Goal: Transaction & Acquisition: Purchase product/service

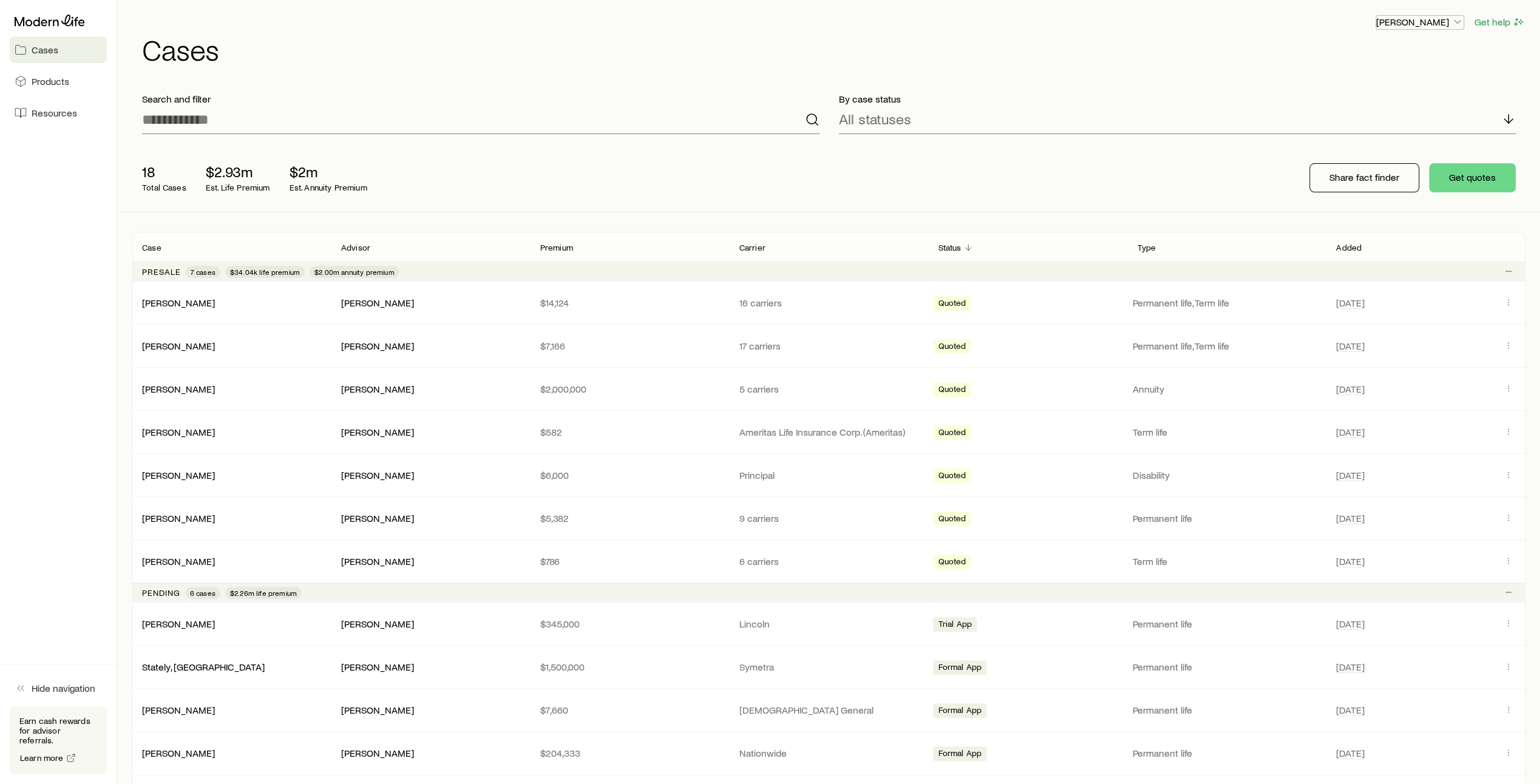
click at [1459, 18] on icon "button" at bounding box center [1457, 22] width 12 height 12
click at [60, 116] on span "Resources" at bounding box center [54, 113] width 46 height 12
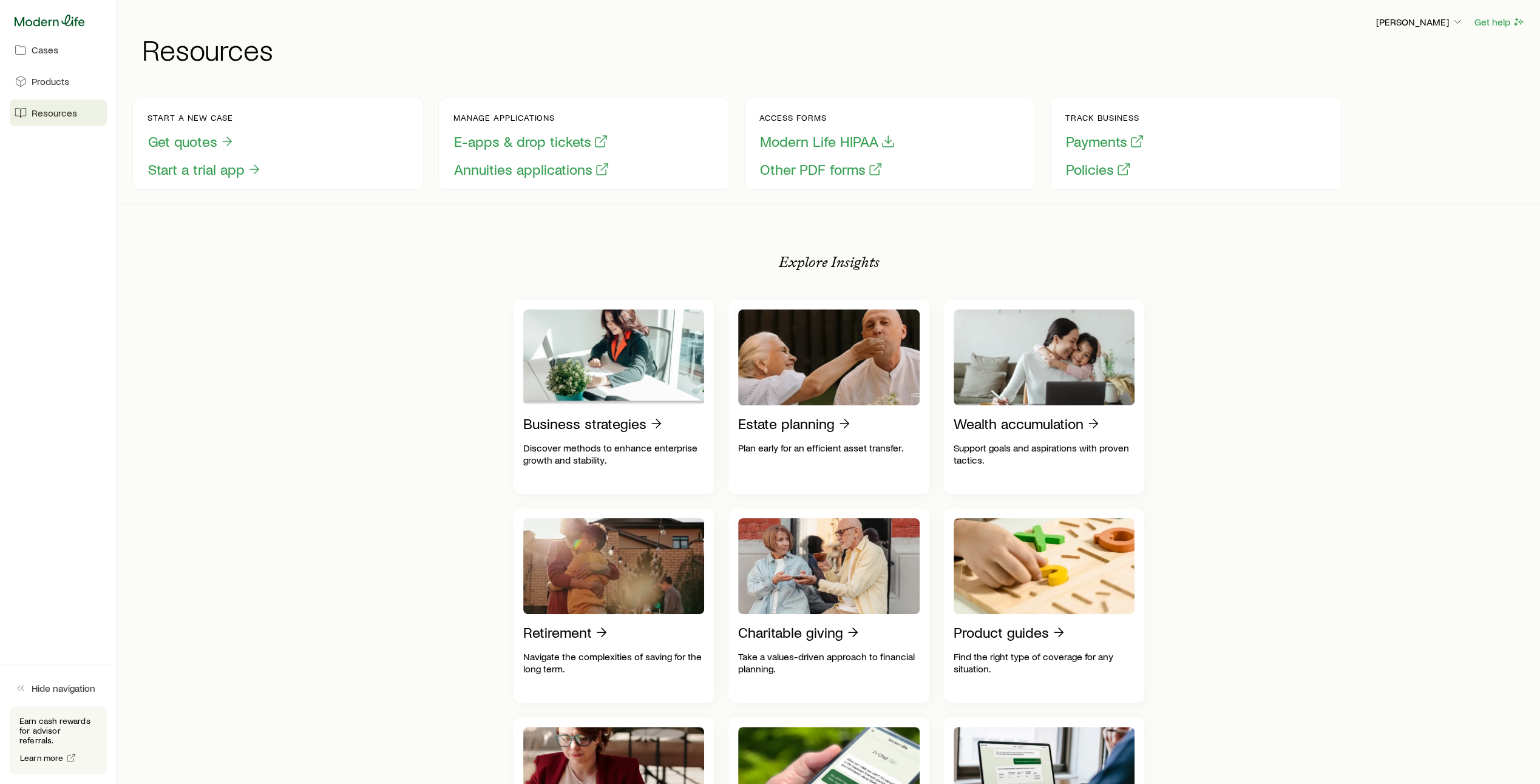
click at [68, 24] on icon at bounding box center [50, 21] width 70 height 12
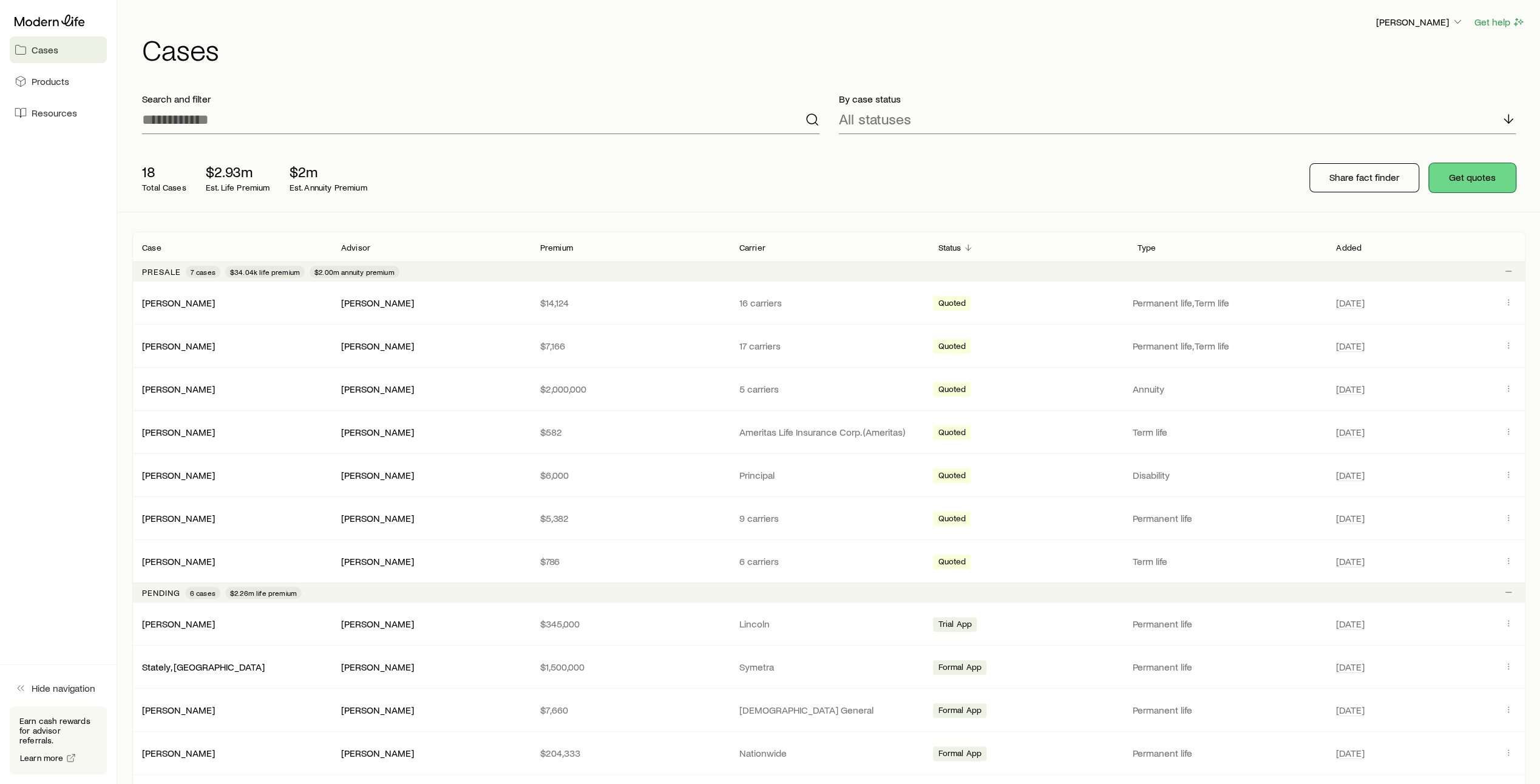
click at [1479, 181] on button "Get quotes" at bounding box center [1472, 177] width 87 height 29
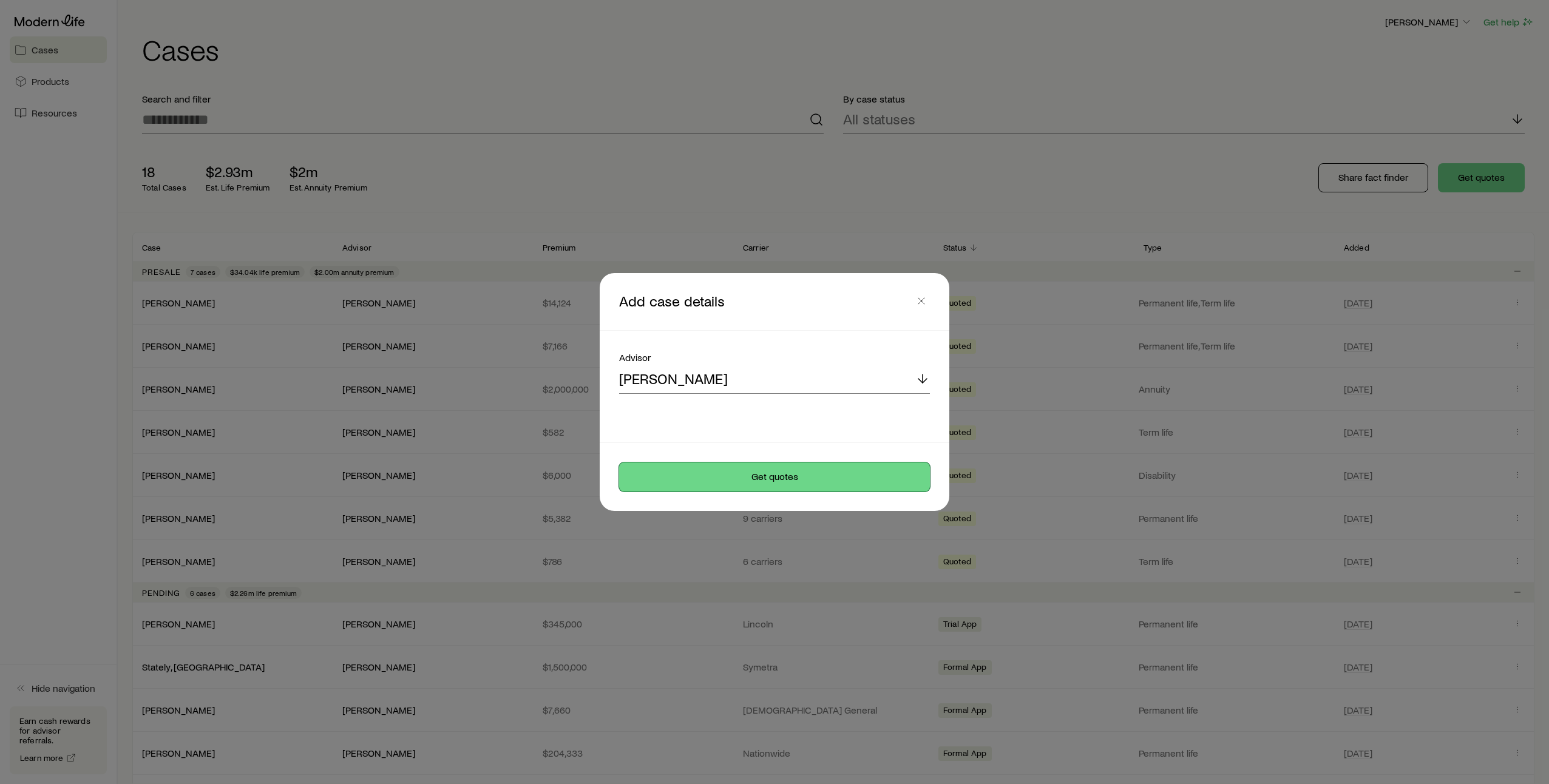
click at [755, 477] on button "Get quotes" at bounding box center [774, 476] width 311 height 29
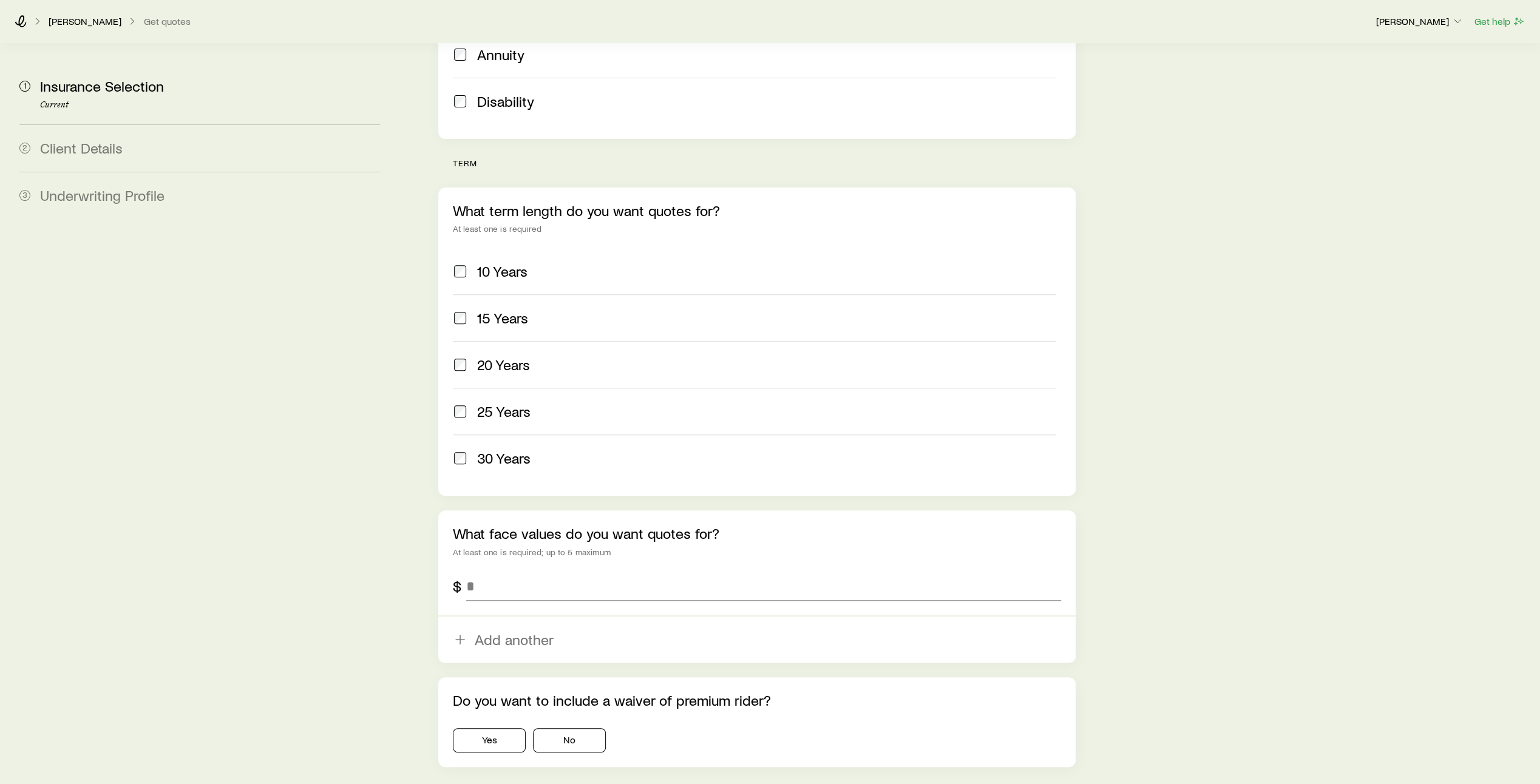
scroll to position [376, 0]
click at [509, 571] on input "tel" at bounding box center [764, 585] width 595 height 29
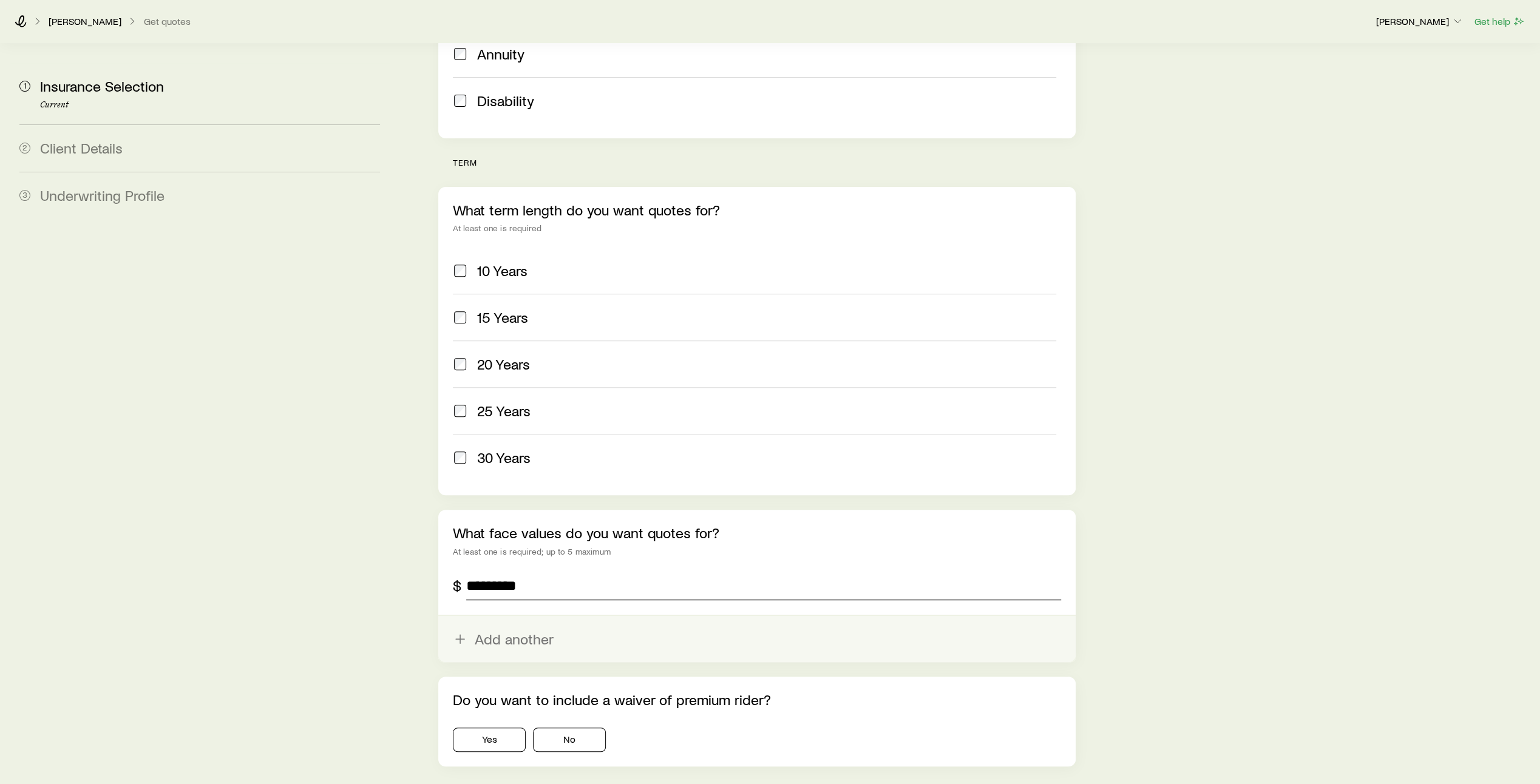
type input "*********"
click at [493, 616] on button "Add another" at bounding box center [757, 639] width 637 height 46
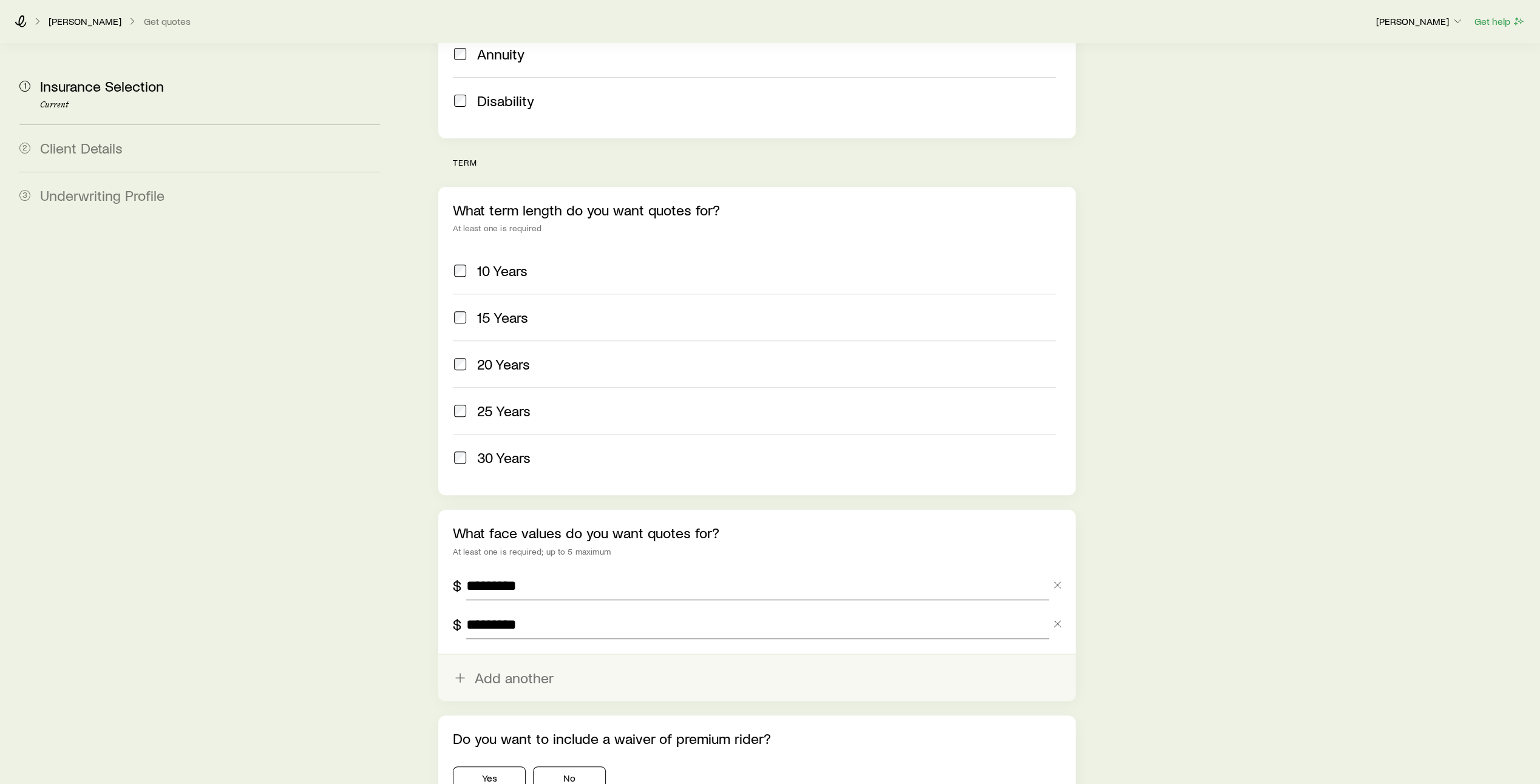
type input "*********"
click at [494, 655] on button "Add another" at bounding box center [757, 678] width 637 height 46
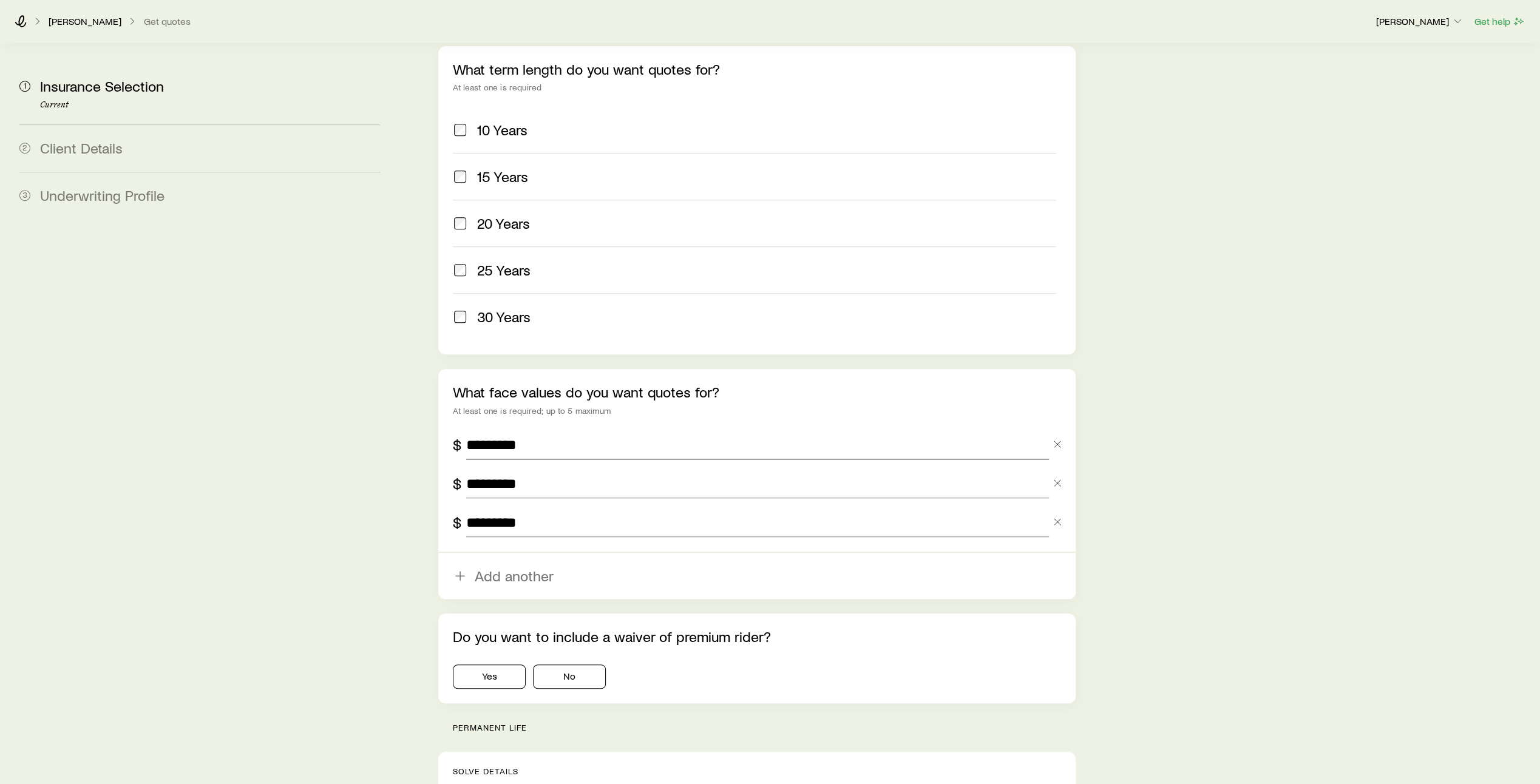
scroll to position [527, 0]
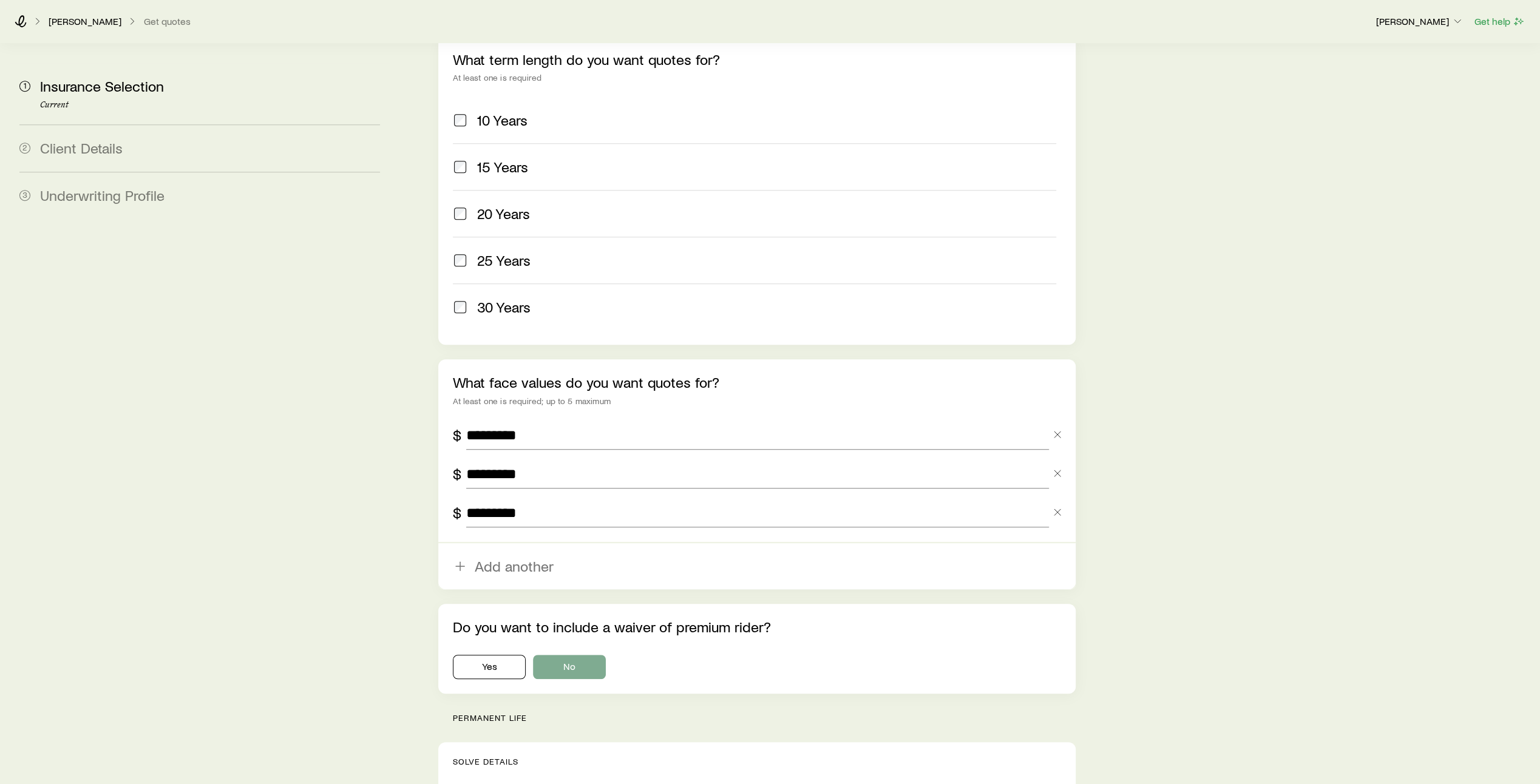
type input "*********"
click at [570, 655] on button "No" at bounding box center [569, 666] width 73 height 24
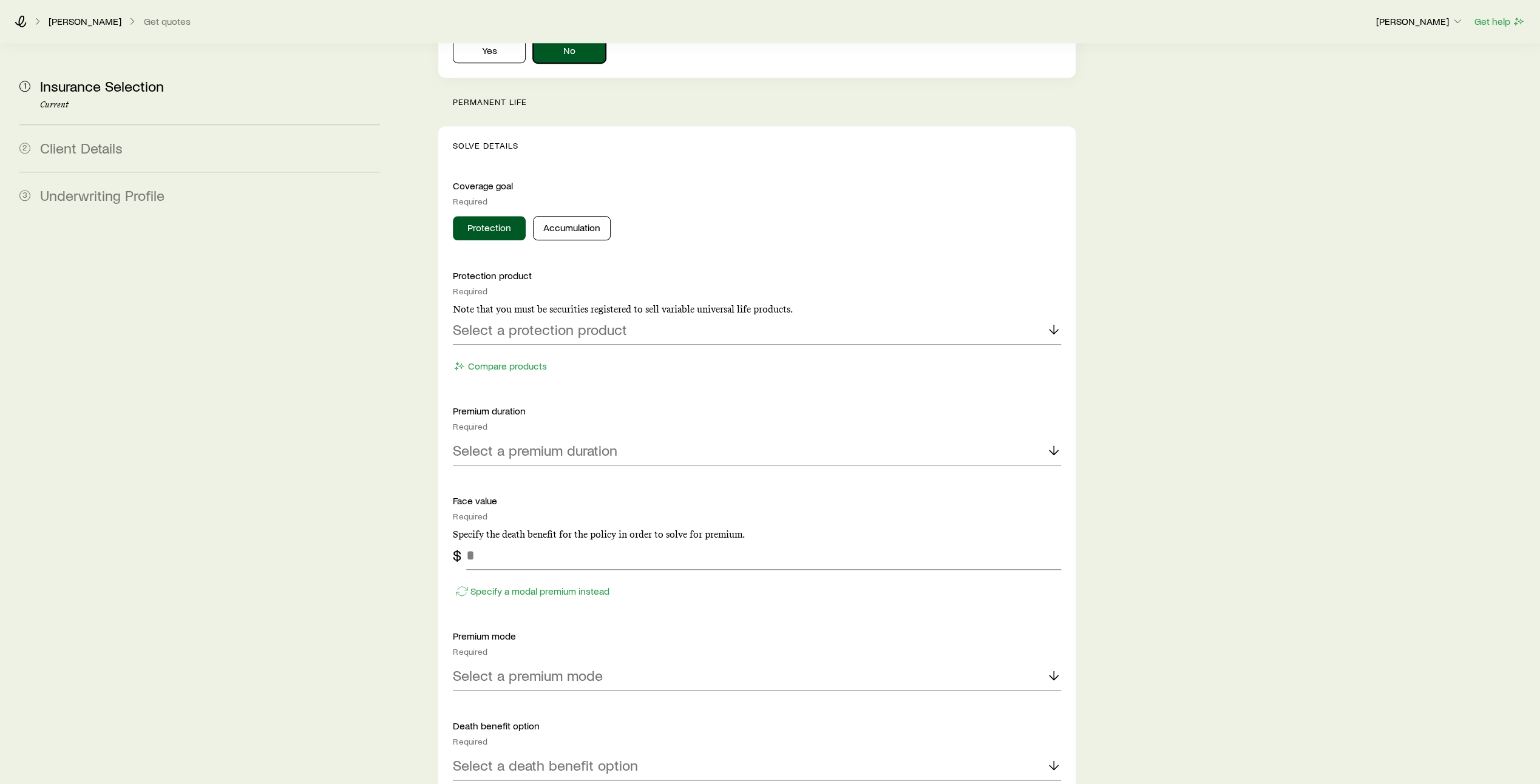
scroll to position [1144, 0]
click at [1052, 320] on icon at bounding box center [1054, 327] width 15 height 15
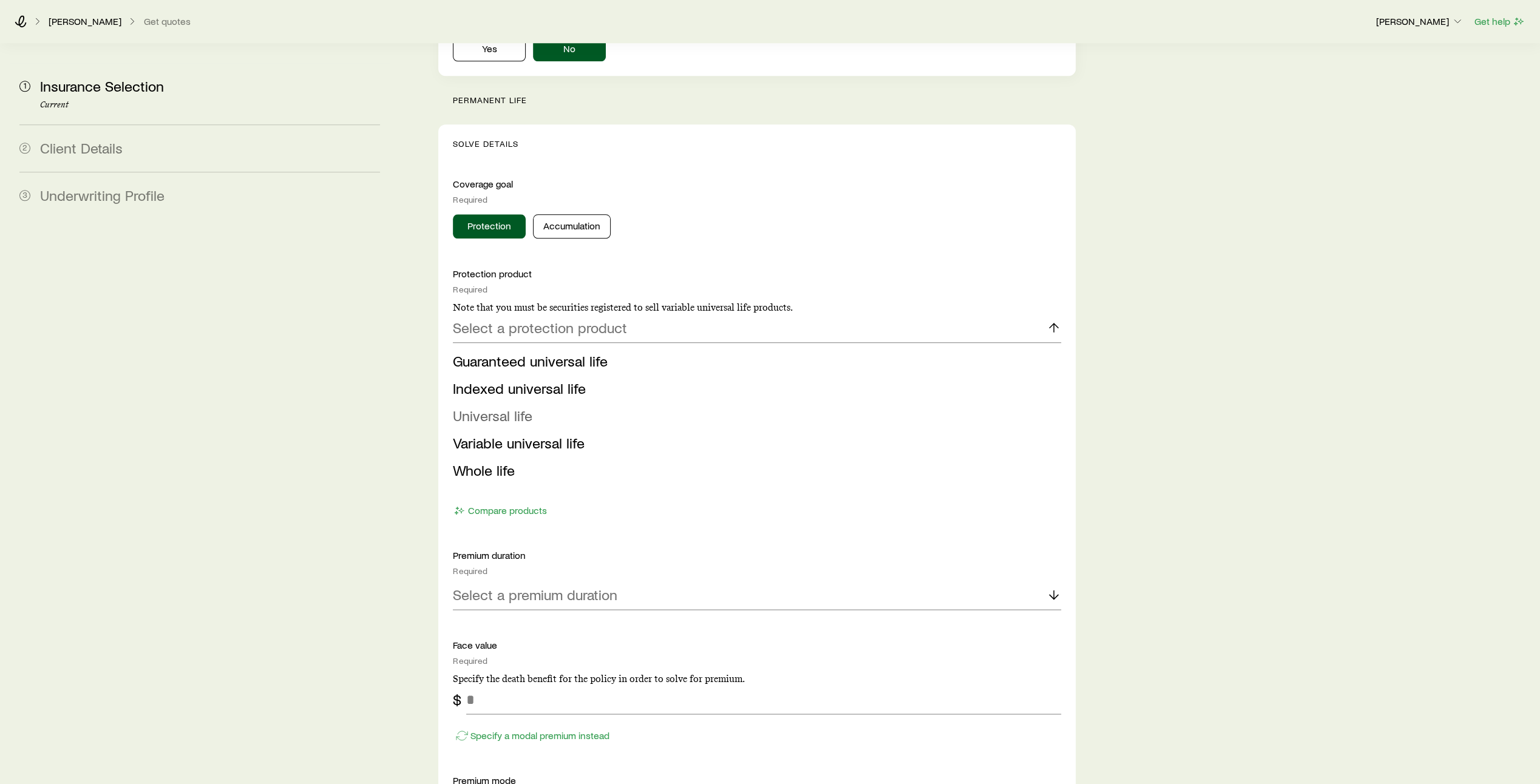
click at [902, 402] on li "Universal life" at bounding box center [753, 416] width 601 height 27
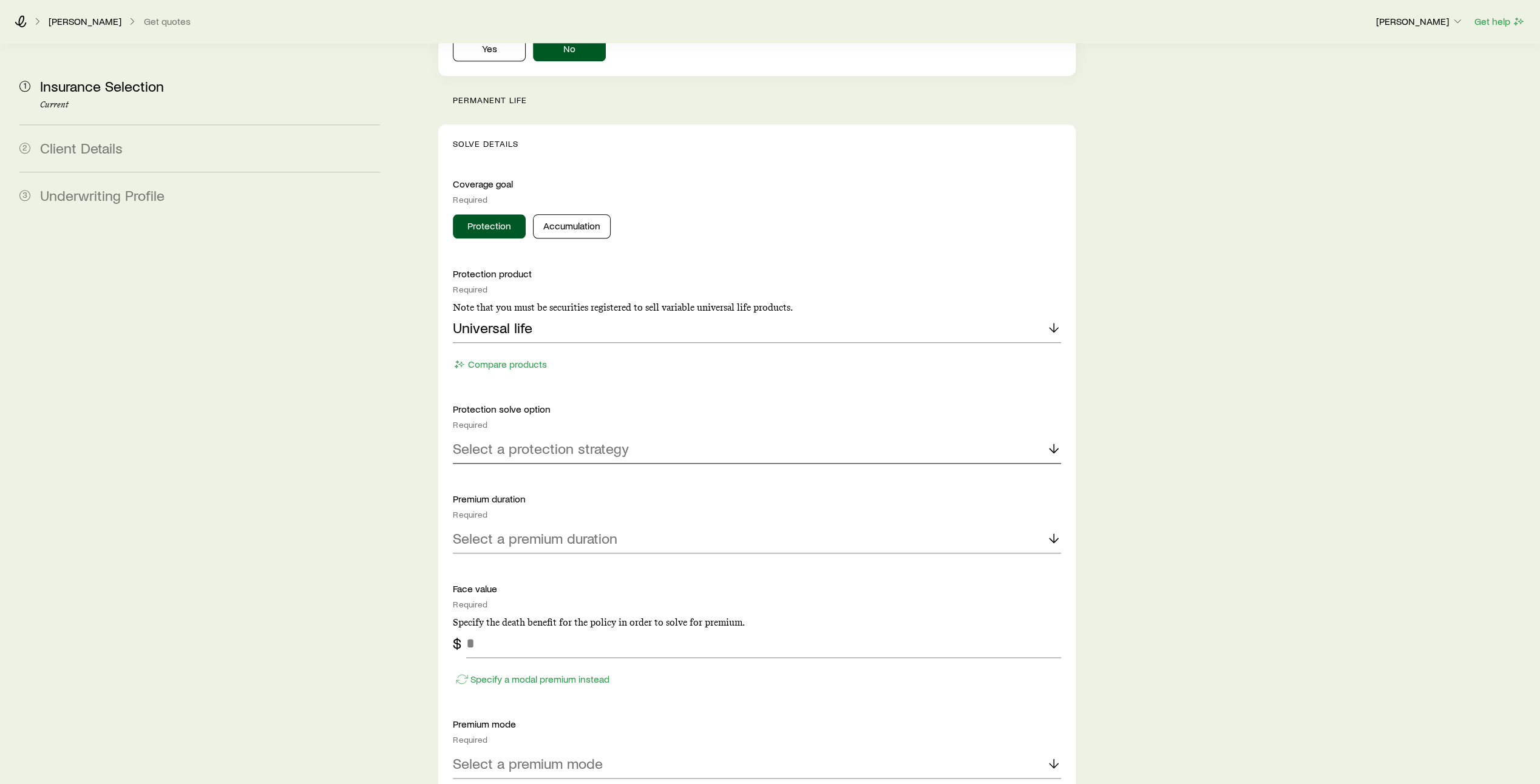
click at [1057, 441] on icon at bounding box center [1054, 449] width 15 height 15
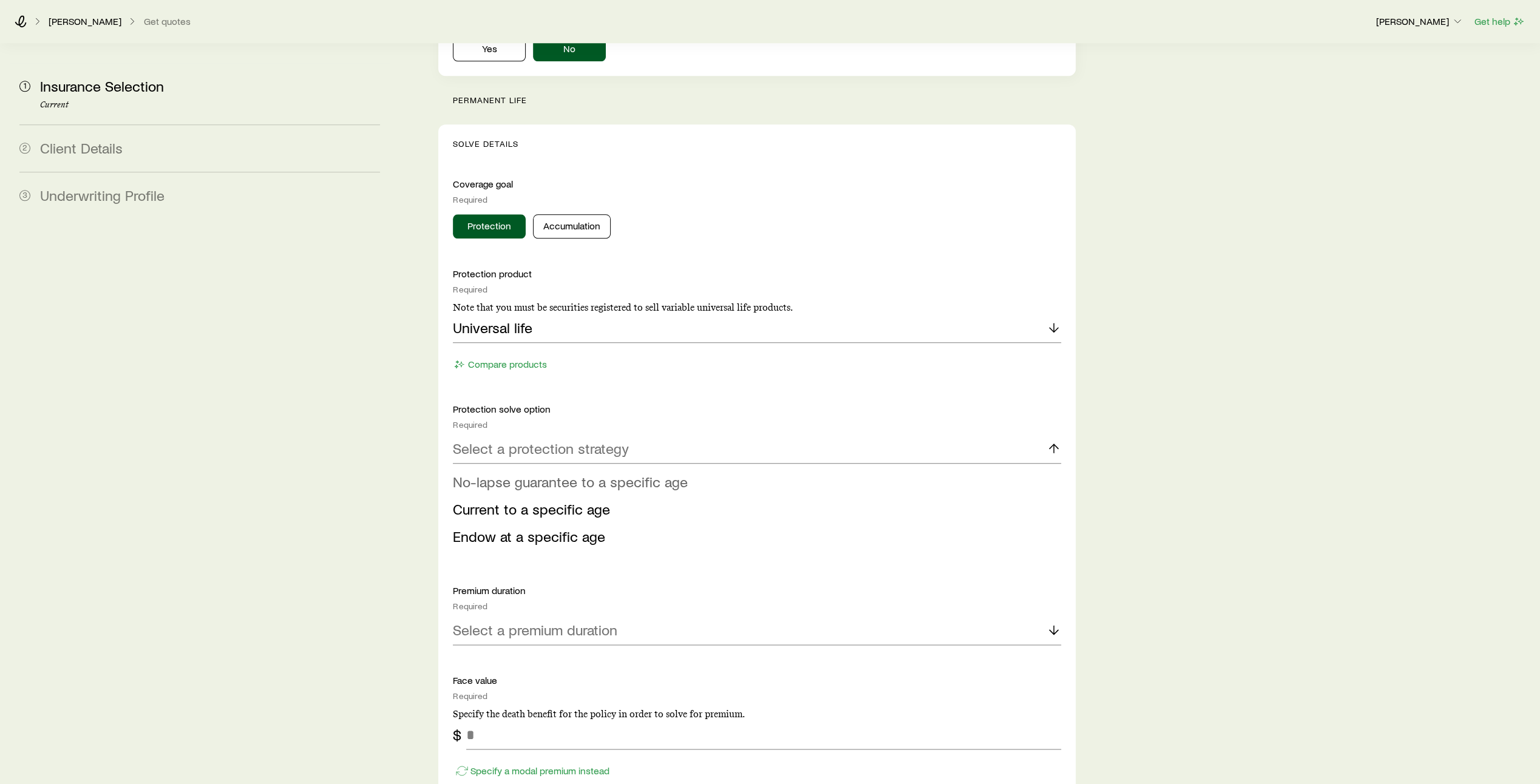
click at [887, 468] on li "No-lapse guarantee to a specific age" at bounding box center [753, 482] width 601 height 27
click at [1050, 531] on icon at bounding box center [1054, 538] width 15 height 15
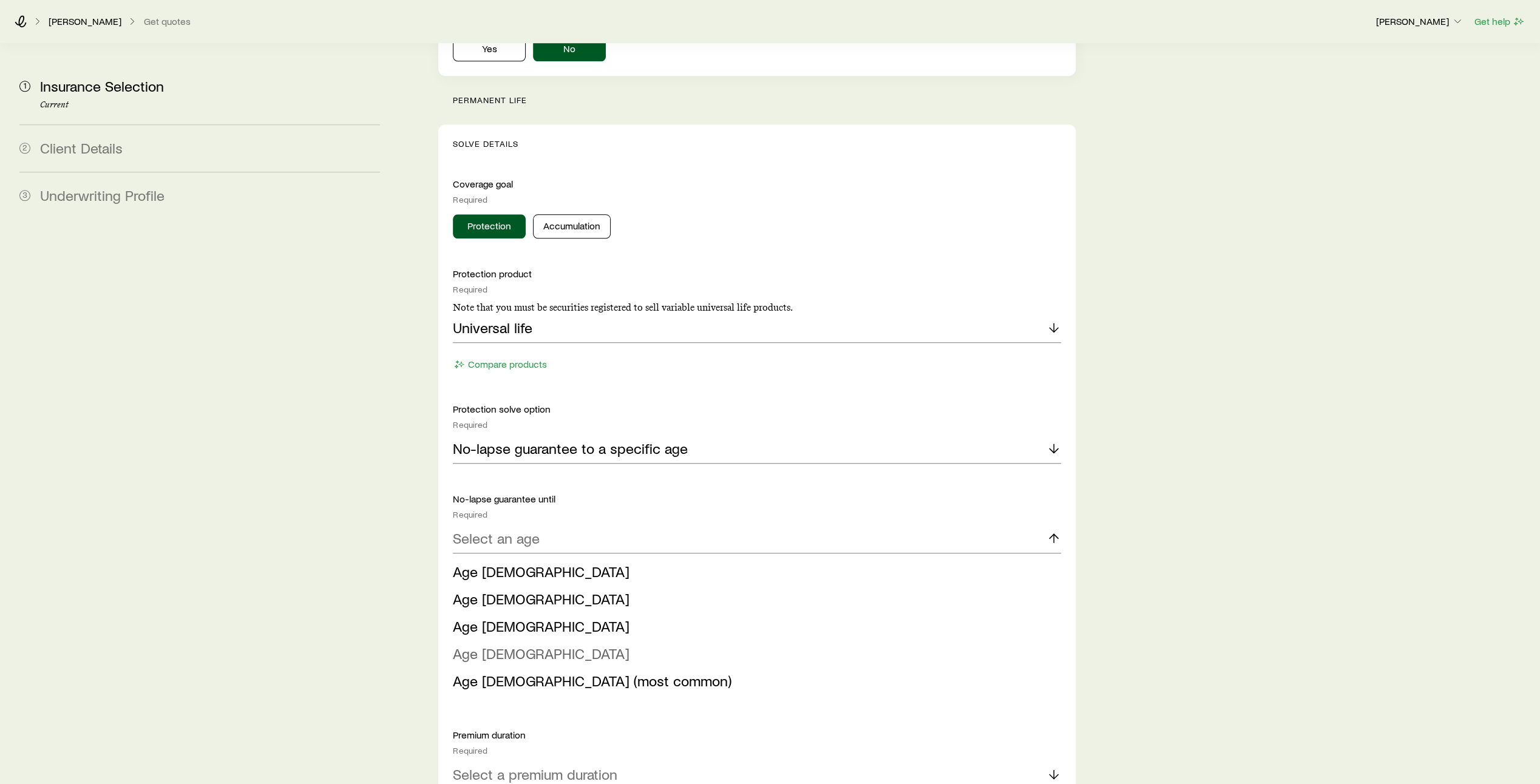
click at [896, 640] on li "Age [DEMOGRAPHIC_DATA]" at bounding box center [753, 654] width 601 height 27
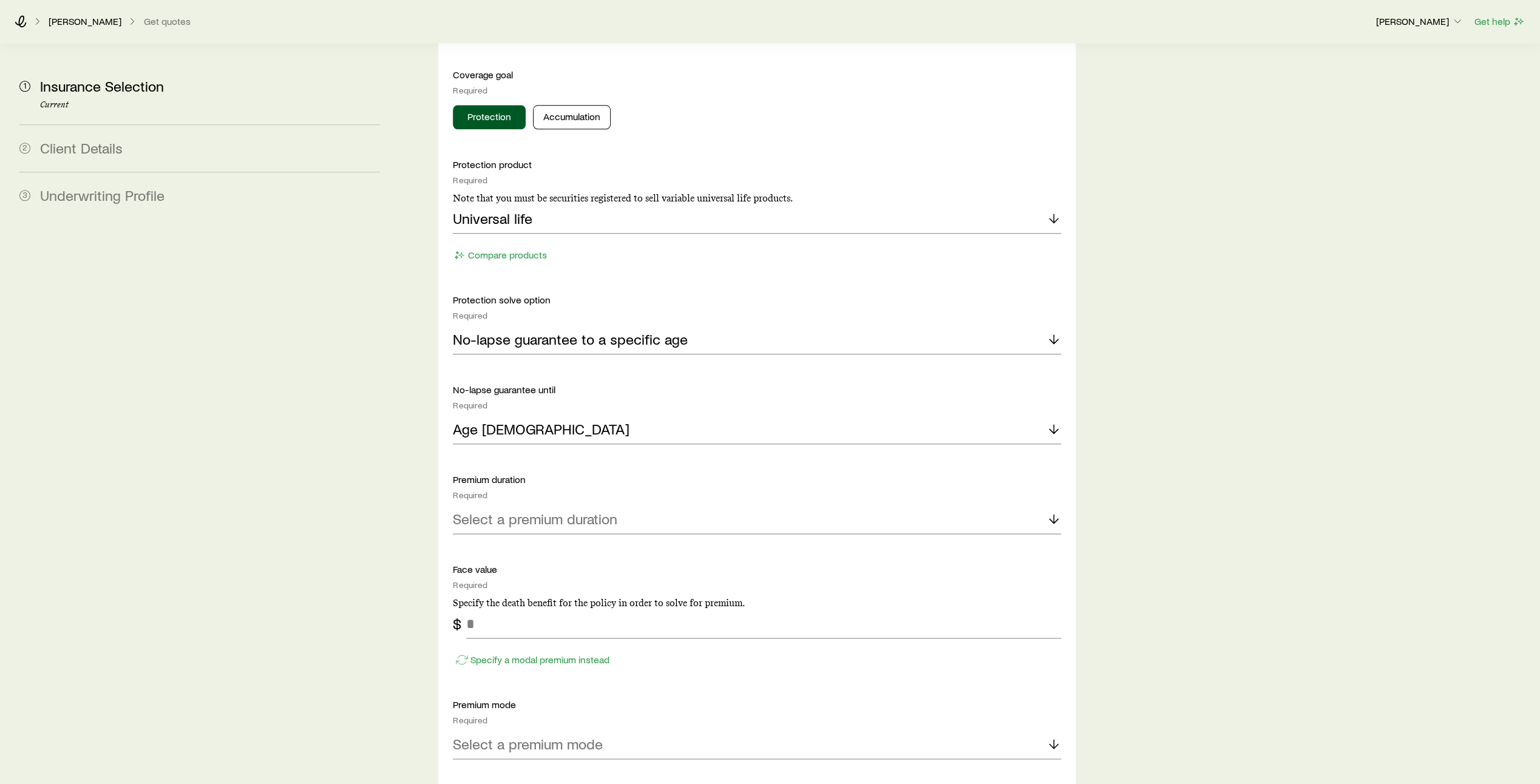
scroll to position [1260, 0]
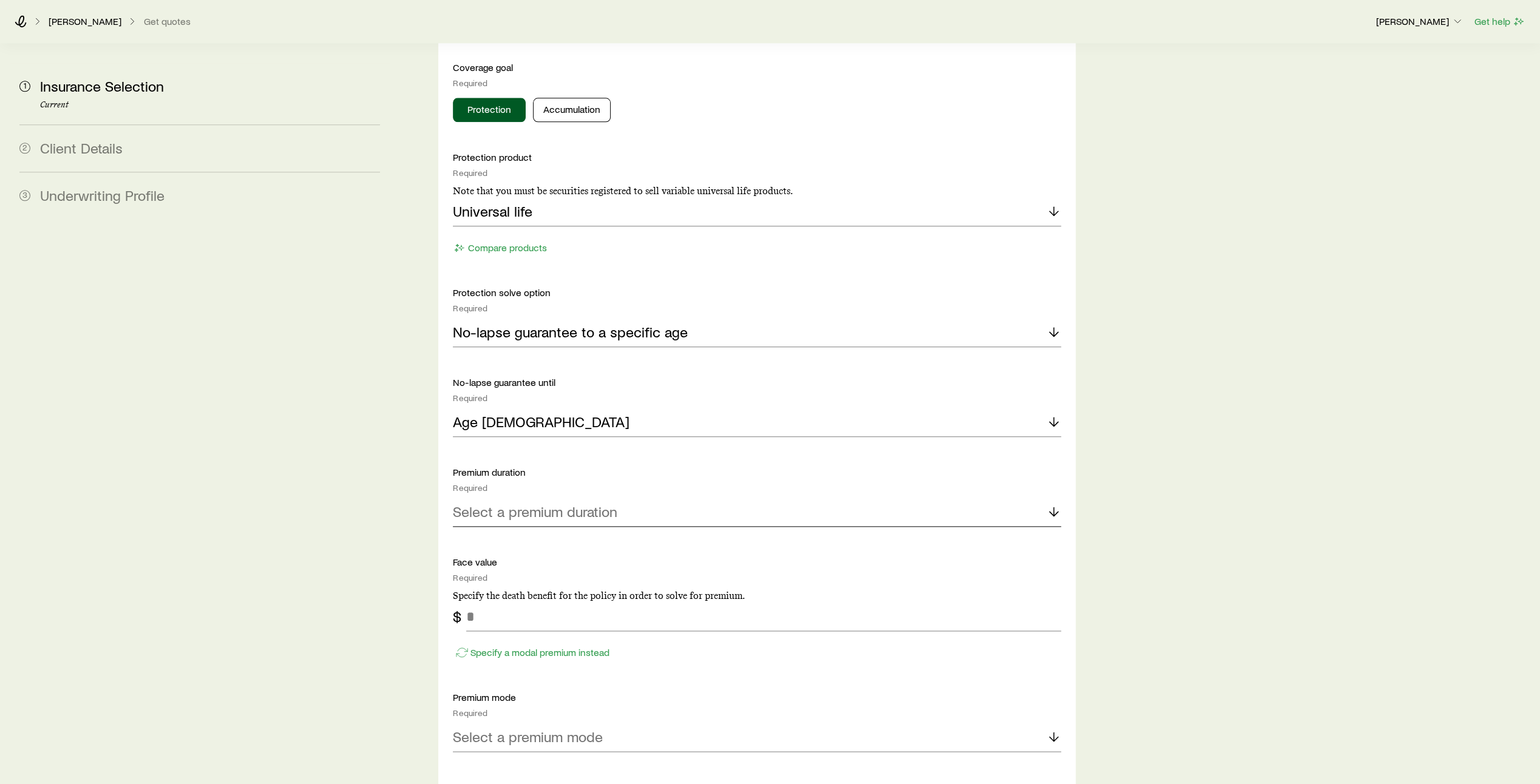
click at [880, 497] on div "Select a premium duration" at bounding box center [757, 511] width 608 height 29
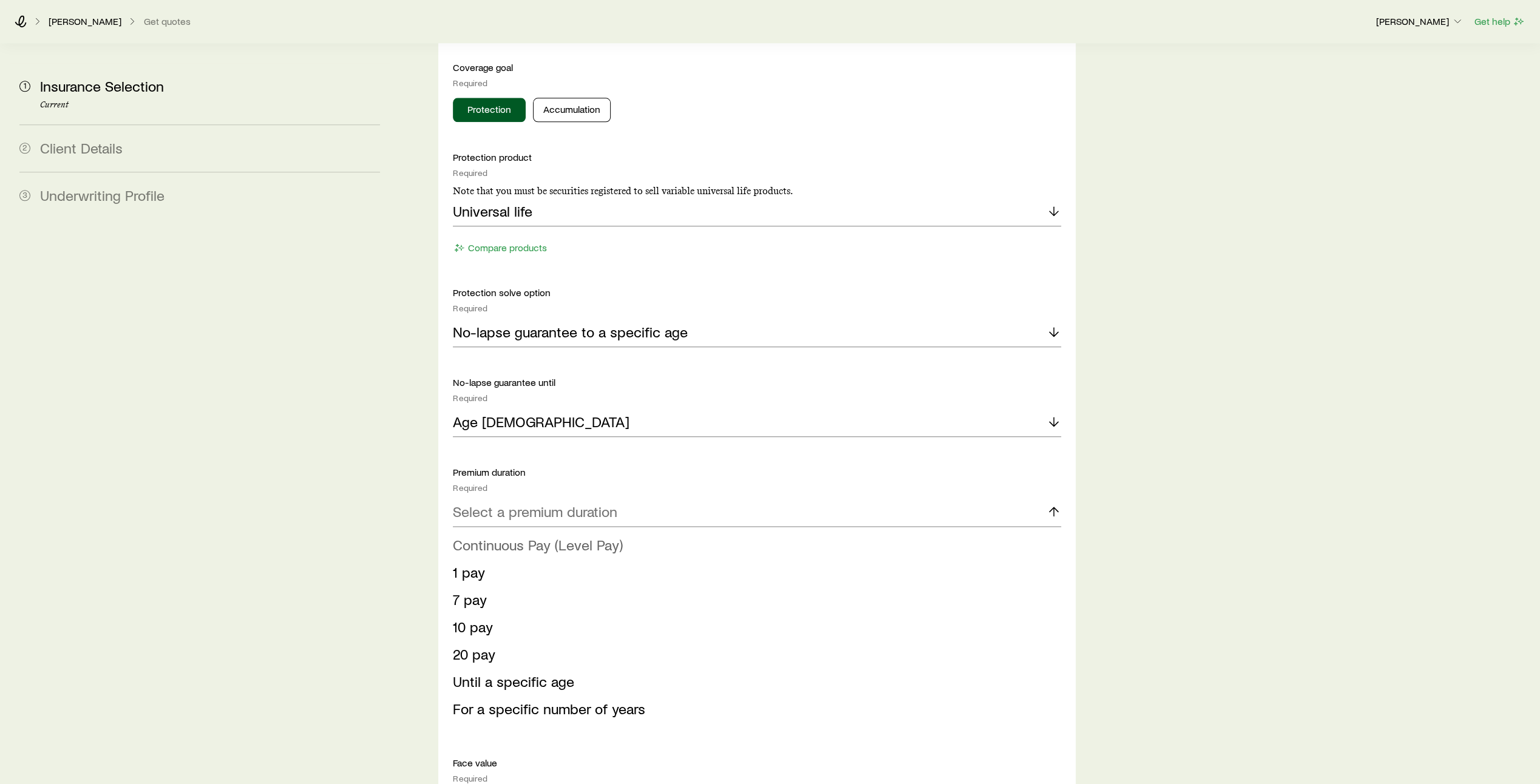
click at [784, 532] on li "Continuous Pay (Level Pay)" at bounding box center [753, 545] width 601 height 27
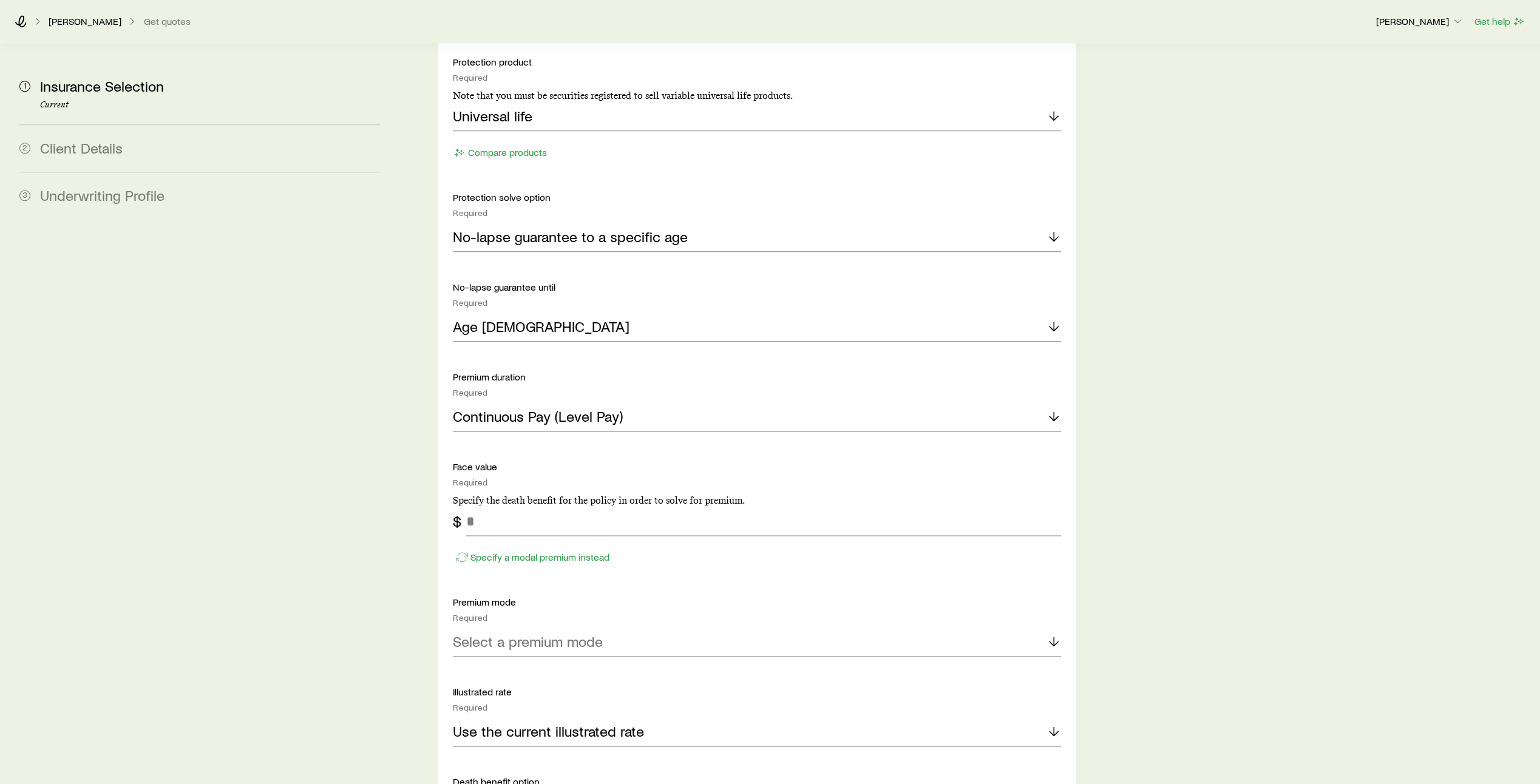
scroll to position [1358, 0]
click at [525, 504] on input "tel" at bounding box center [764, 518] width 595 height 29
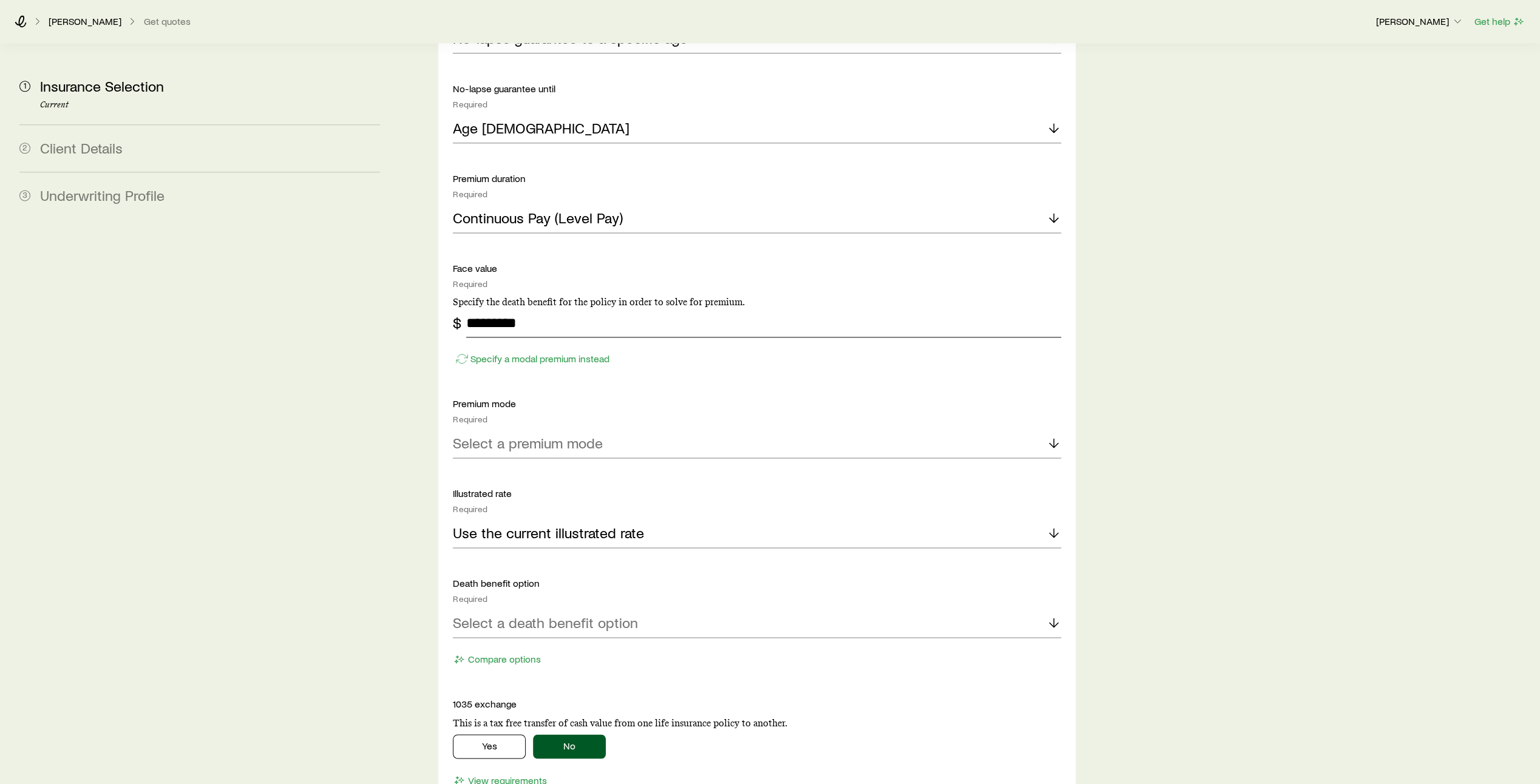
scroll to position [1554, 0]
type input "*********"
click at [713, 428] on div "Select a premium mode" at bounding box center [757, 442] width 608 height 29
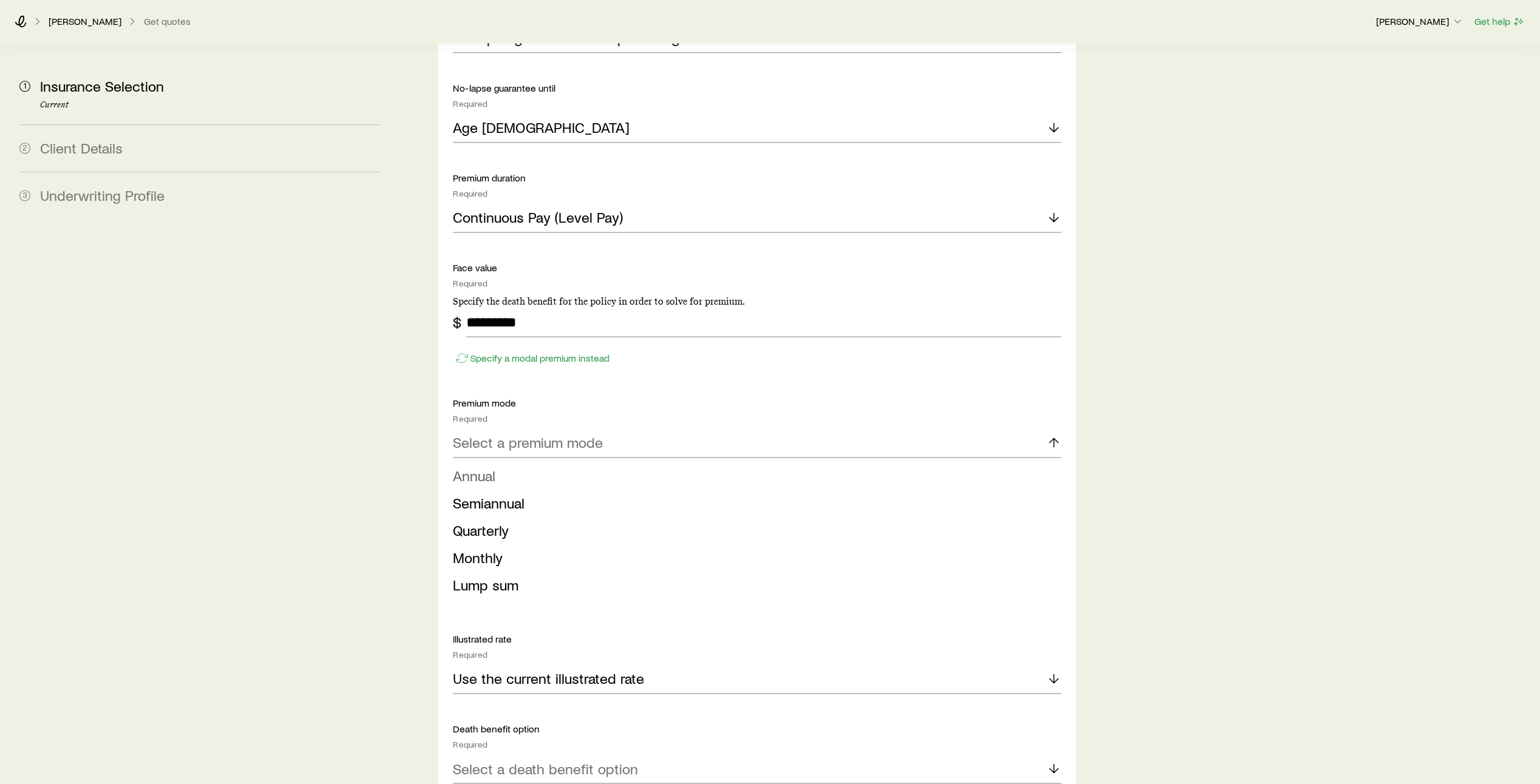
click at [680, 462] on li "Annual" at bounding box center [753, 476] width 601 height 27
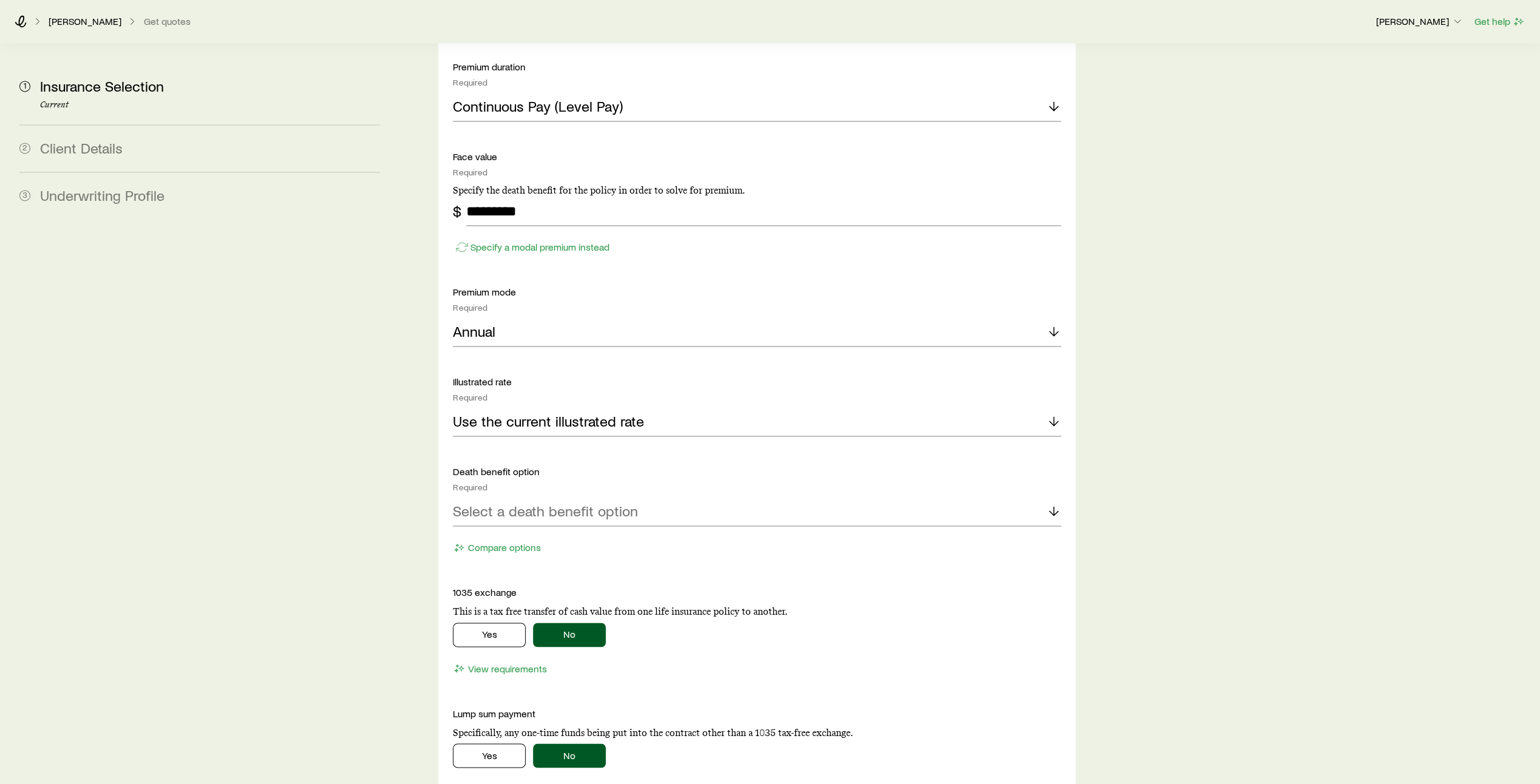
scroll to position [1667, 0]
click at [1002, 495] on div "Select a death benefit option" at bounding box center [757, 510] width 608 height 29
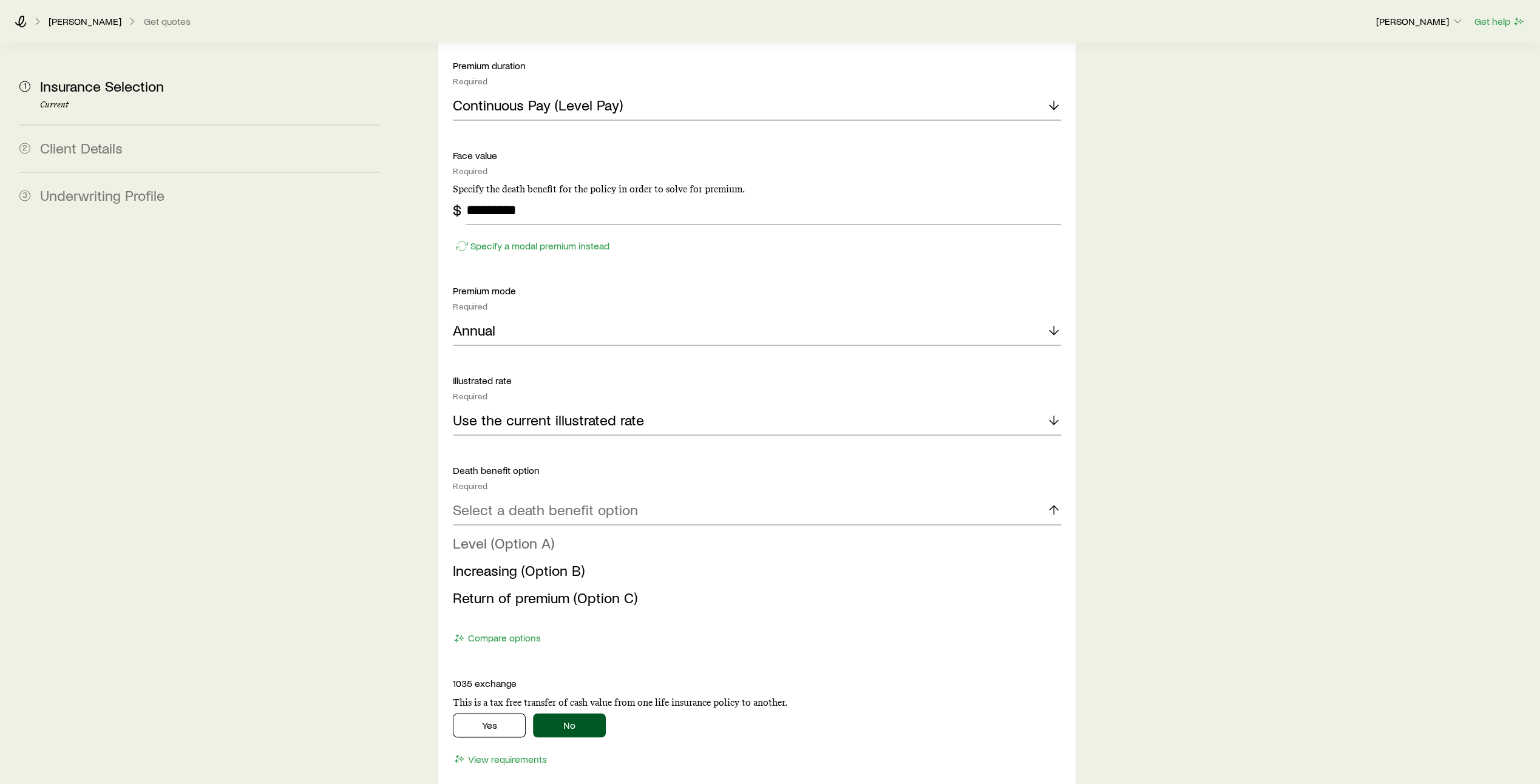
click at [962, 530] on li "Level (Option A)" at bounding box center [753, 543] width 601 height 27
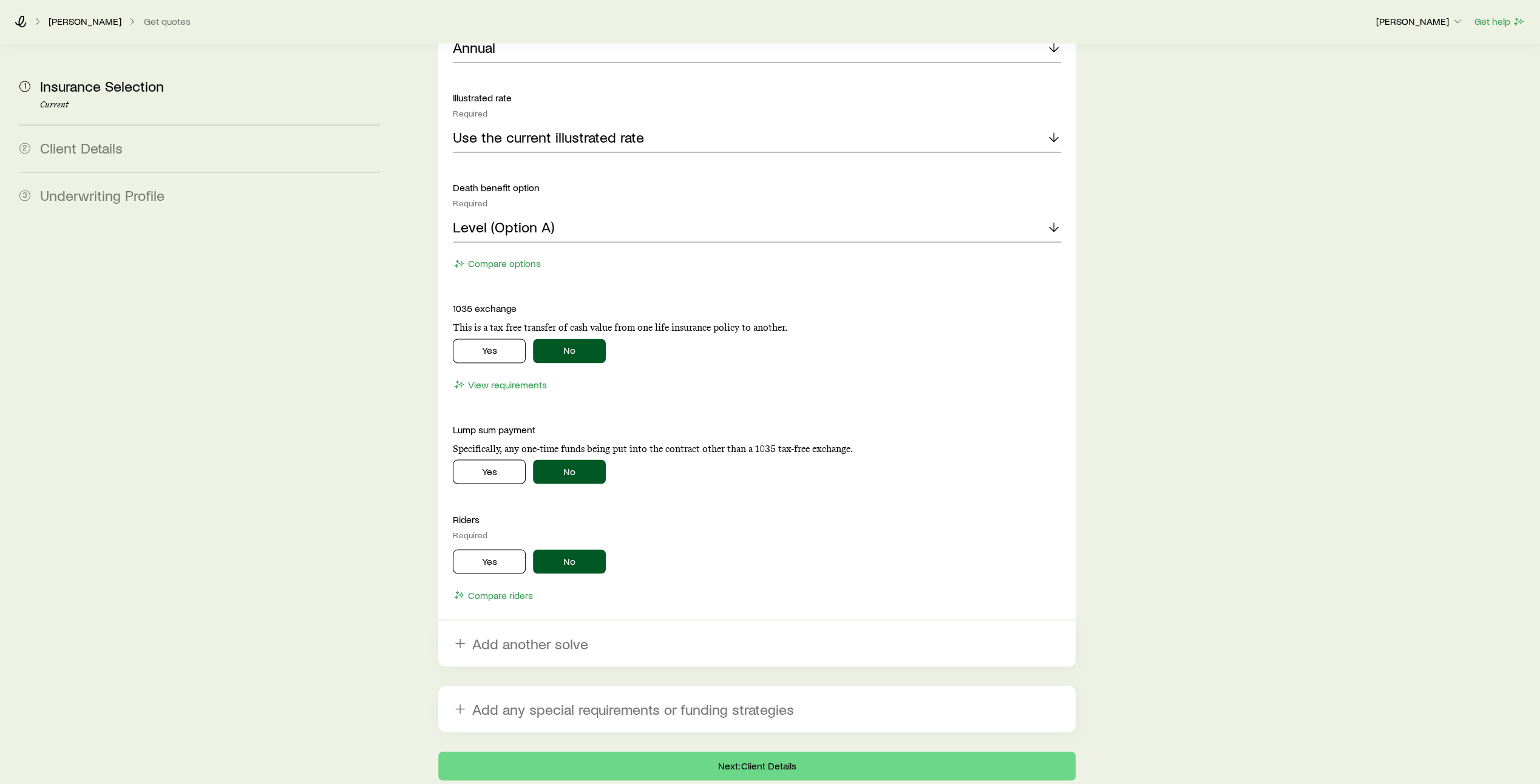
scroll to position [1950, 0]
click at [499, 338] on button "Yes" at bounding box center [489, 350] width 73 height 24
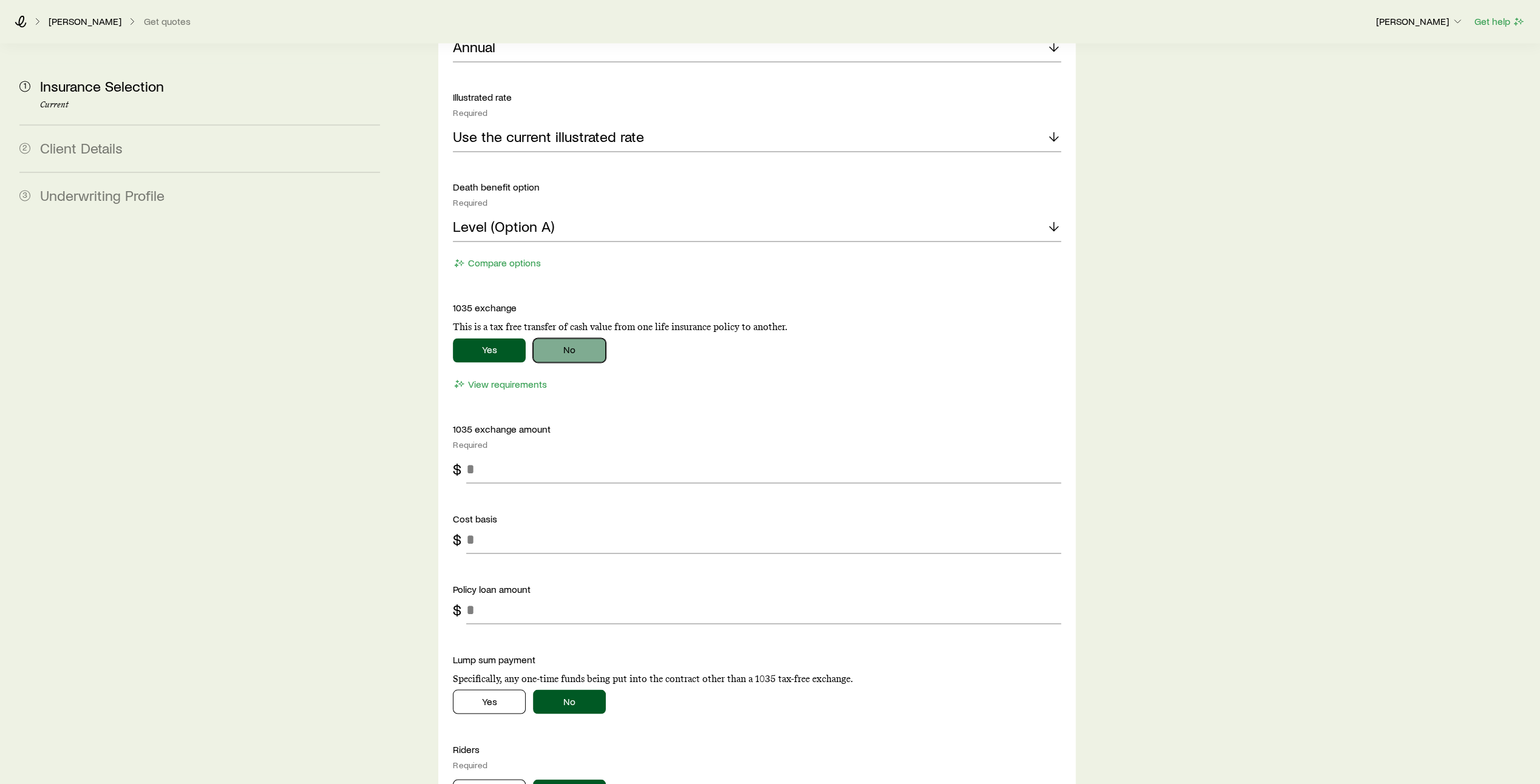
click at [581, 338] on button "No" at bounding box center [569, 350] width 73 height 24
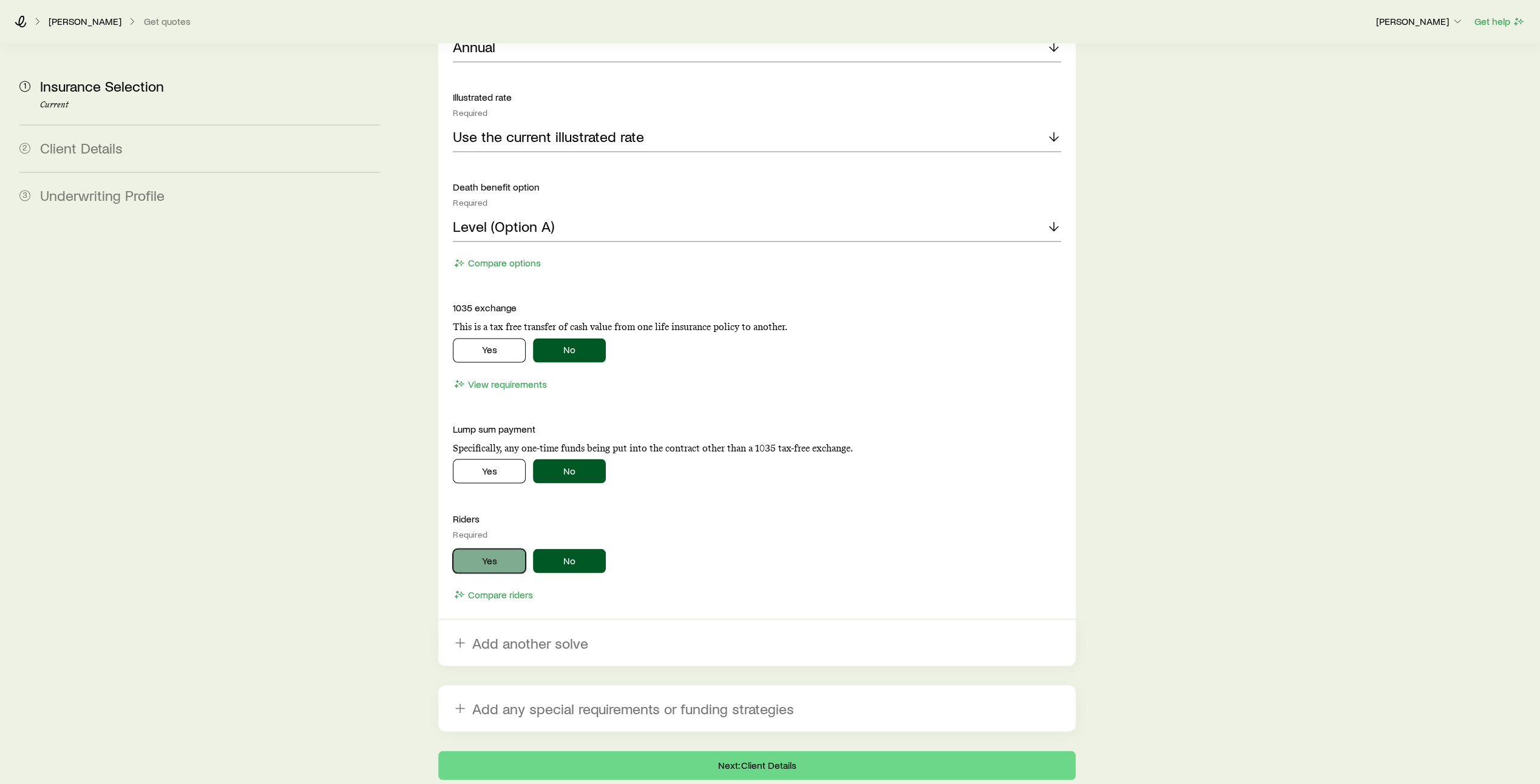
click at [497, 548] on button "Yes" at bounding box center [489, 560] width 73 height 24
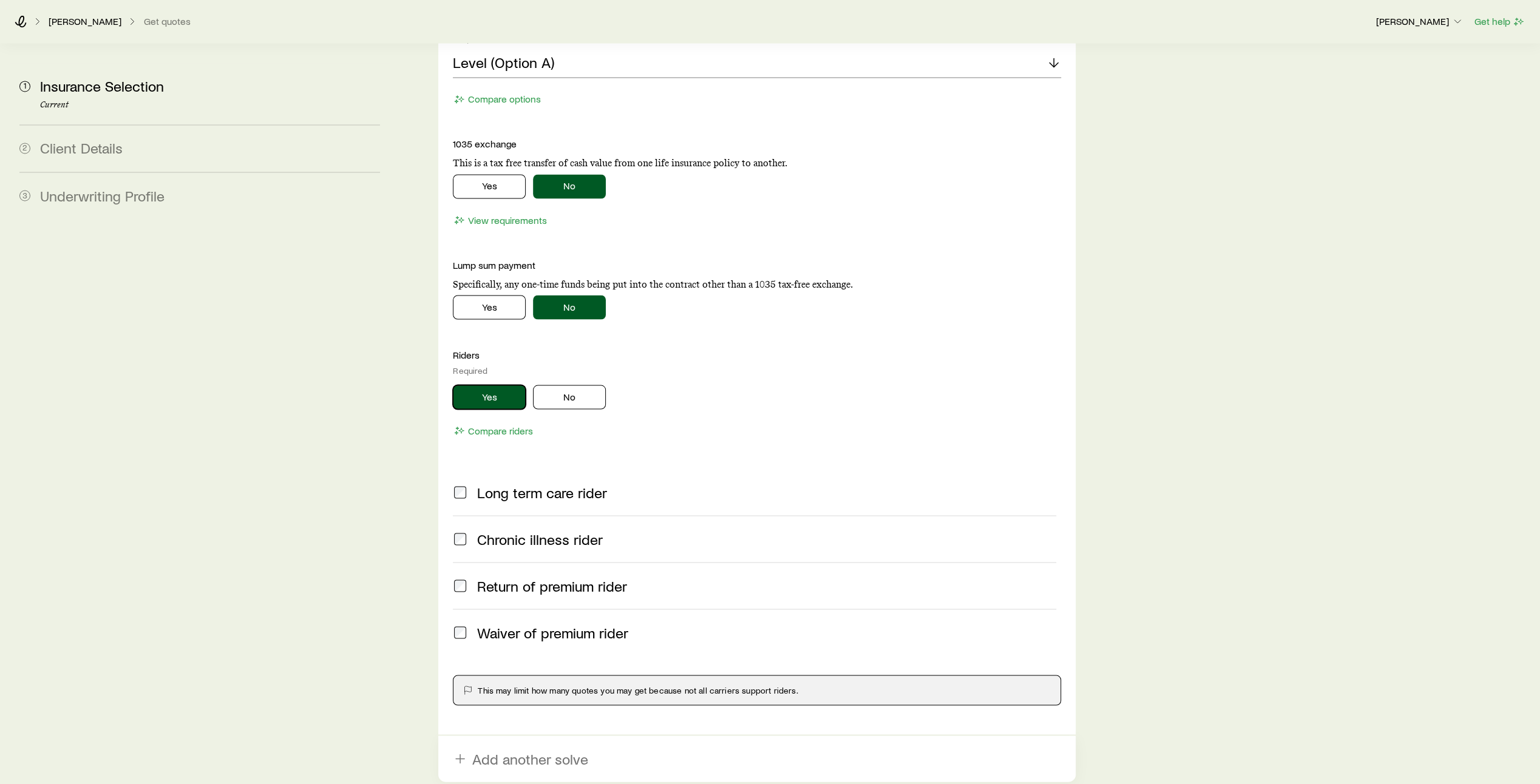
scroll to position [2115, 0]
click at [584, 383] on button "No" at bounding box center [569, 395] width 73 height 24
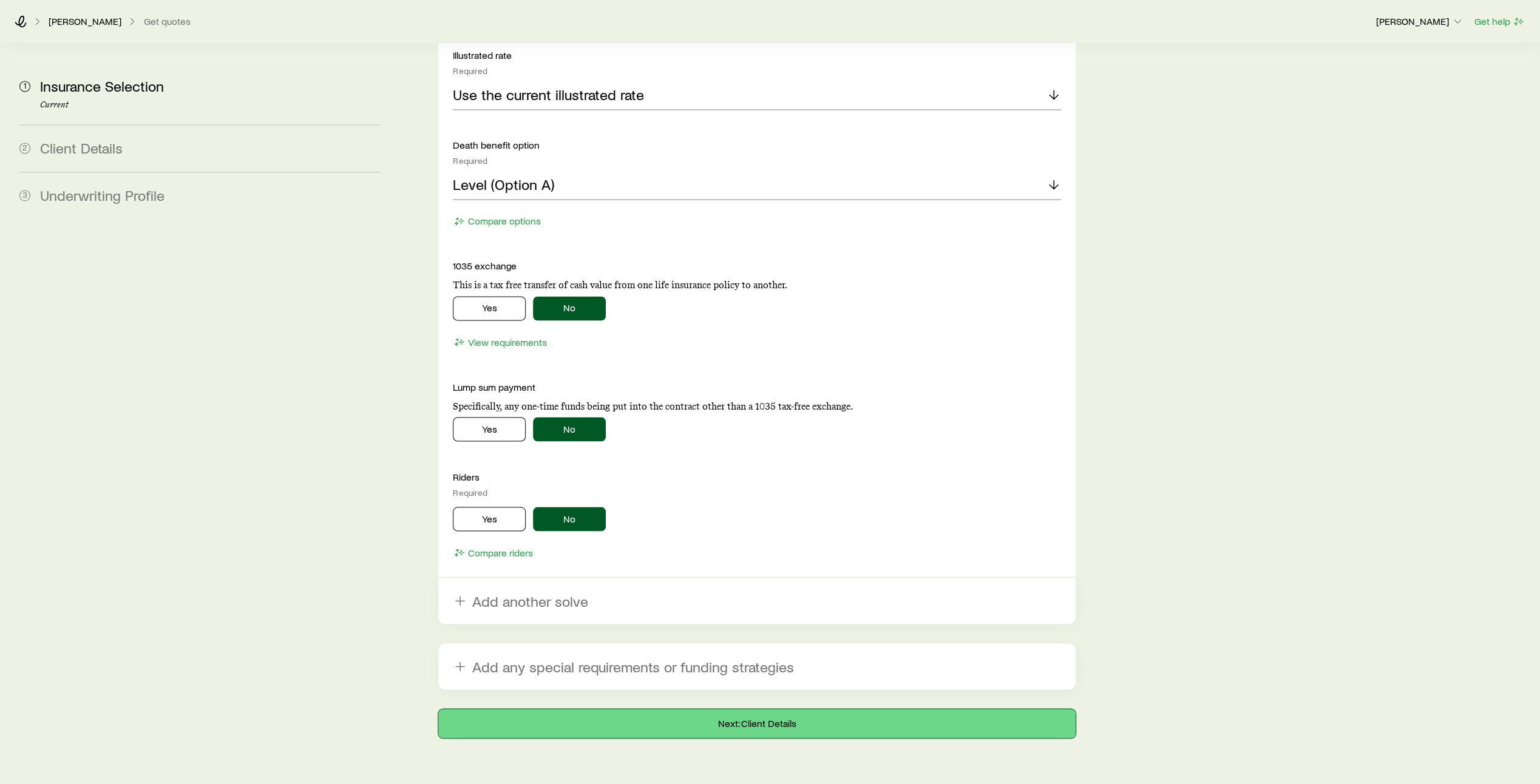
click at [760, 708] on button "Next: Client Details" at bounding box center [757, 722] width 637 height 29
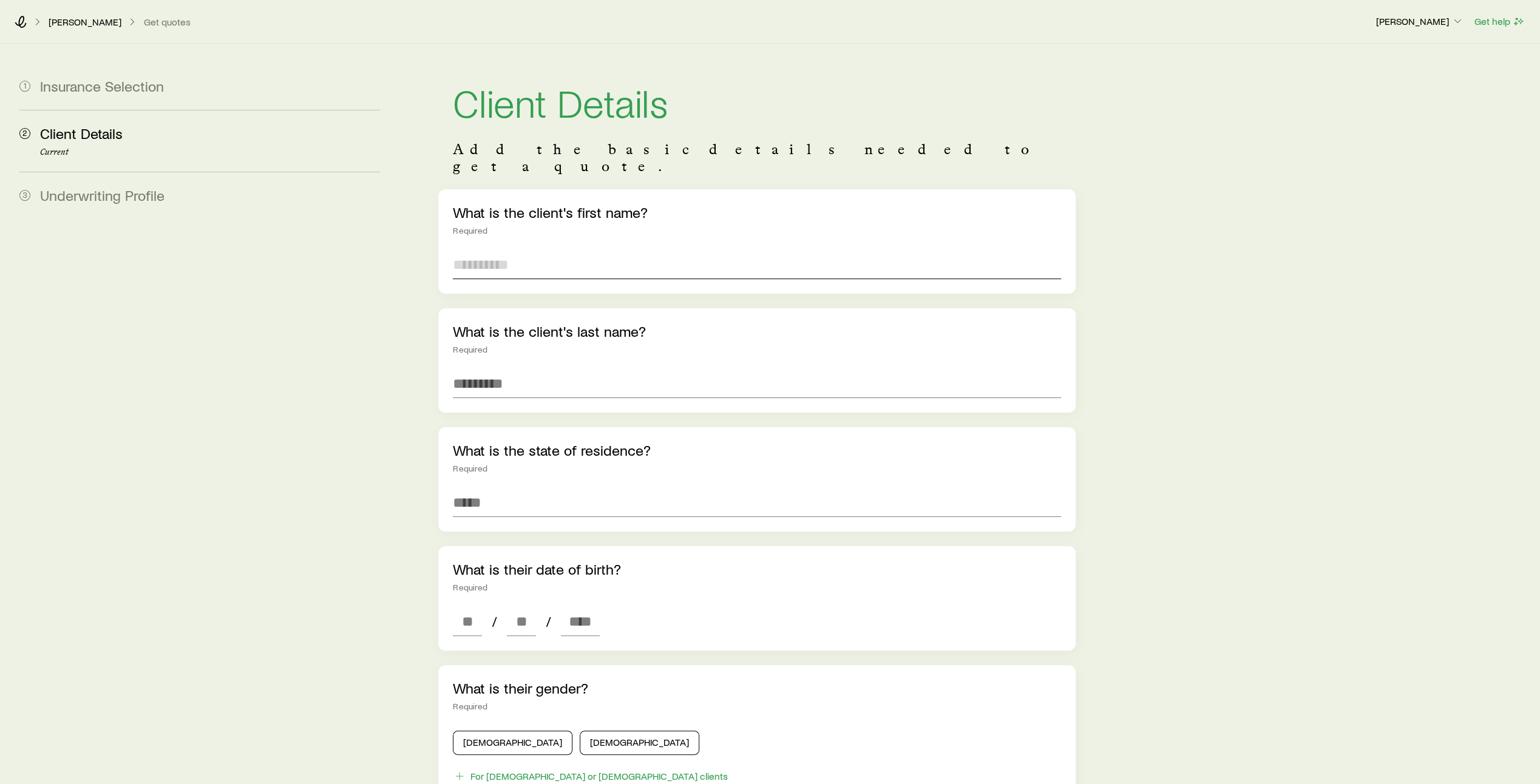
click at [546, 254] on input "text" at bounding box center [757, 264] width 608 height 29
type input "****"
type input "*******"
type input "**********"
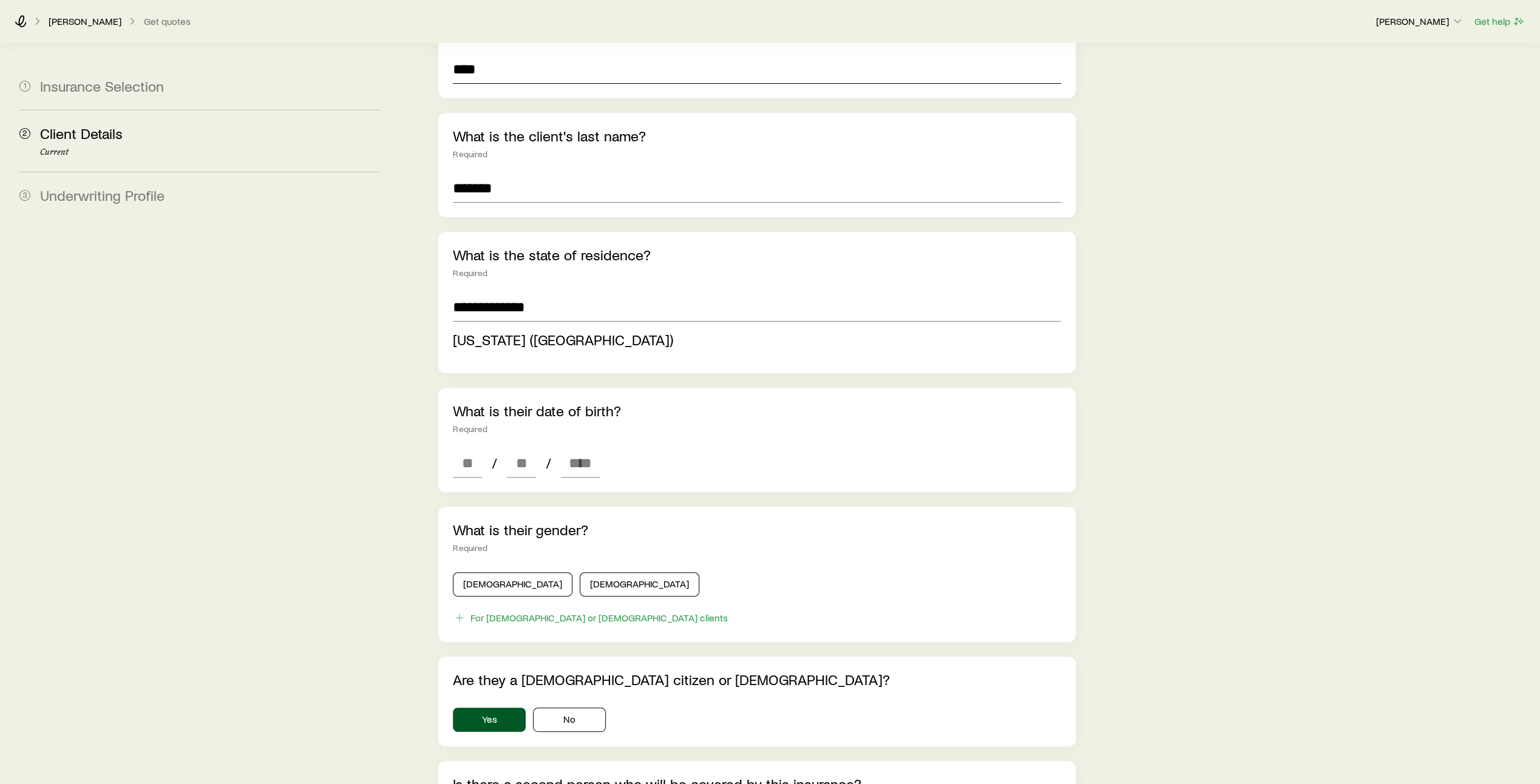
scroll to position [199, 0]
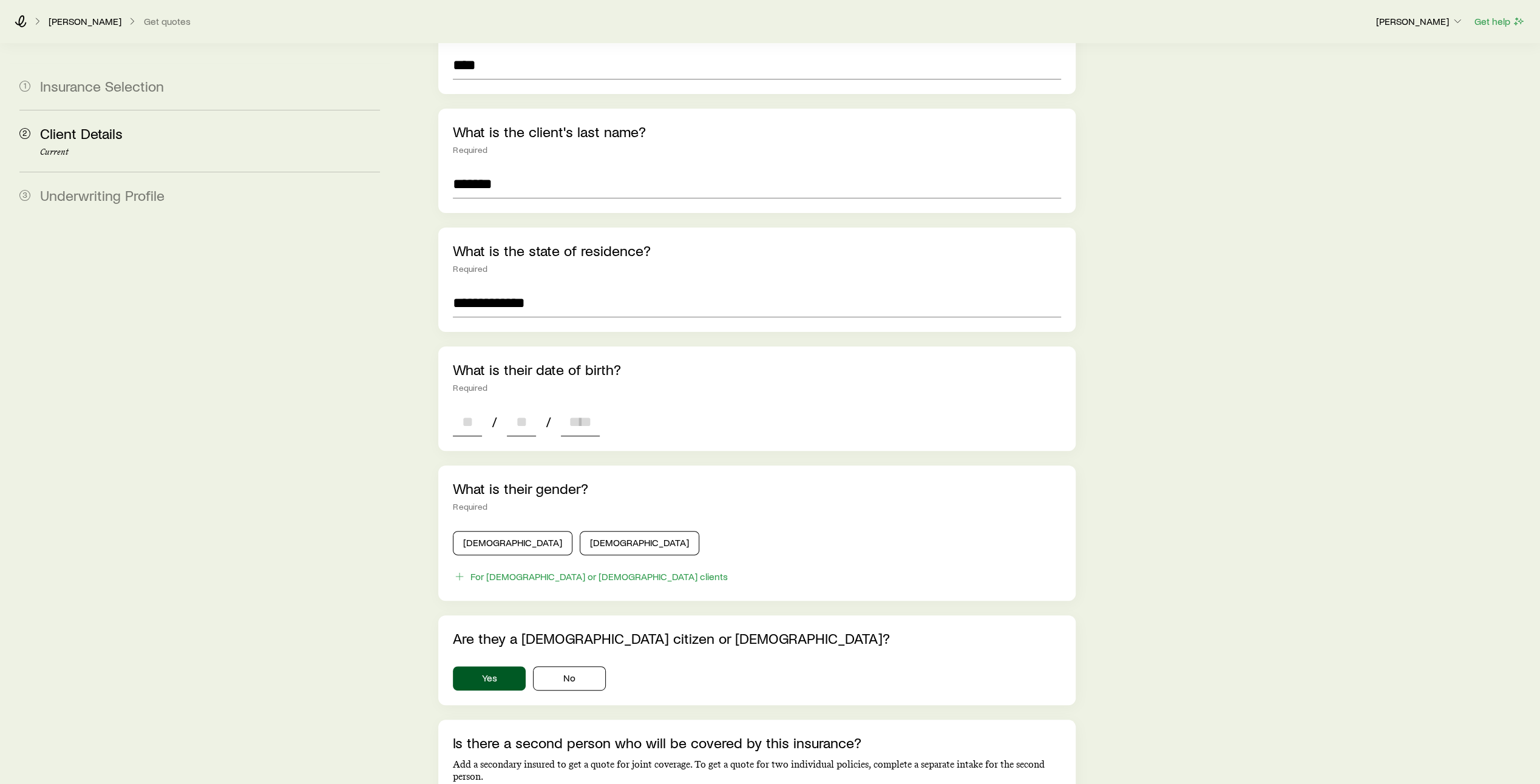
click at [468, 443] on div "**********" at bounding box center [757, 477] width 637 height 975
type input "**"
type input "****"
type input "*"
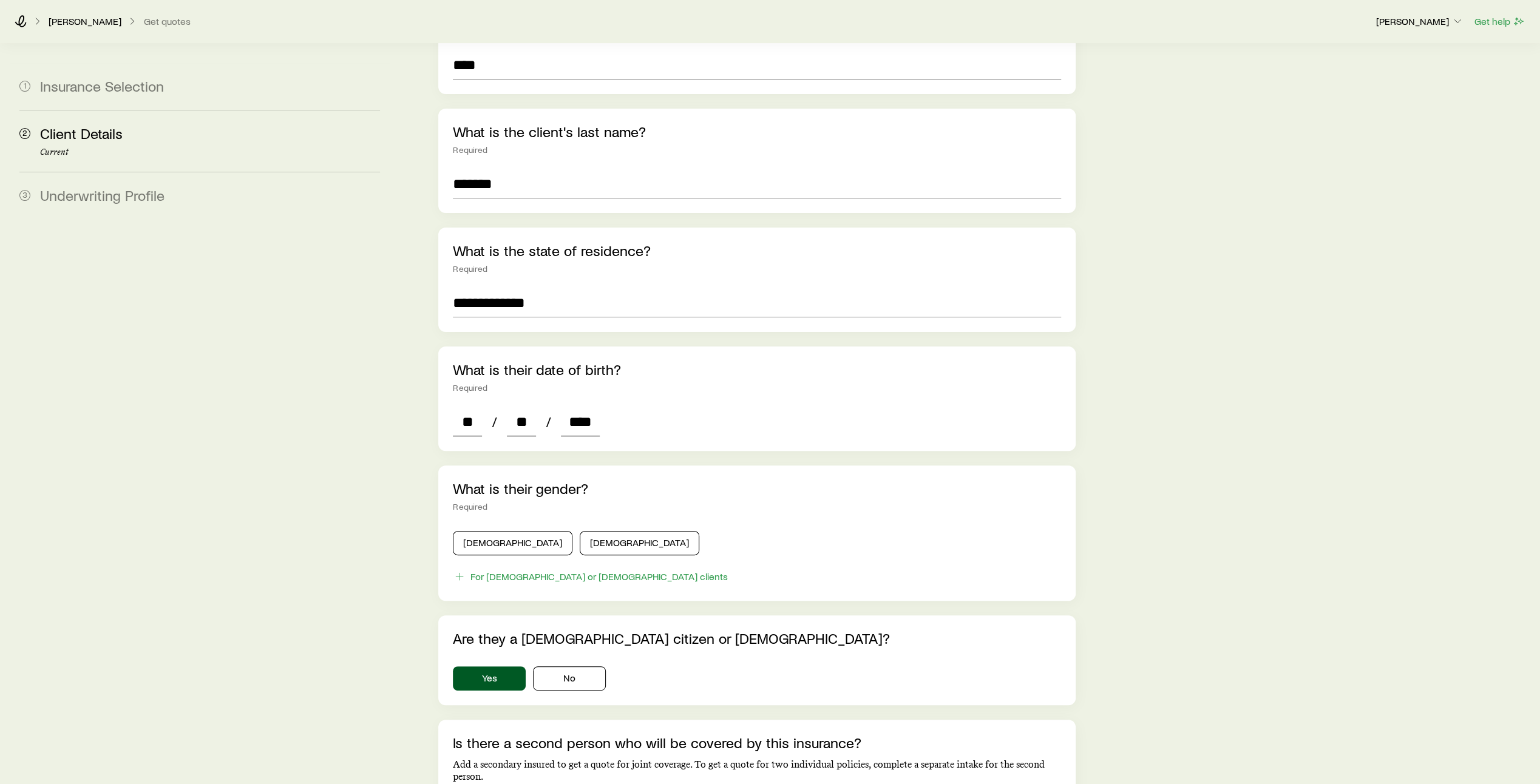
type input "*"
type input "****"
click at [501, 531] on button "[DEMOGRAPHIC_DATA]" at bounding box center [512, 543] width 119 height 24
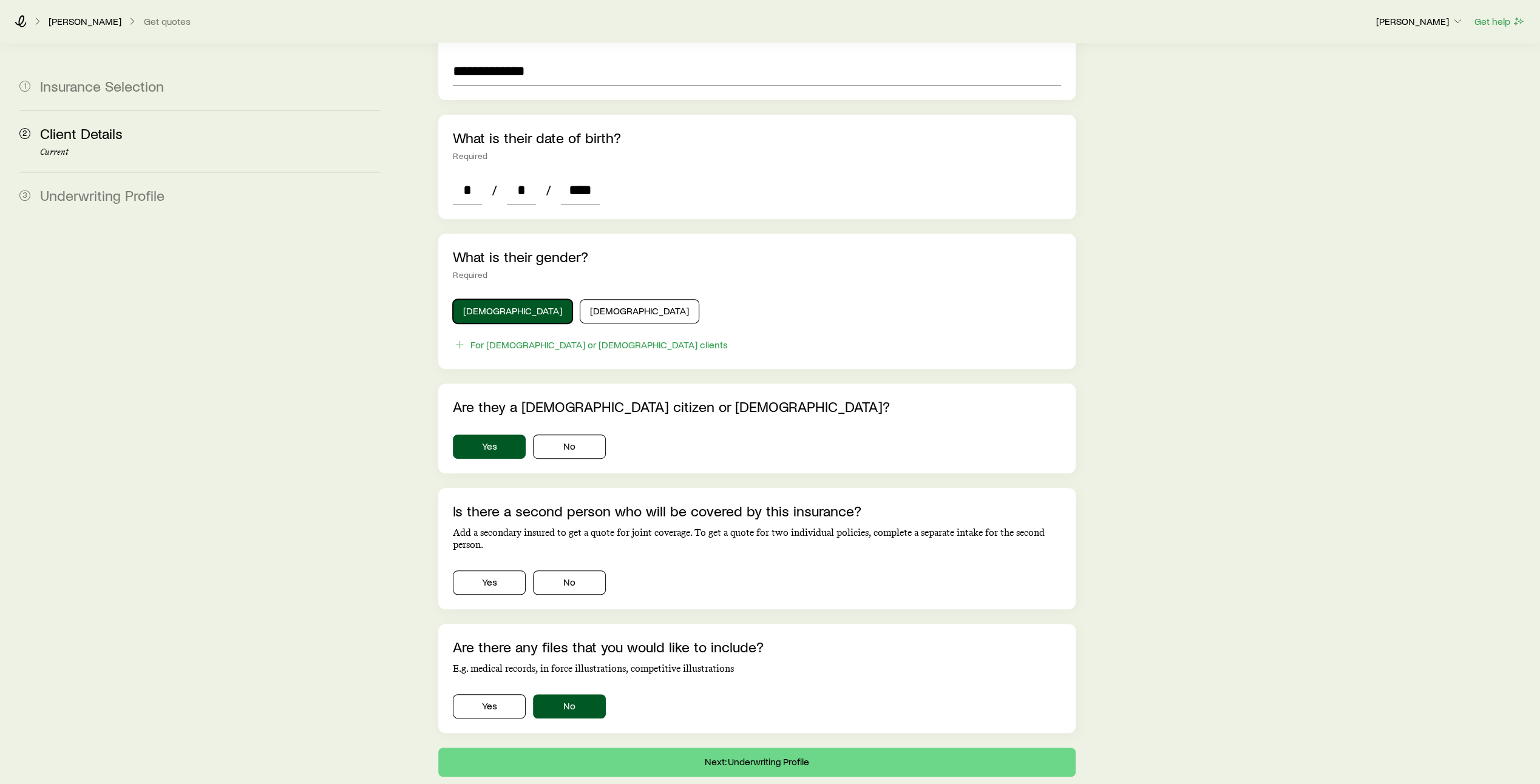
scroll to position [489, 0]
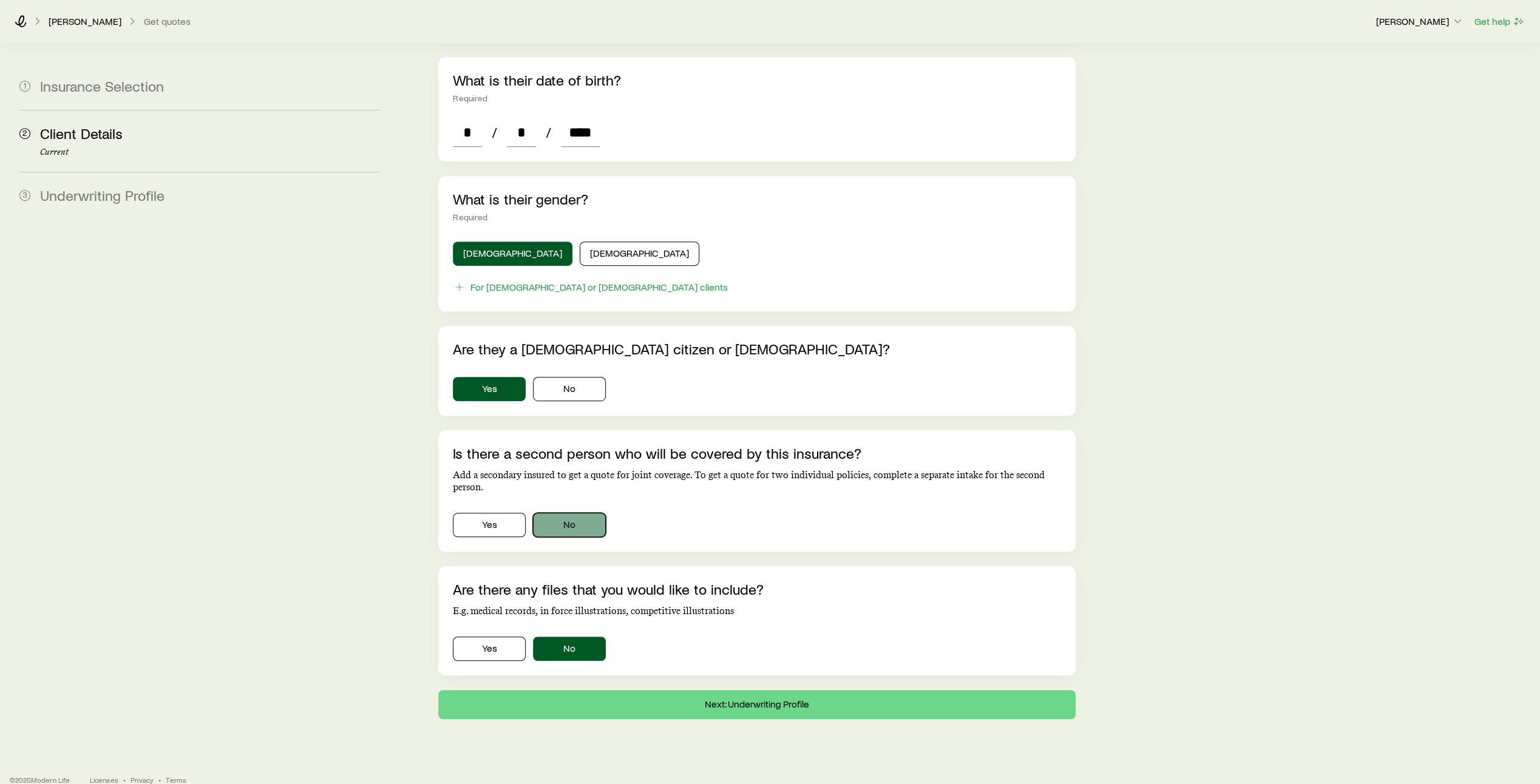
click at [585, 513] on button "No" at bounding box center [569, 524] width 73 height 24
click at [743, 690] on button "Next: Underwriting Profile" at bounding box center [757, 704] width 637 height 29
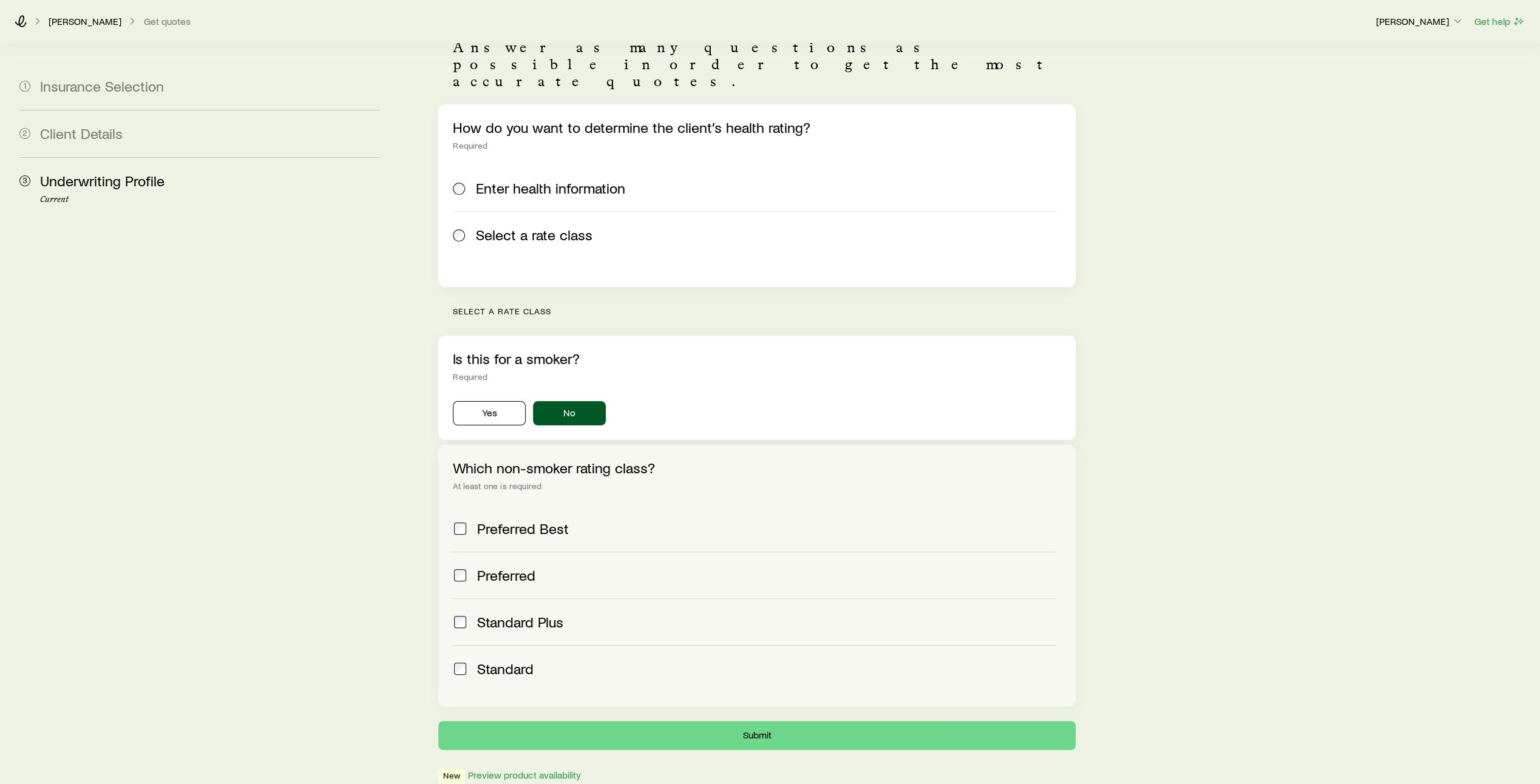
scroll to position [103, 0]
click at [762, 719] on button "Submit" at bounding box center [757, 734] width 637 height 29
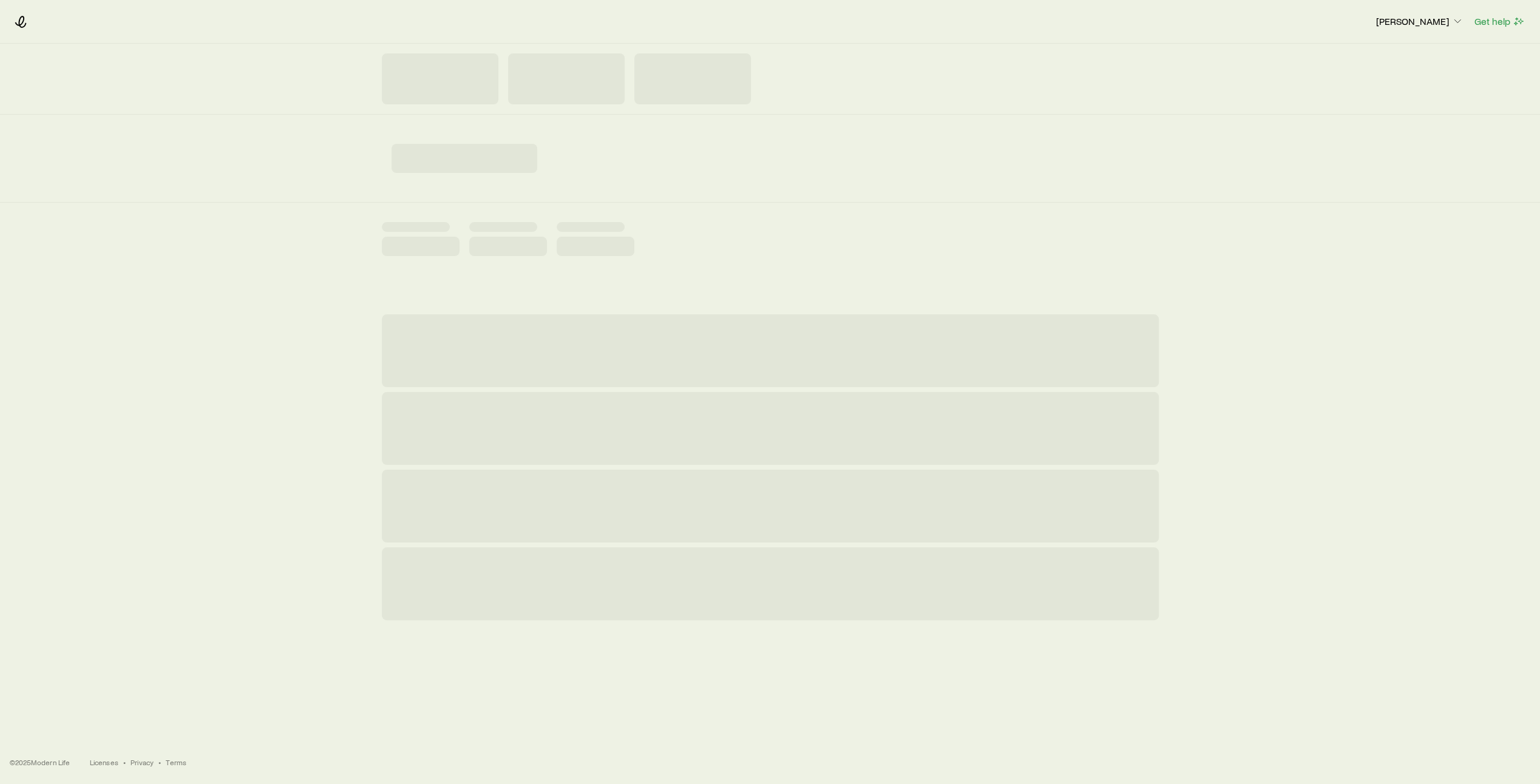
scroll to position [0, 0]
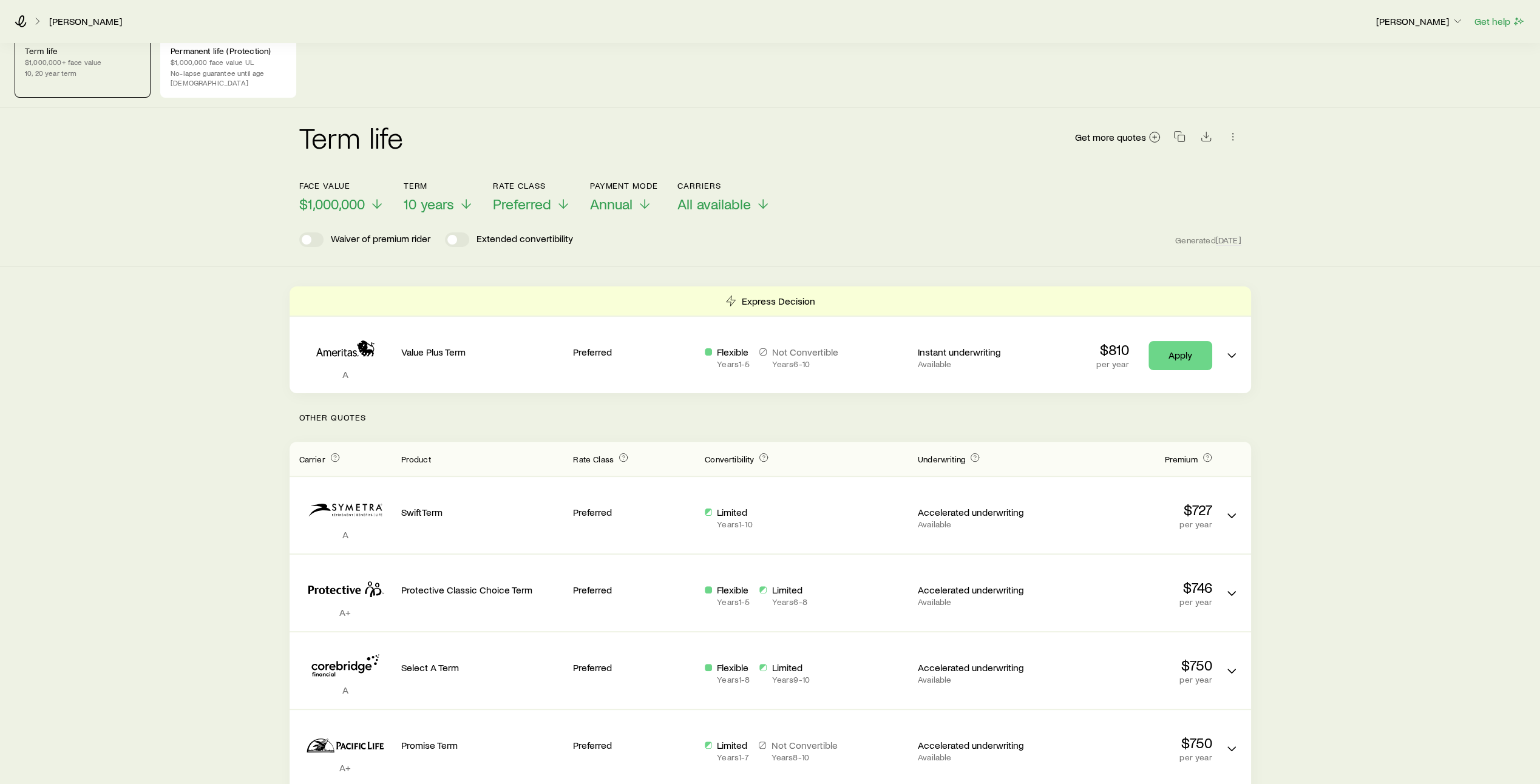
scroll to position [17, 0]
click at [761, 207] on polyline at bounding box center [763, 209] width 9 height 4
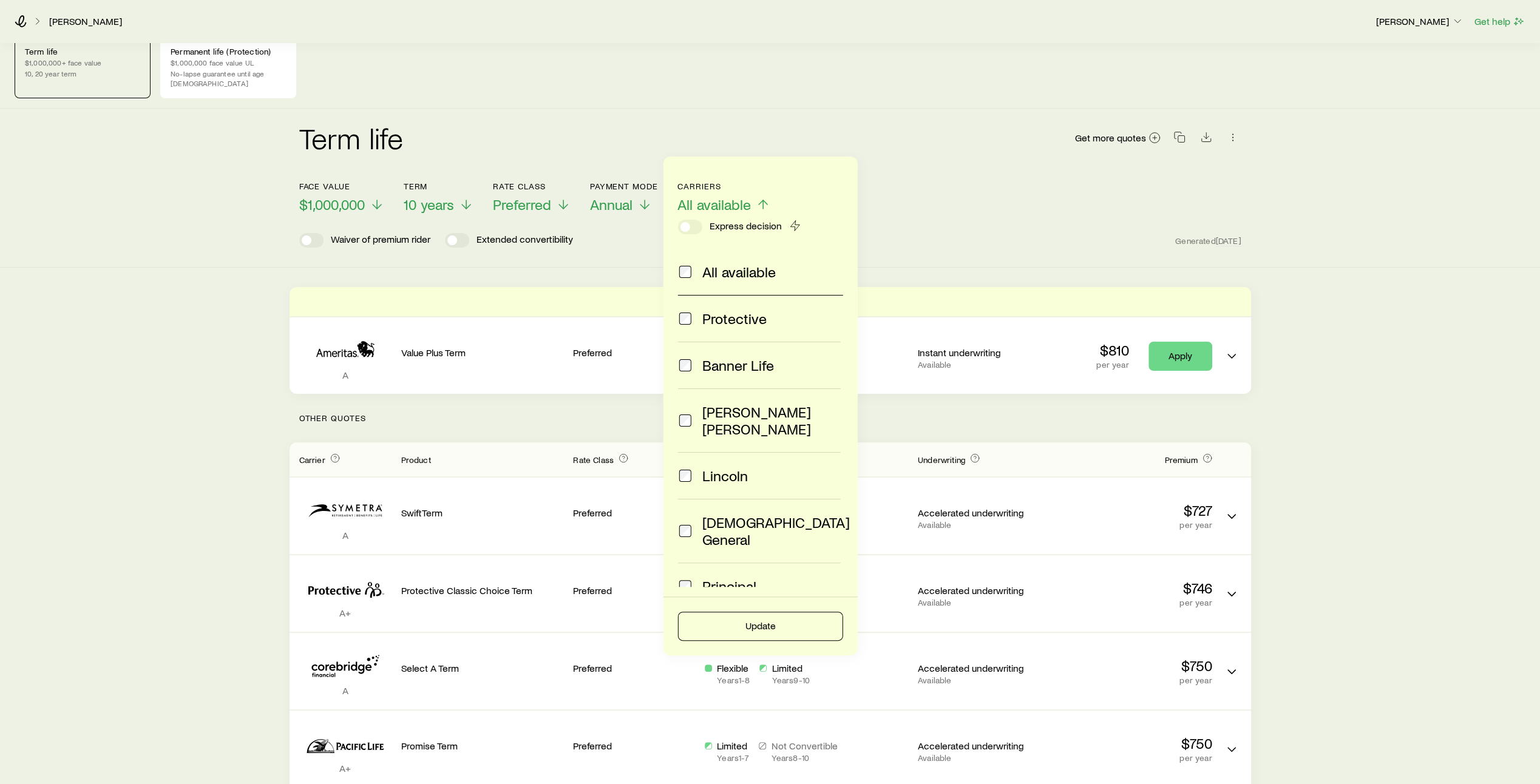
click at [690, 467] on span at bounding box center [685, 476] width 15 height 17
click at [757, 623] on button "Update" at bounding box center [760, 626] width 165 height 29
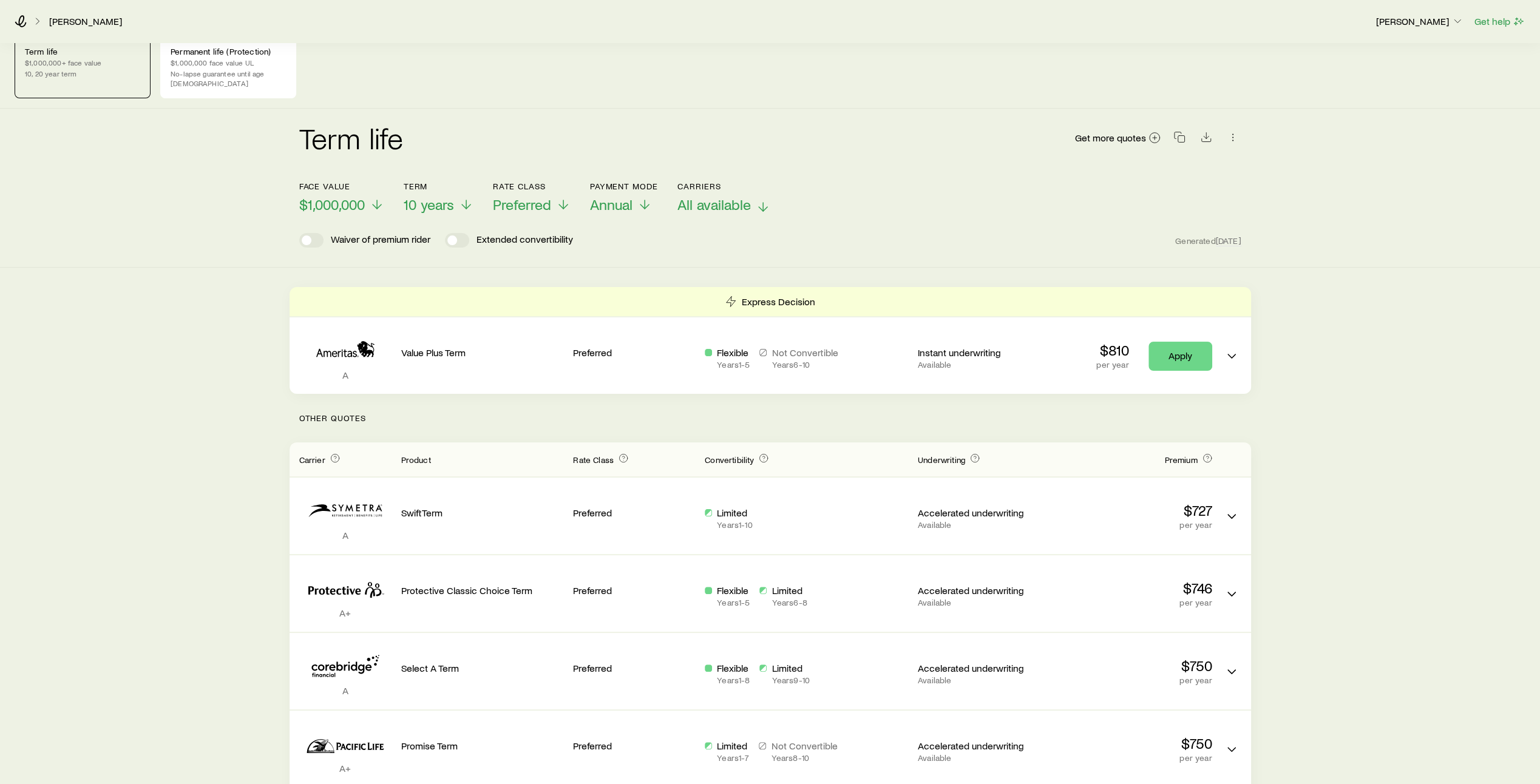
scroll to position [0, 0]
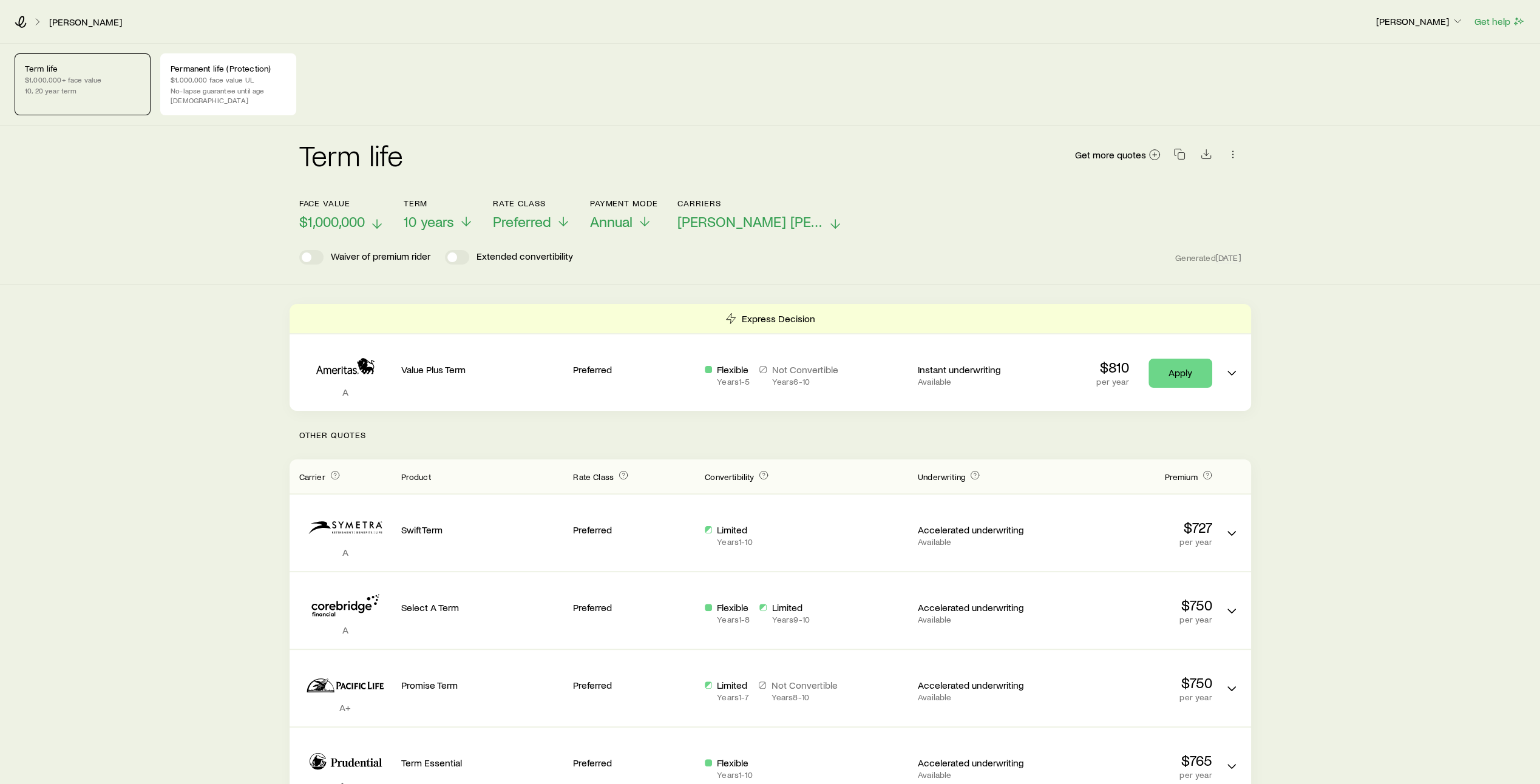
click at [377, 220] on line at bounding box center [377, 224] width 0 height 9
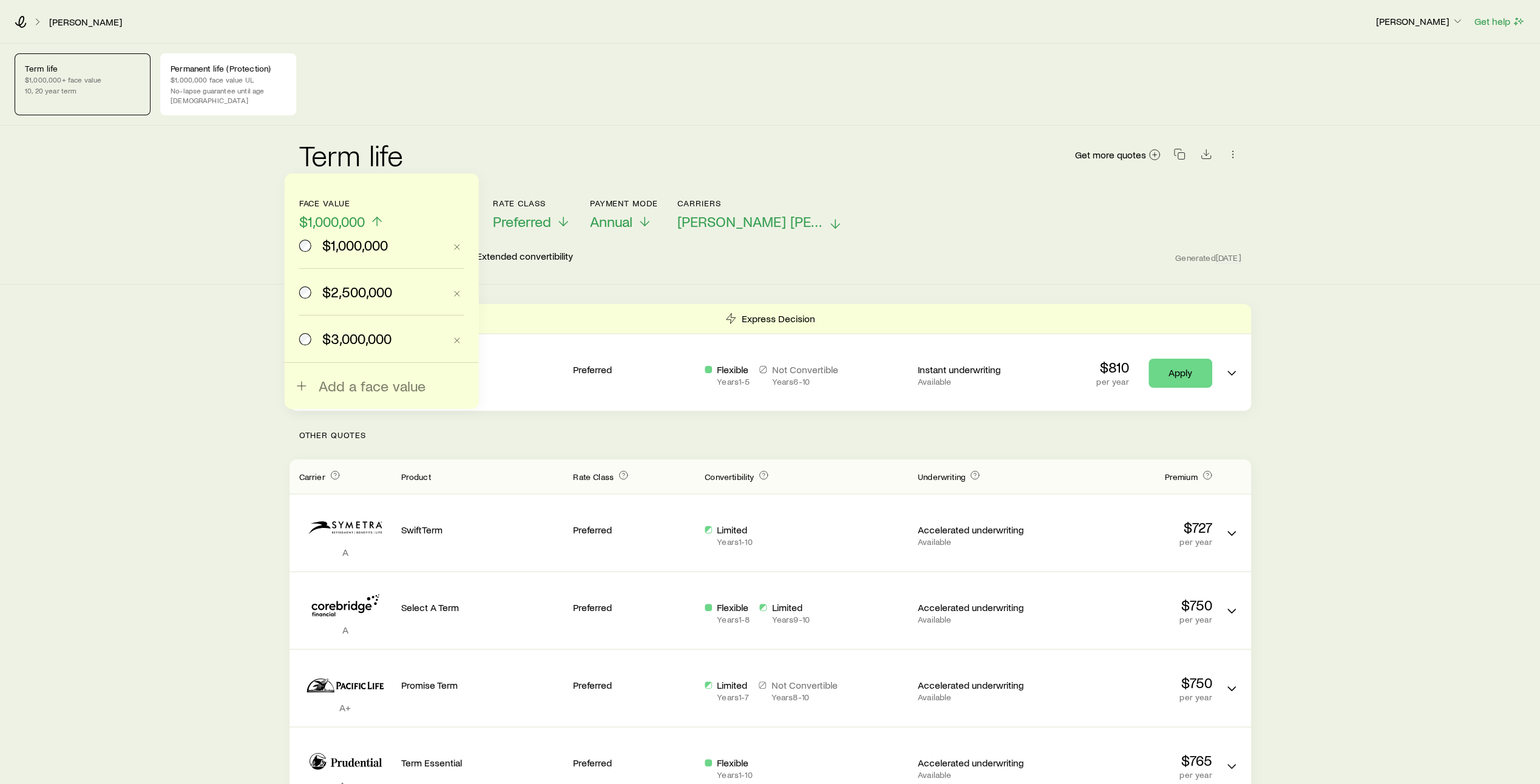
click at [359, 296] on span "$2,500,000" at bounding box center [357, 292] width 70 height 17
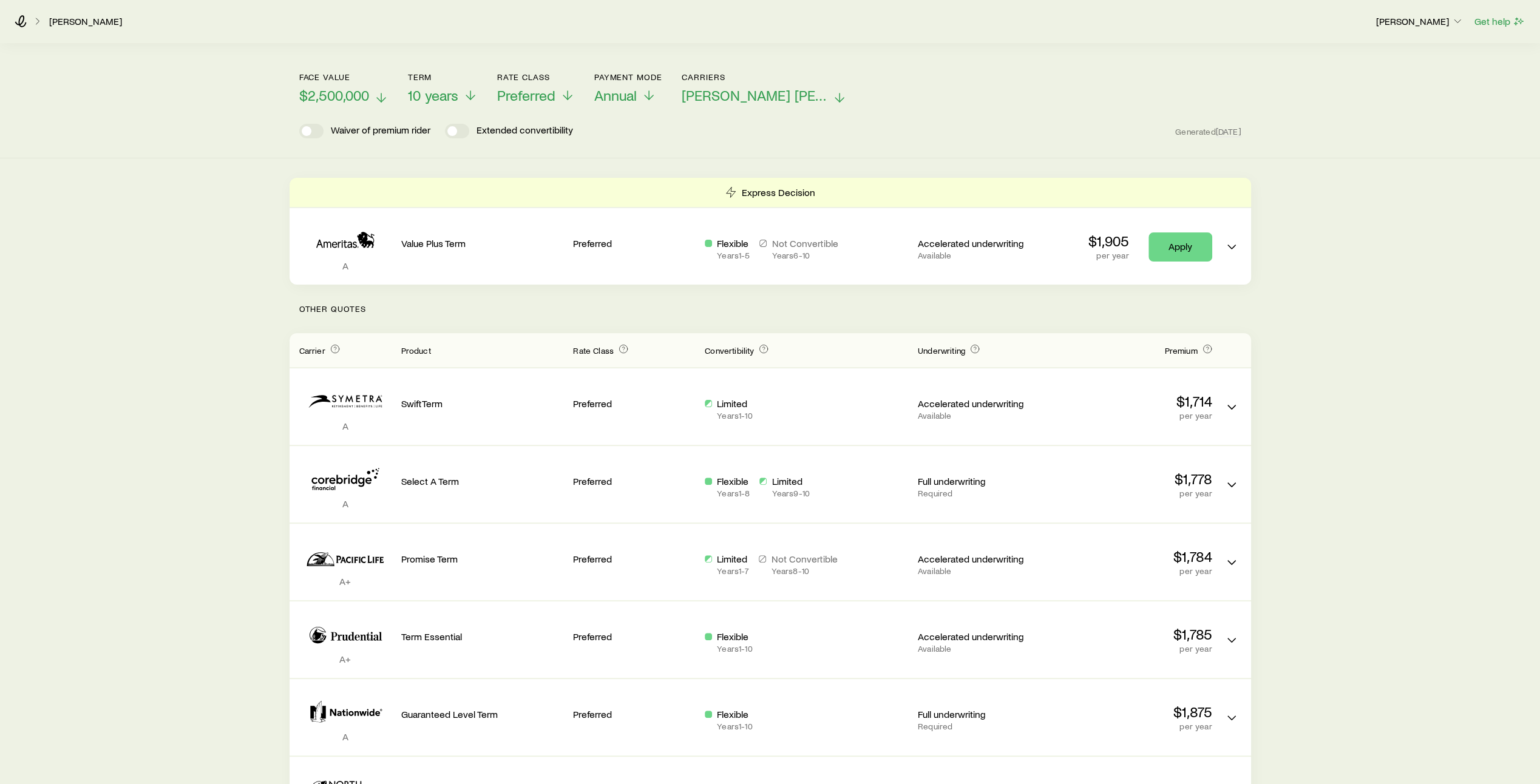
scroll to position [125, 0]
click at [473, 92] on icon at bounding box center [470, 99] width 15 height 15
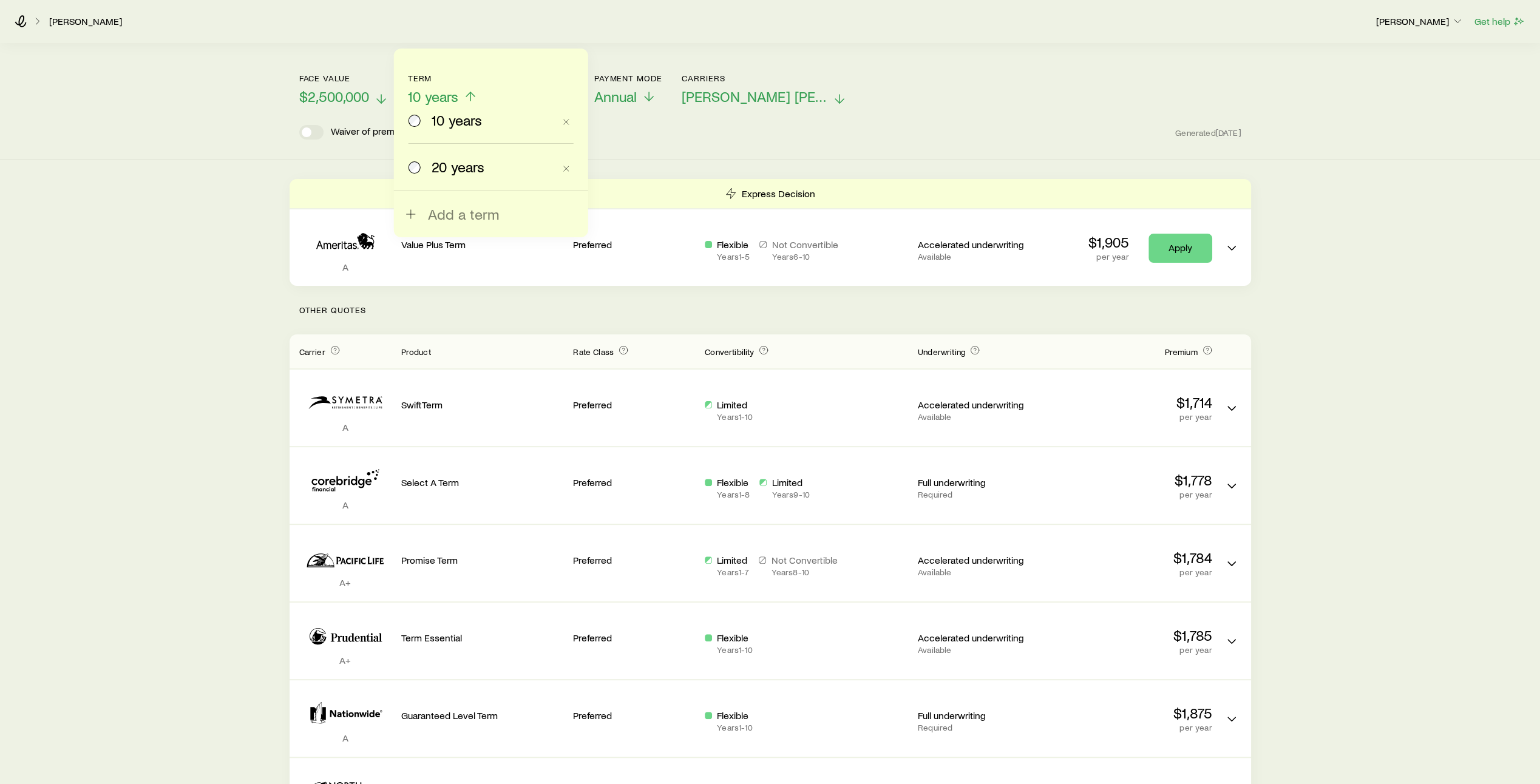
click at [443, 162] on span "20 years" at bounding box center [458, 167] width 53 height 17
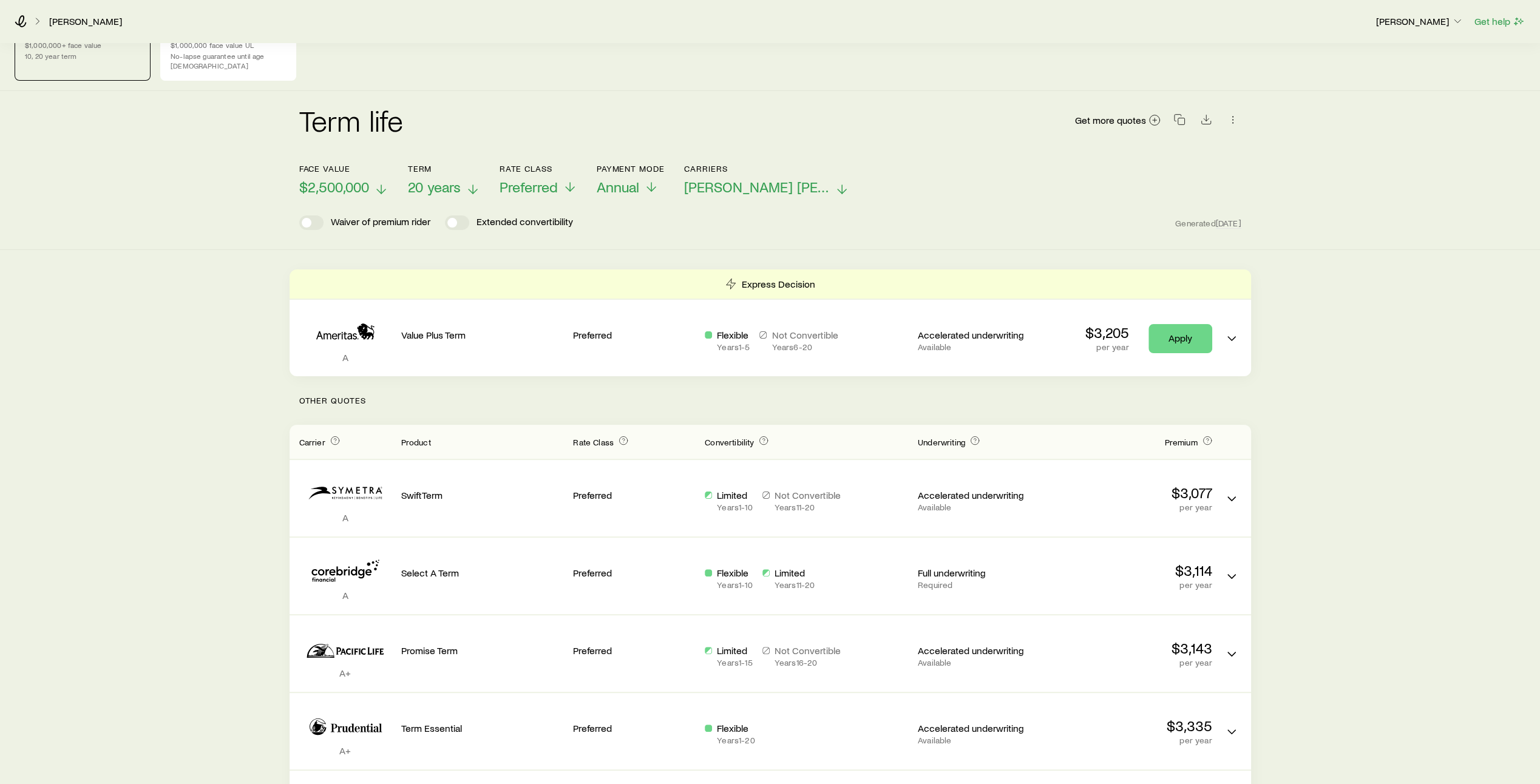
scroll to position [34, 0]
click at [472, 183] on icon at bounding box center [473, 190] width 15 height 15
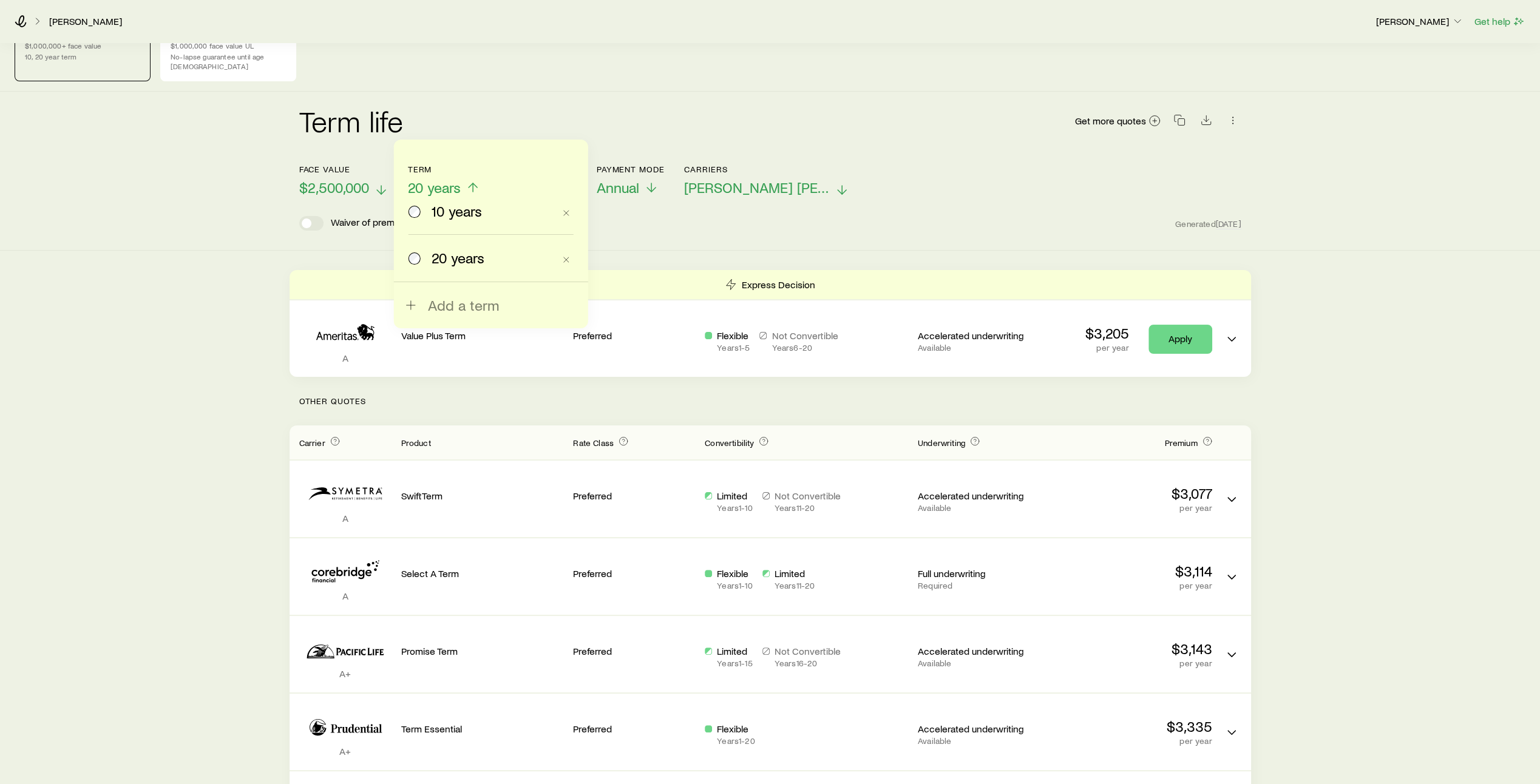
click at [650, 238] on div "Term life Get more quotes Face value $2,500,000 Term 20 years 10 years 20 years…" at bounding box center [770, 171] width 1540 height 159
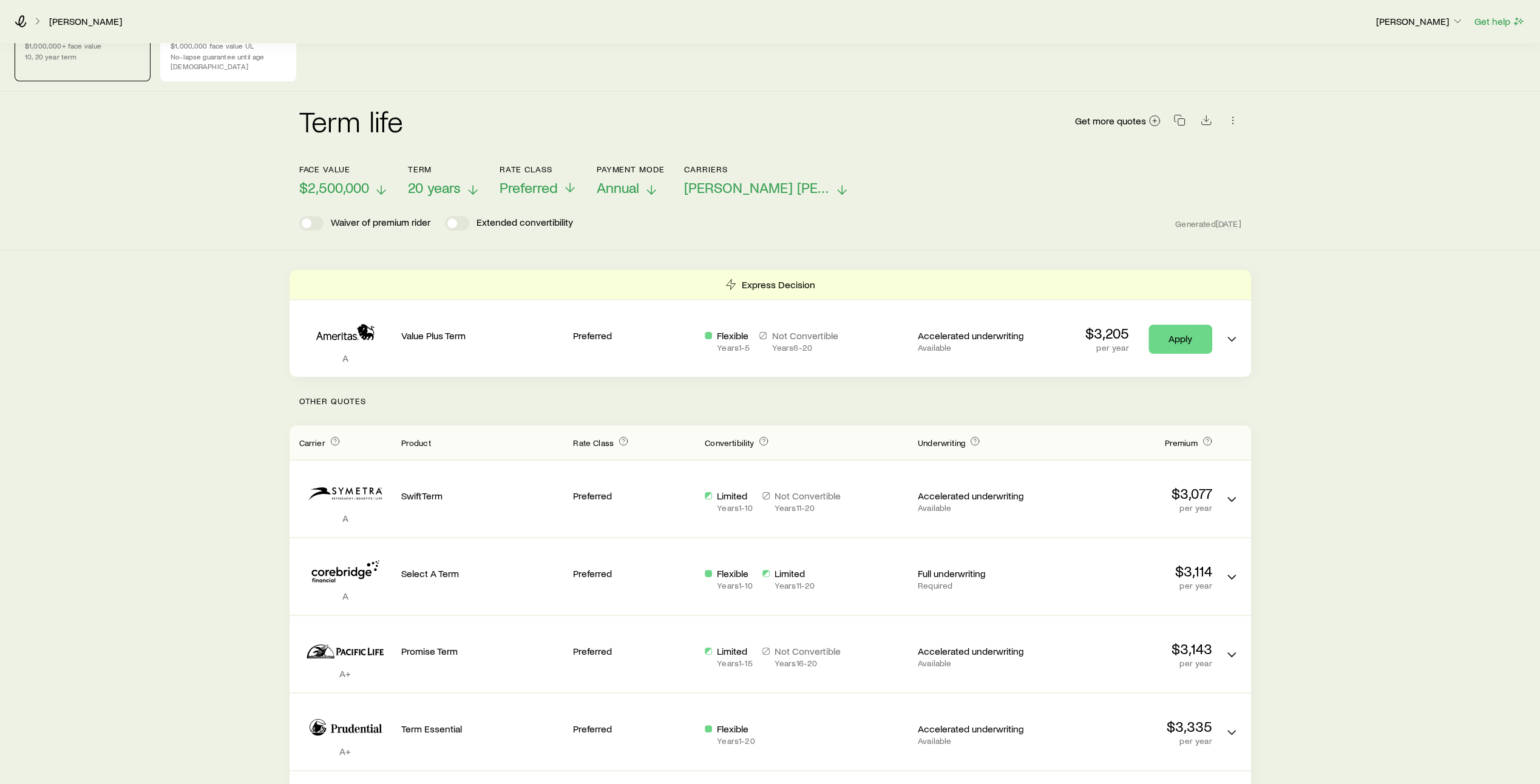
click at [653, 183] on icon at bounding box center [651, 190] width 15 height 15
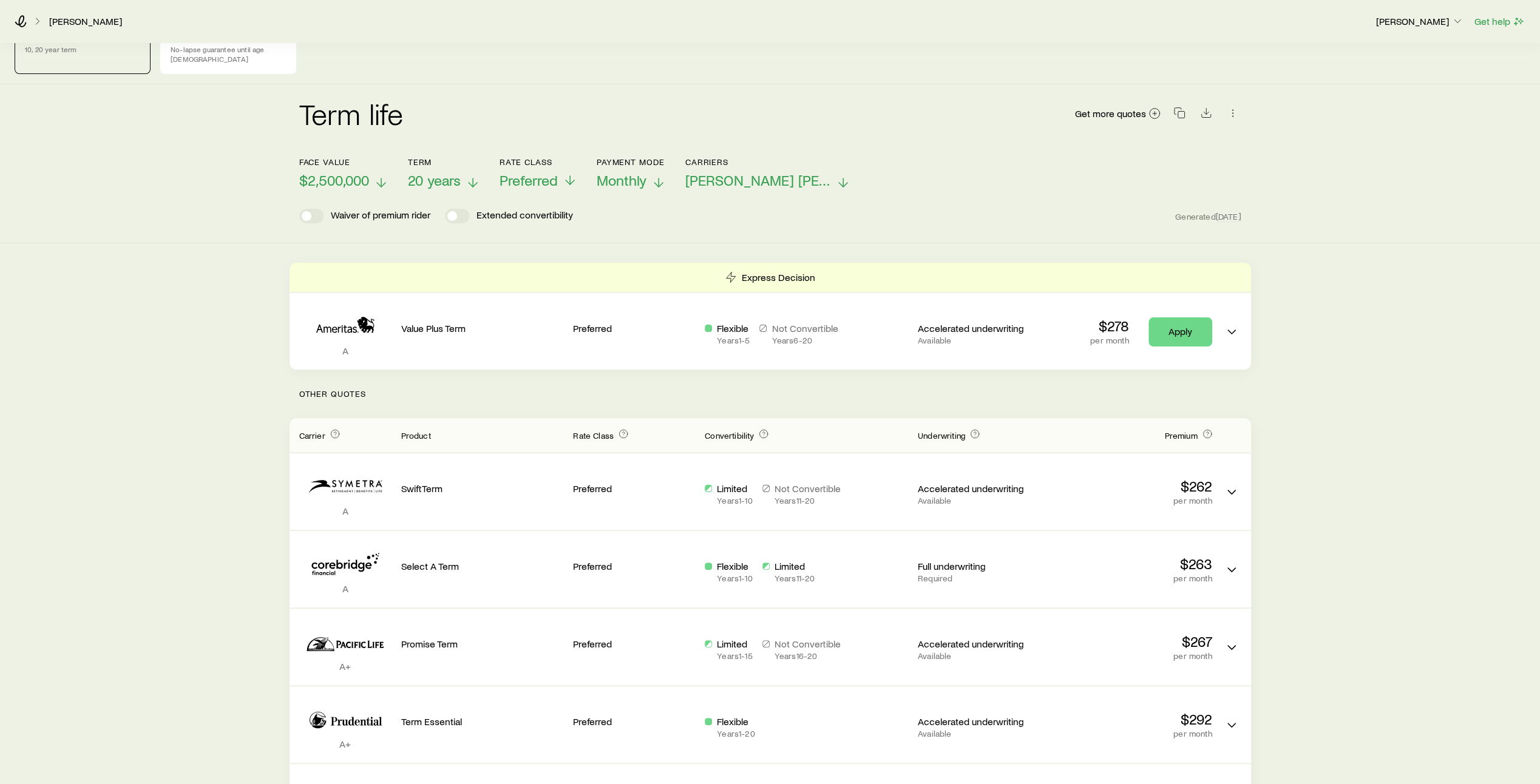
scroll to position [34, 0]
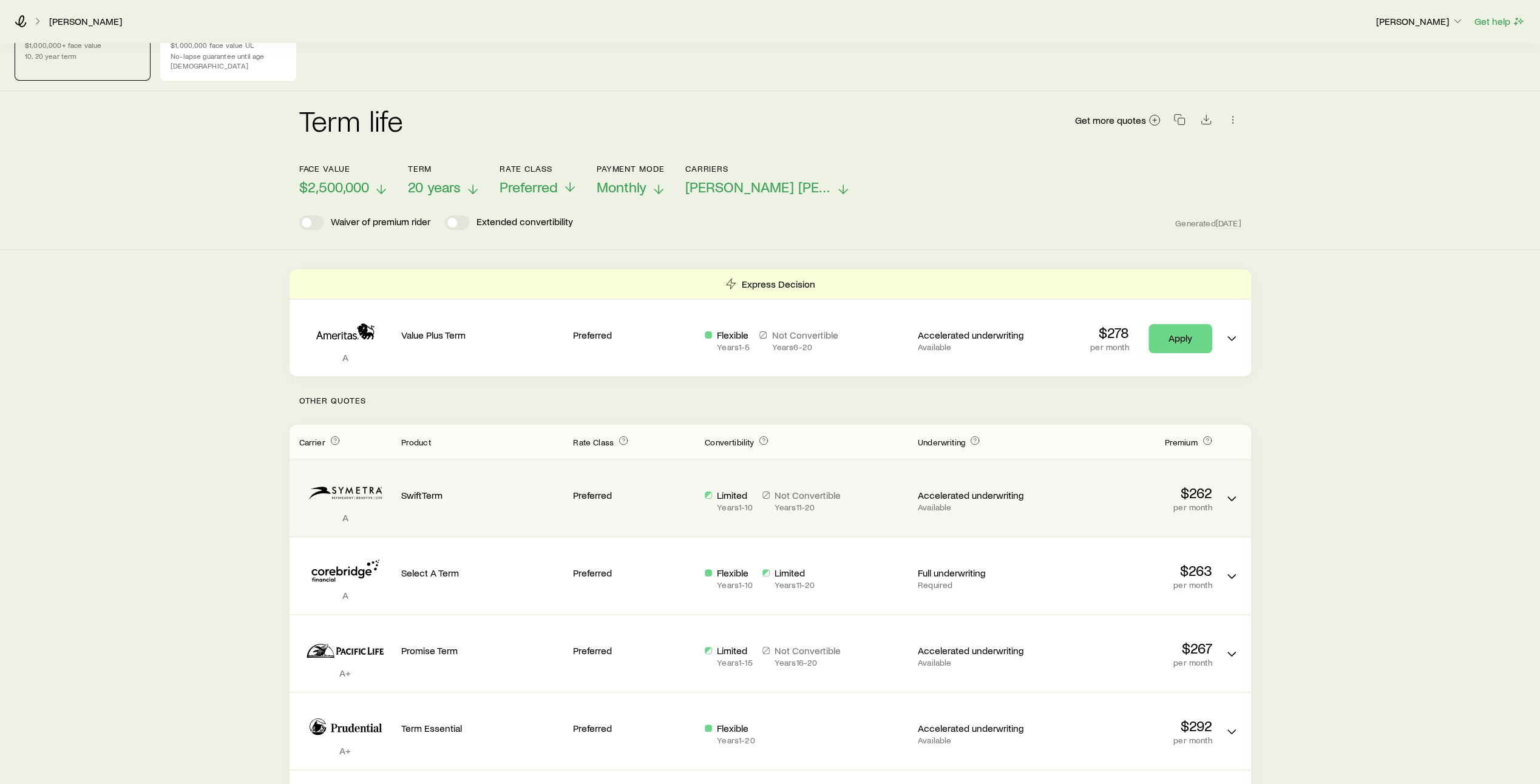
click at [846, 489] on div "Limited Years 1 - 10 Not Convertible Years 11 - 20" at bounding box center [806, 500] width 203 height 23
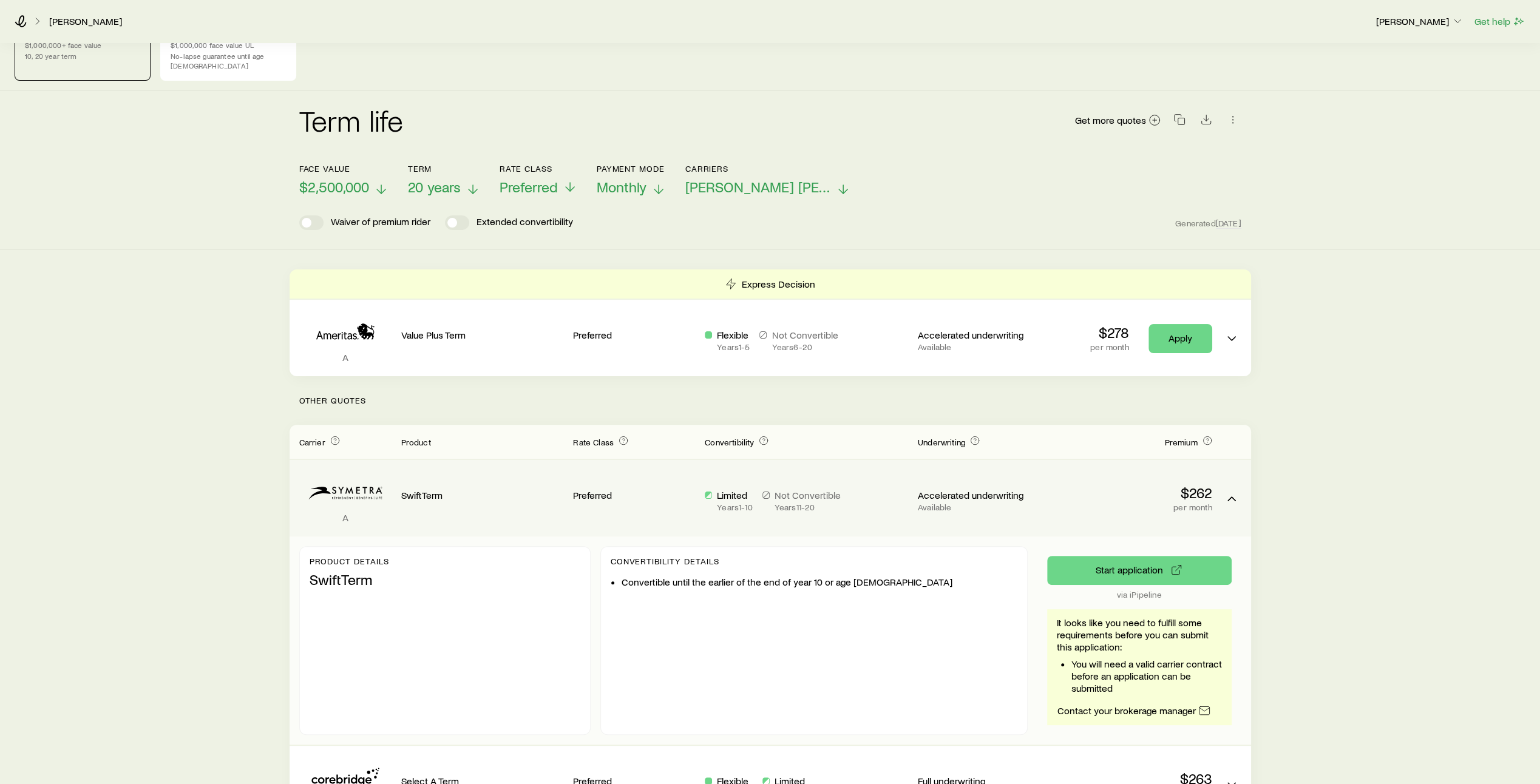
click at [1068, 484] on p "$262" at bounding box center [1131, 493] width 163 height 17
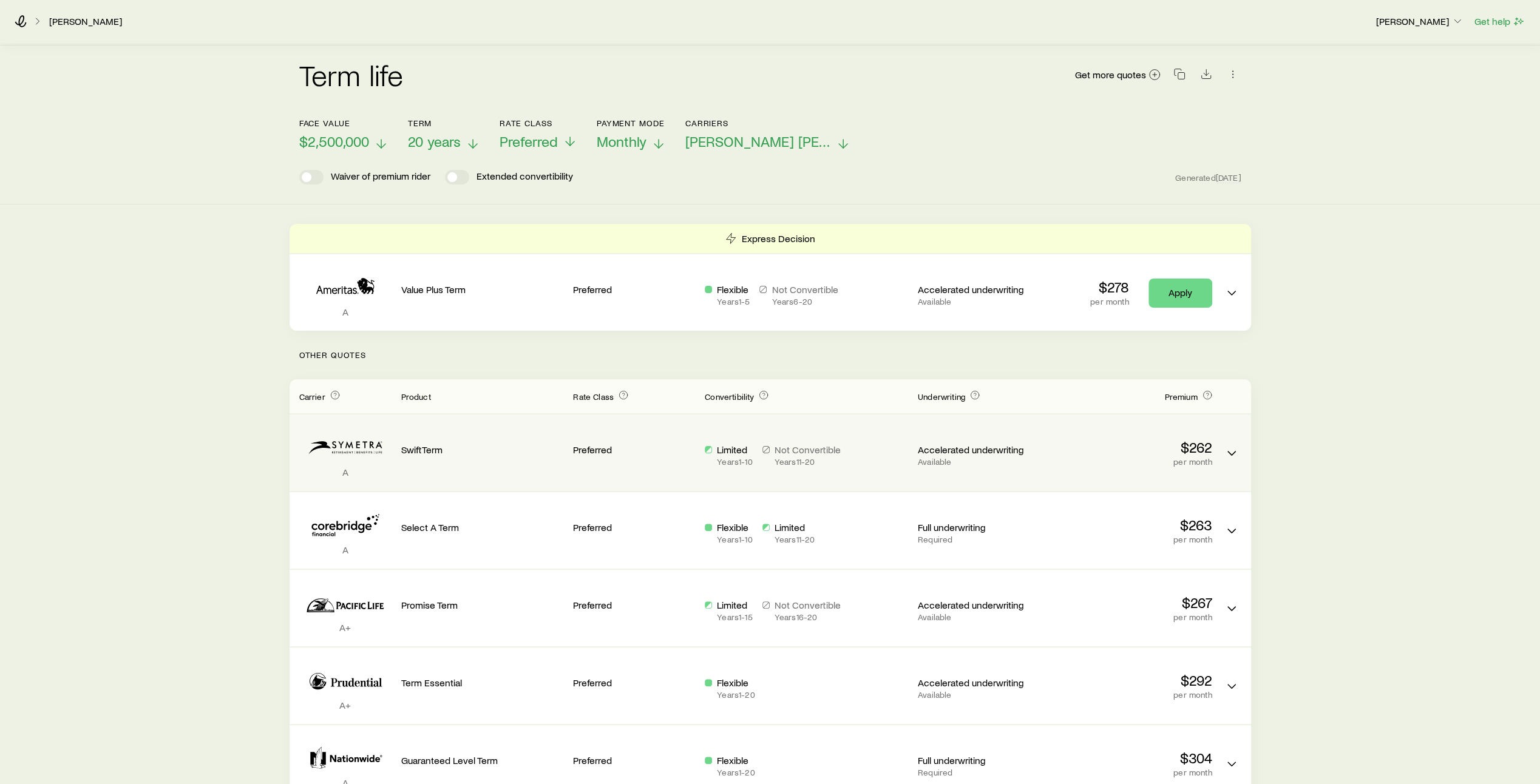
scroll to position [81, 0]
click at [487, 455] on div "SwiftTerm" at bounding box center [483, 452] width 163 height 57
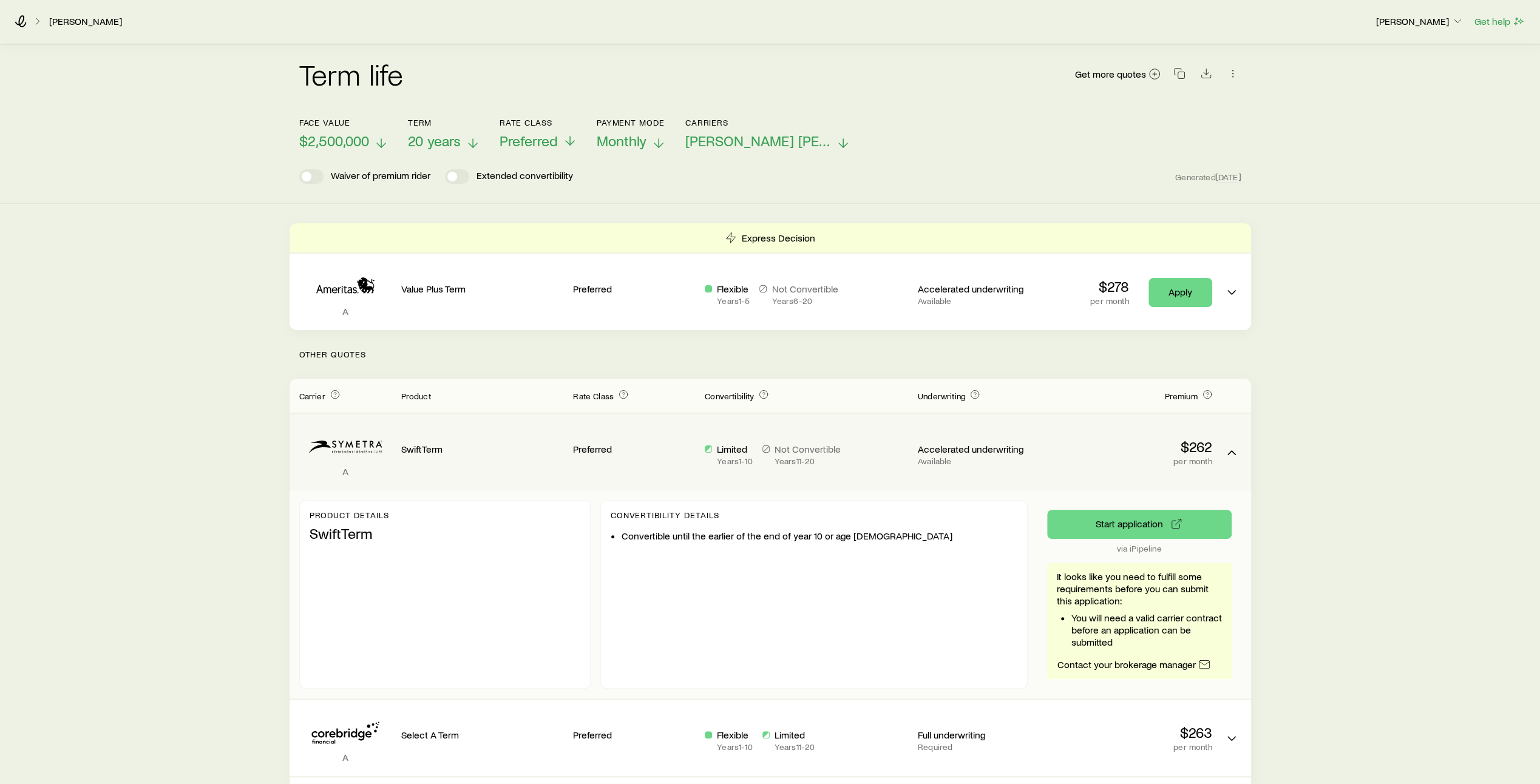
click at [871, 423] on div "Limited Years 1 - 10 Not Convertible Years 11 - 20" at bounding box center [806, 452] width 203 height 57
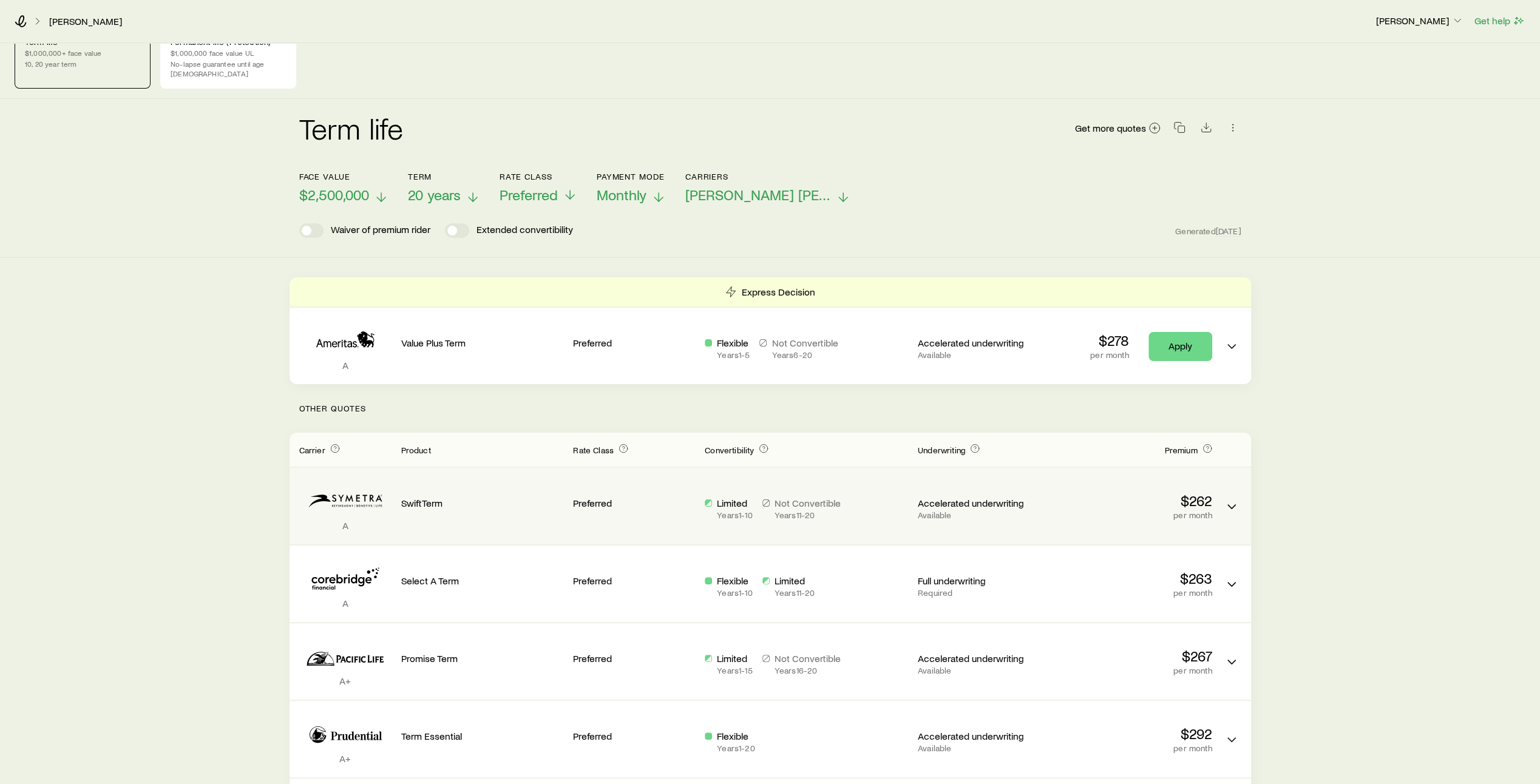
scroll to position [0, 0]
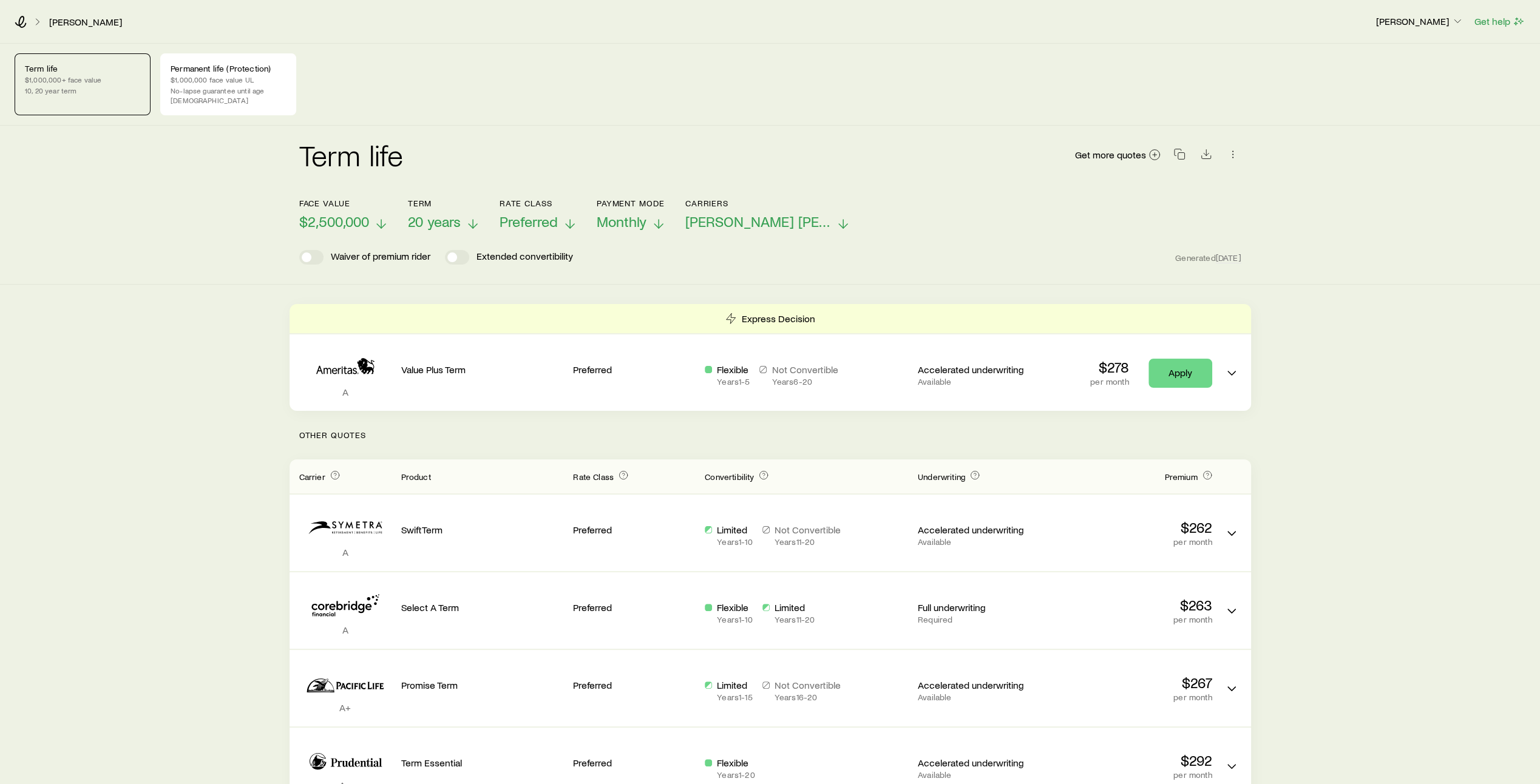
click at [568, 217] on icon at bounding box center [570, 224] width 15 height 15
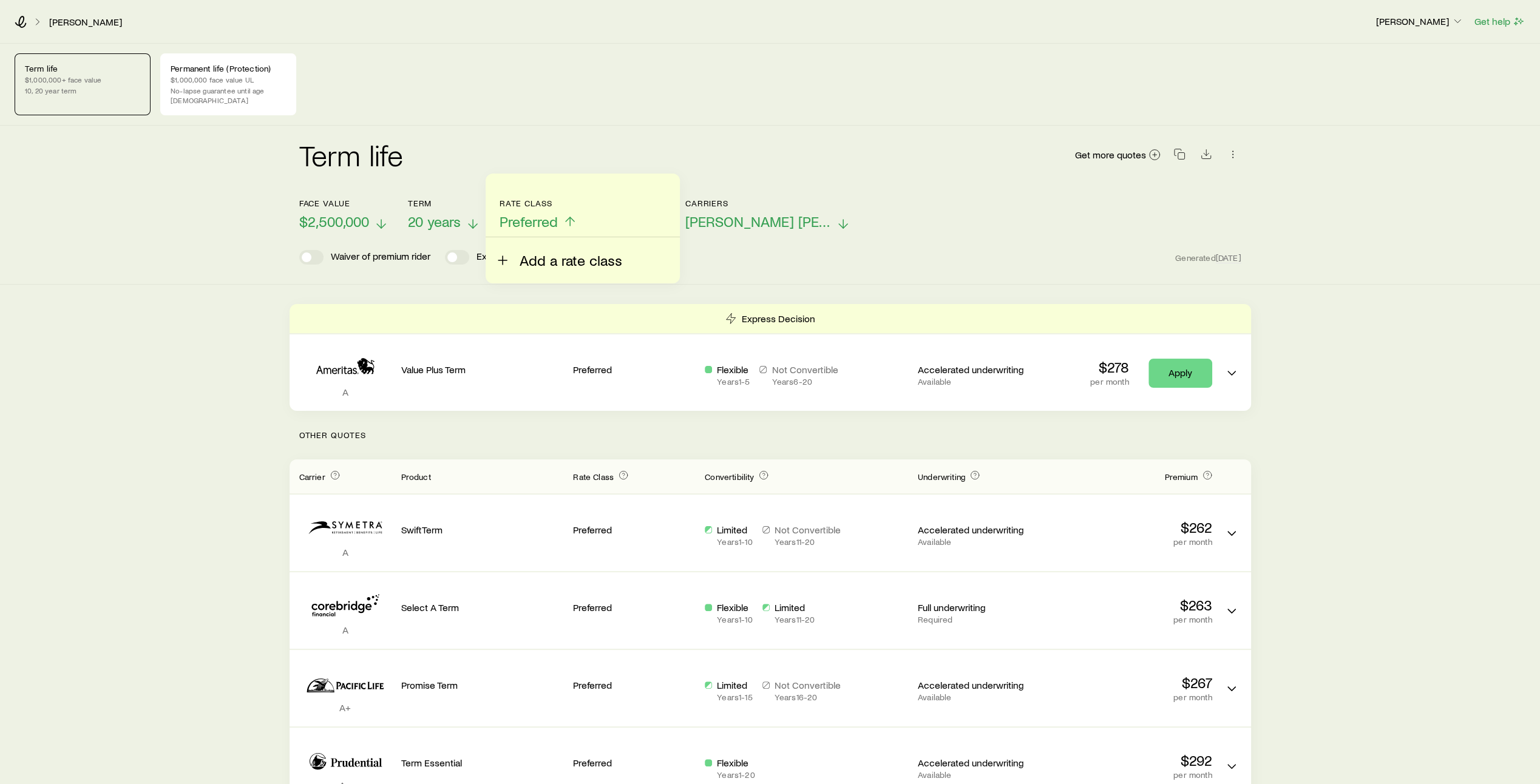
click at [522, 261] on span "Add a rate class" at bounding box center [571, 260] width 103 height 17
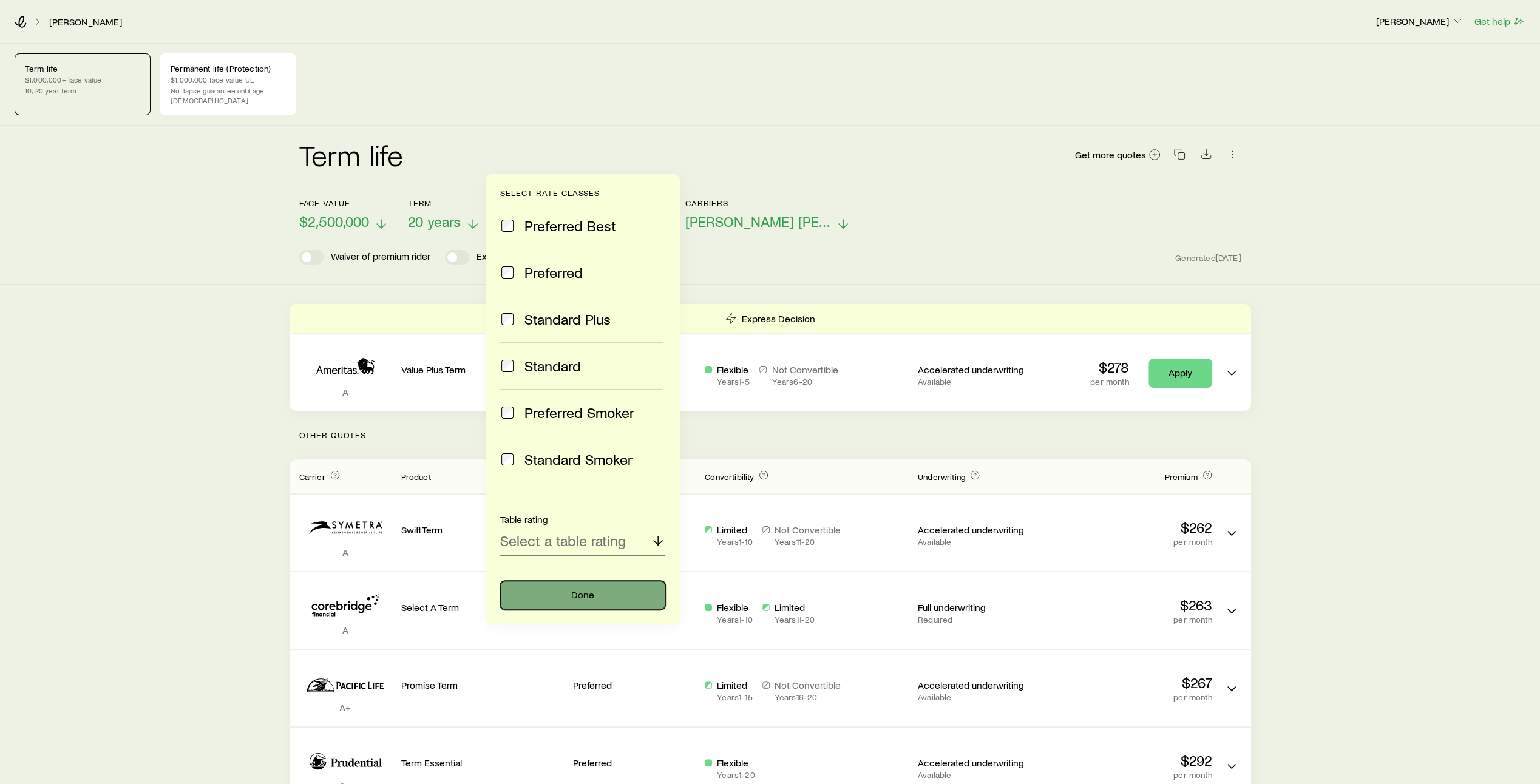
click at [591, 594] on button "Done" at bounding box center [583, 594] width 165 height 29
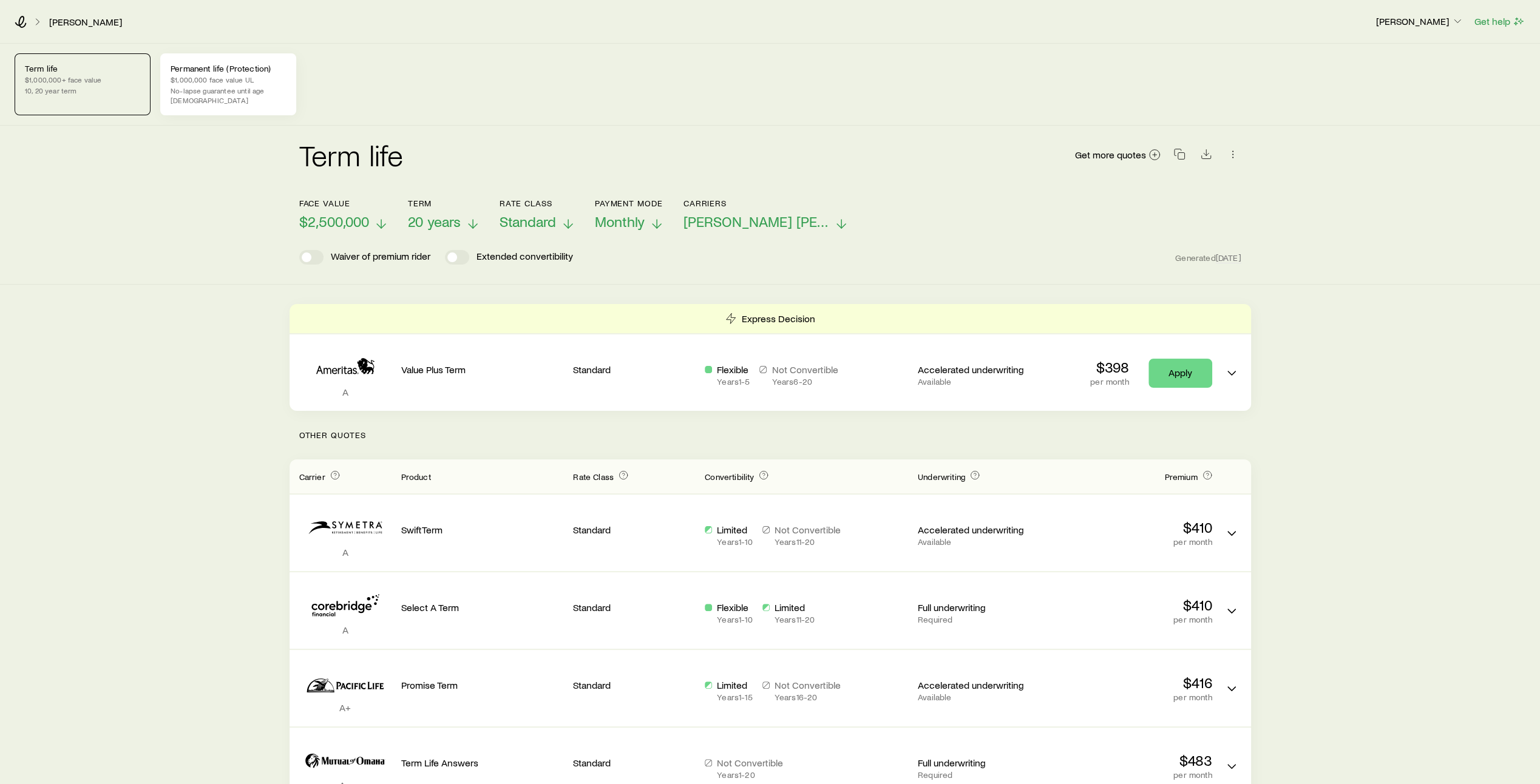
click at [221, 76] on p "$1,000,000 face value UL" at bounding box center [228, 79] width 115 height 10
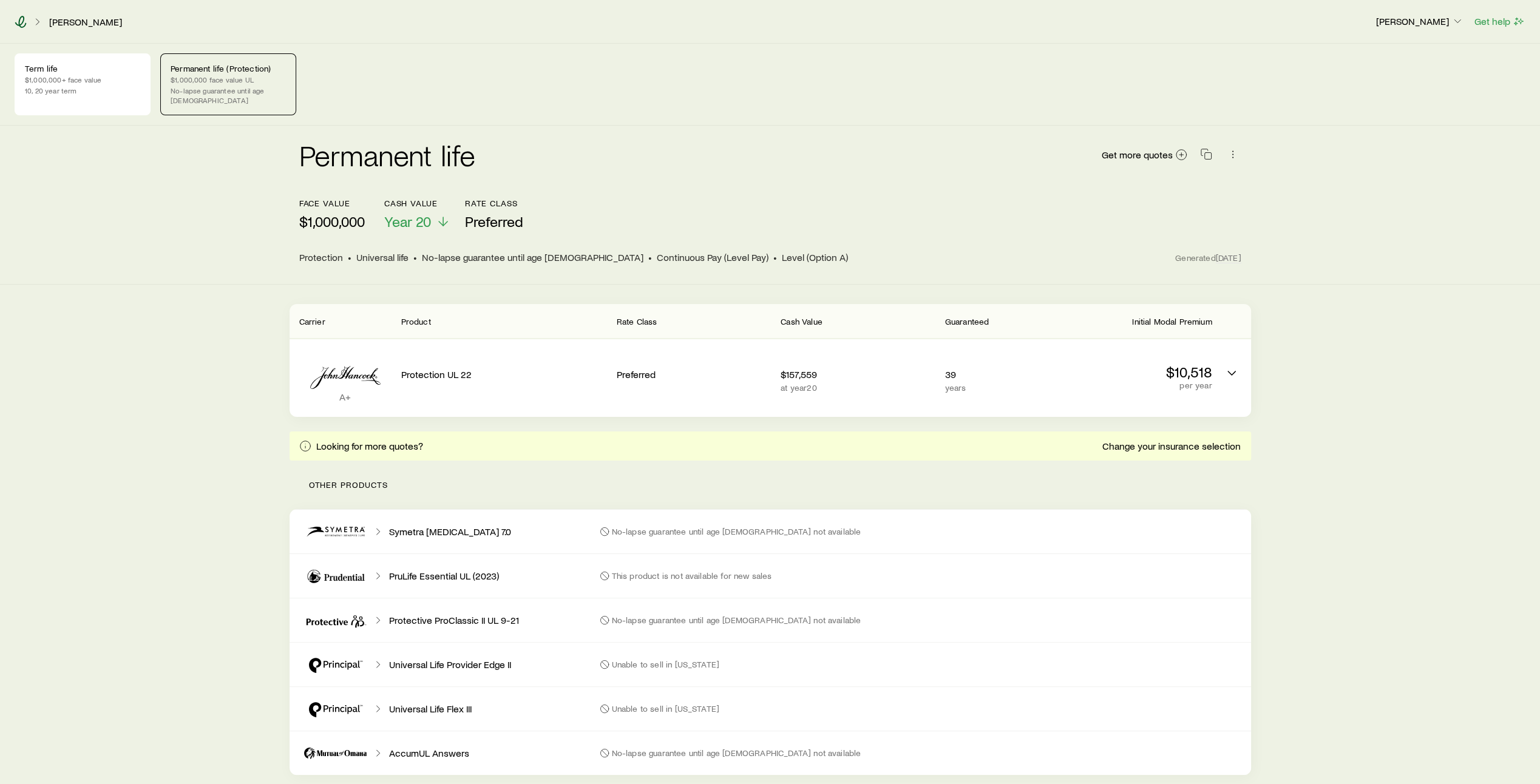
click at [22, 20] on icon at bounding box center [21, 22] width 12 height 12
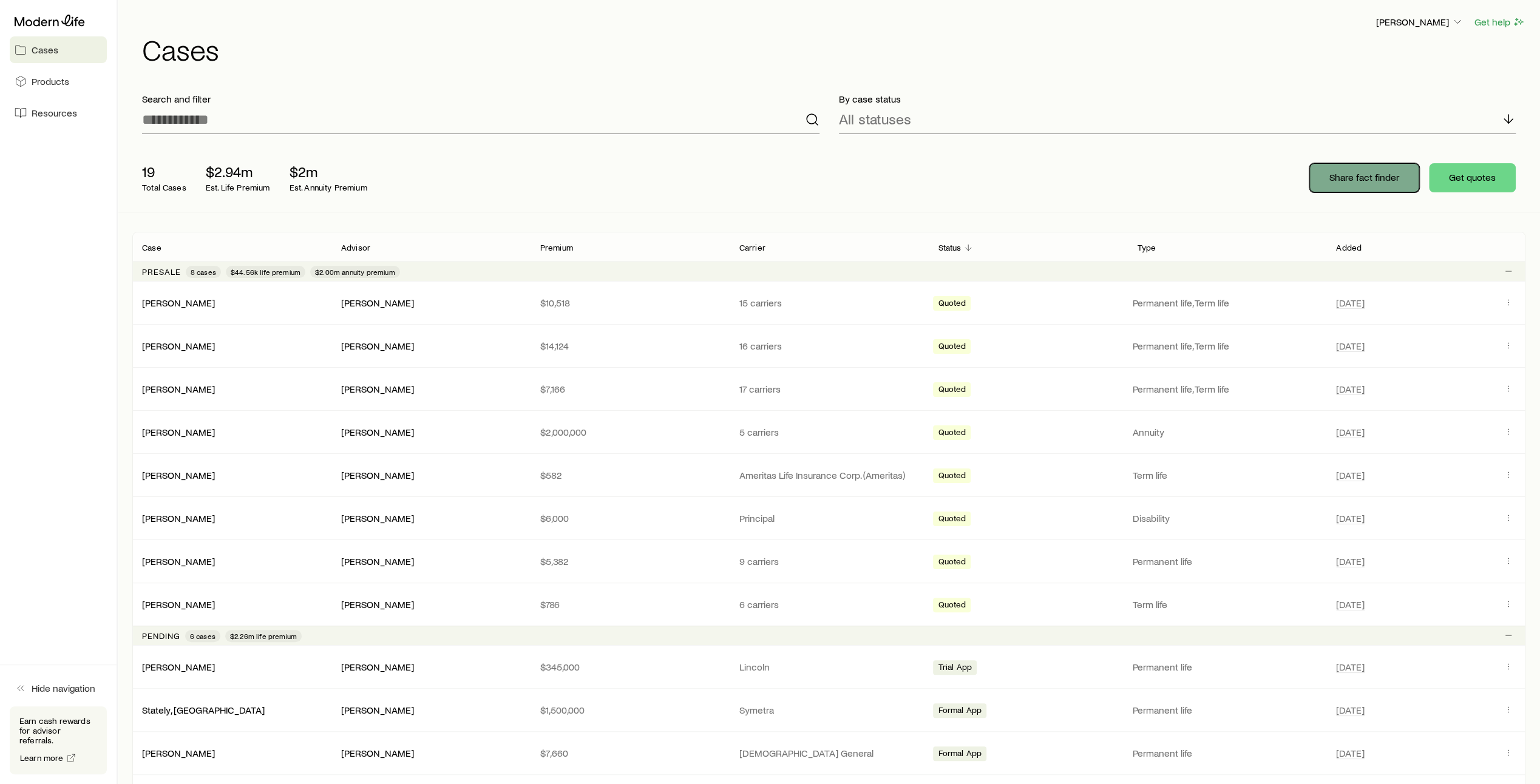
click at [1356, 178] on p "Share fact finder" at bounding box center [1364, 177] width 70 height 12
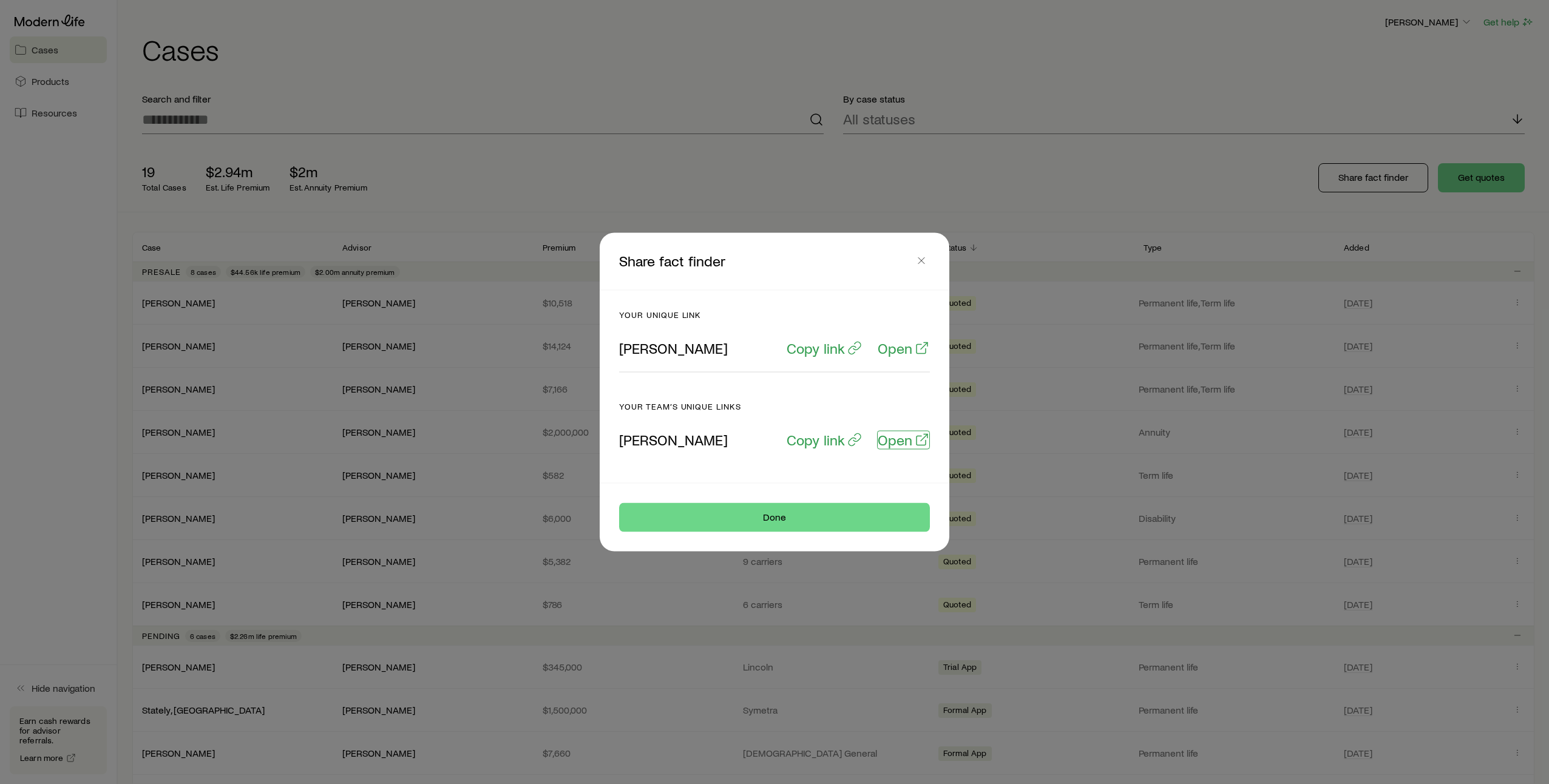
click at [895, 444] on p "Open" at bounding box center [895, 440] width 34 height 17
click at [907, 351] on p "Open" at bounding box center [895, 348] width 34 height 17
click at [922, 263] on icon "button" at bounding box center [922, 261] width 12 height 12
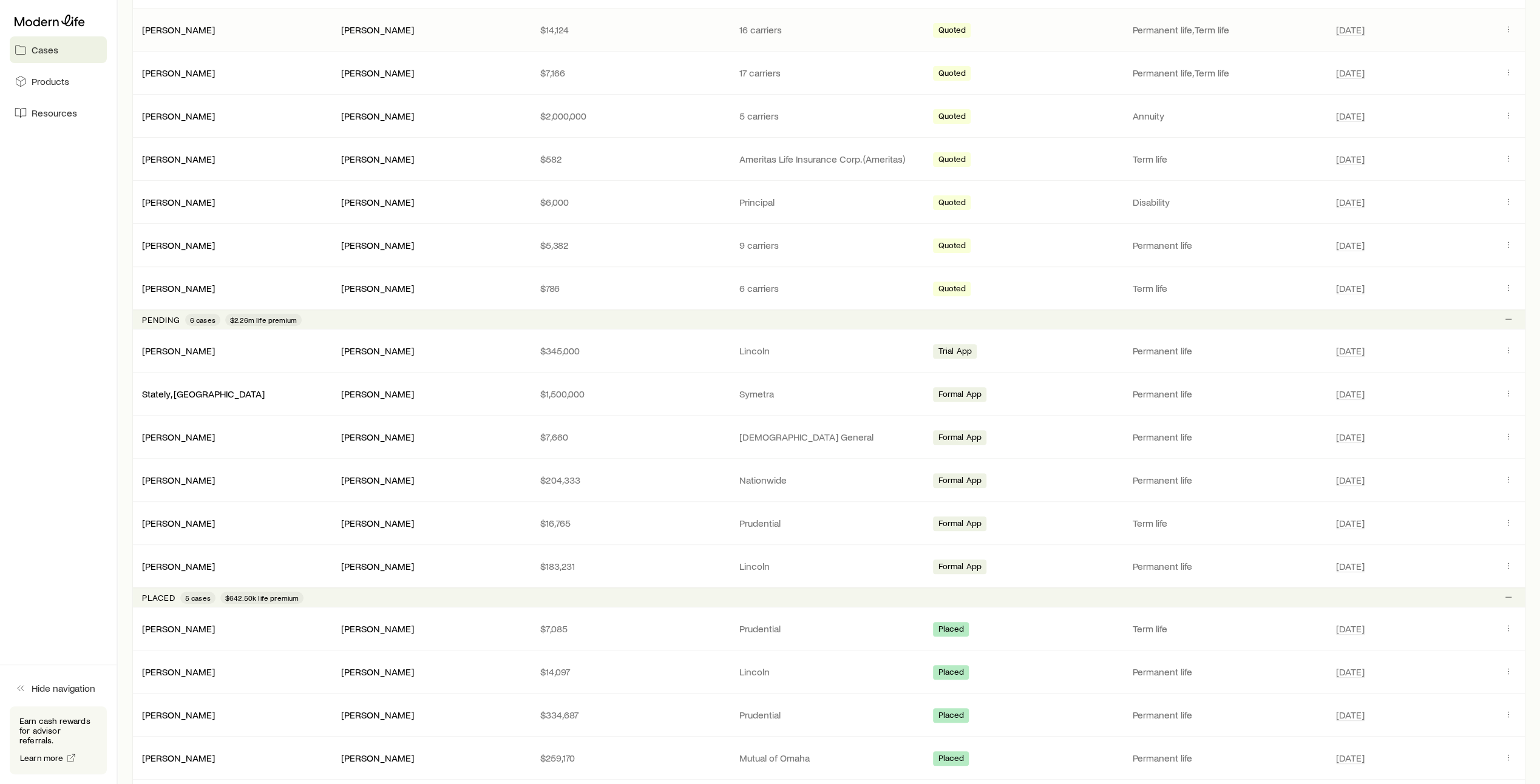
scroll to position [317, 0]
click at [168, 436] on link "[PERSON_NAME]" at bounding box center [179, 435] width 73 height 12
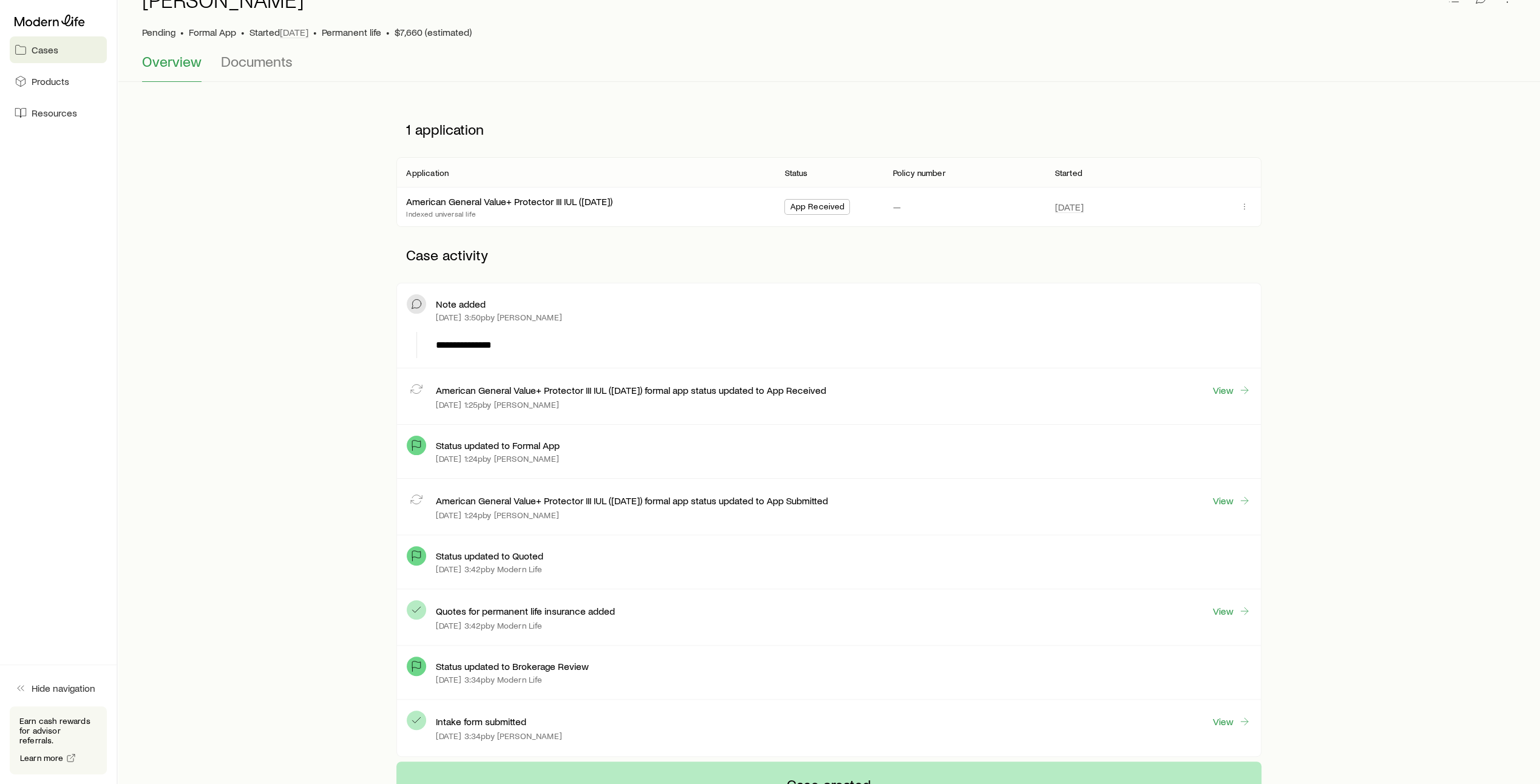
scroll to position [73, 0]
click at [516, 201] on link "American General Value+ Protector III IUL ([DATE])" at bounding box center [509, 198] width 206 height 12
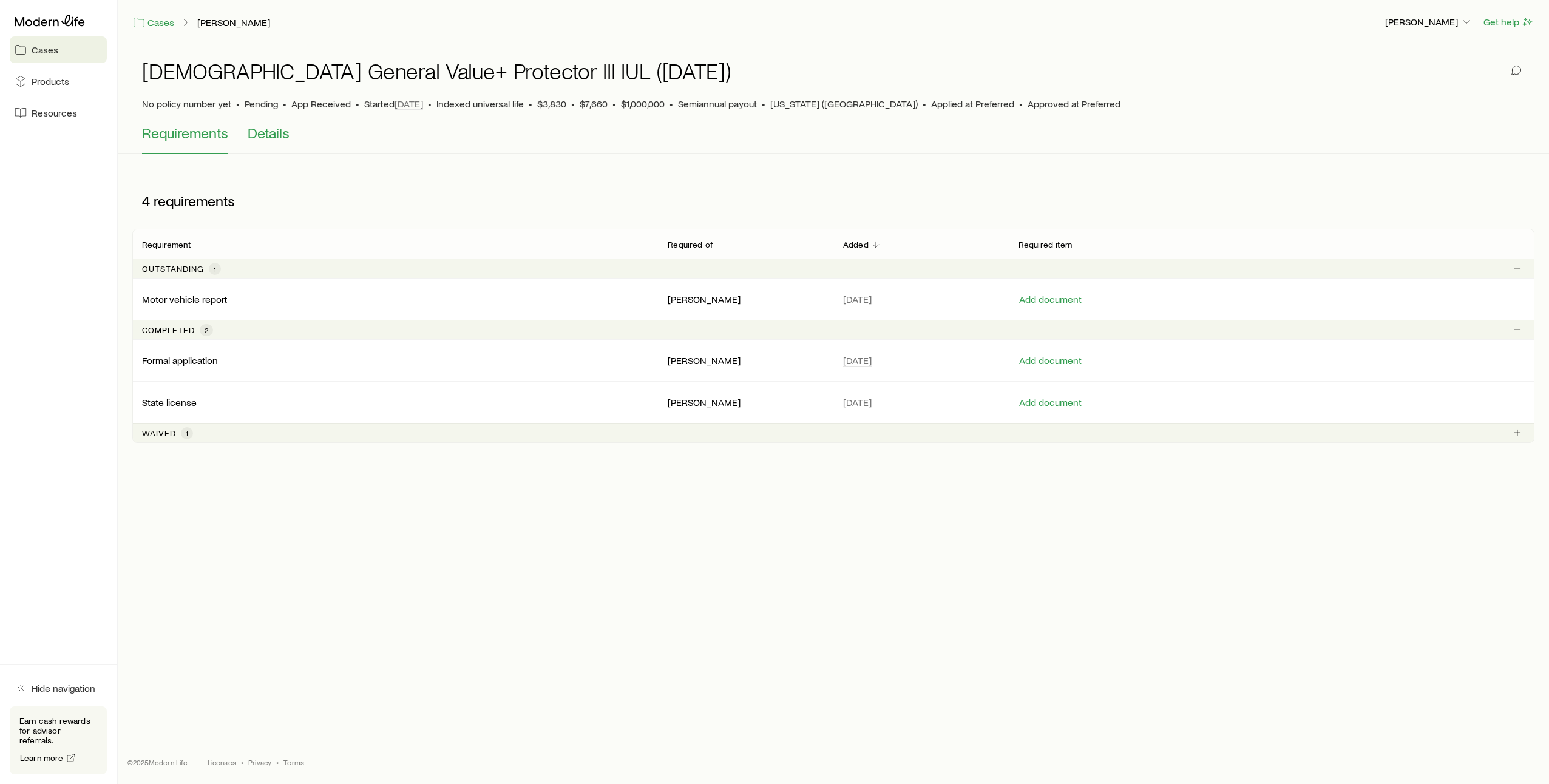
click at [281, 137] on span "Details" at bounding box center [268, 133] width 42 height 17
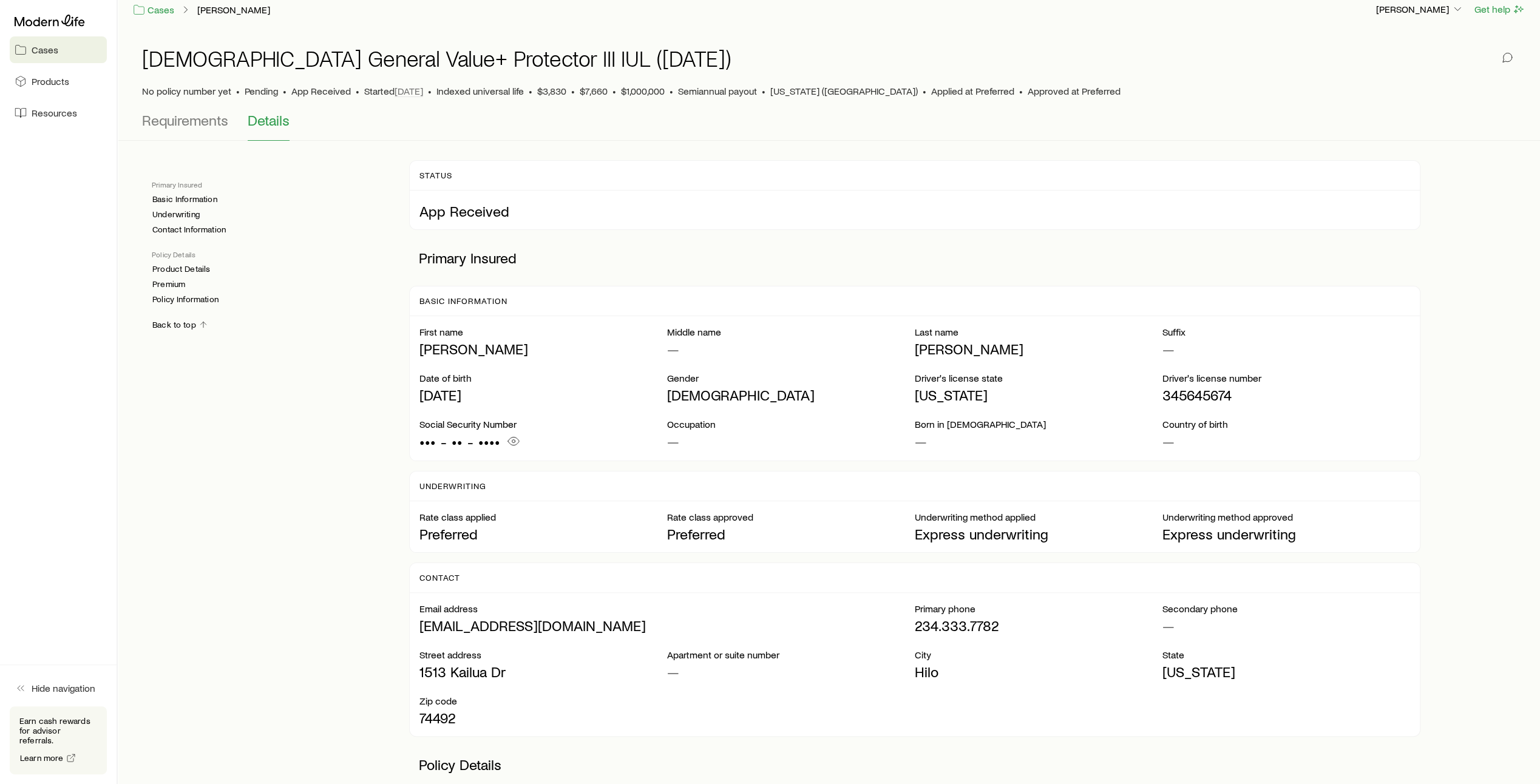
scroll to position [10, 0]
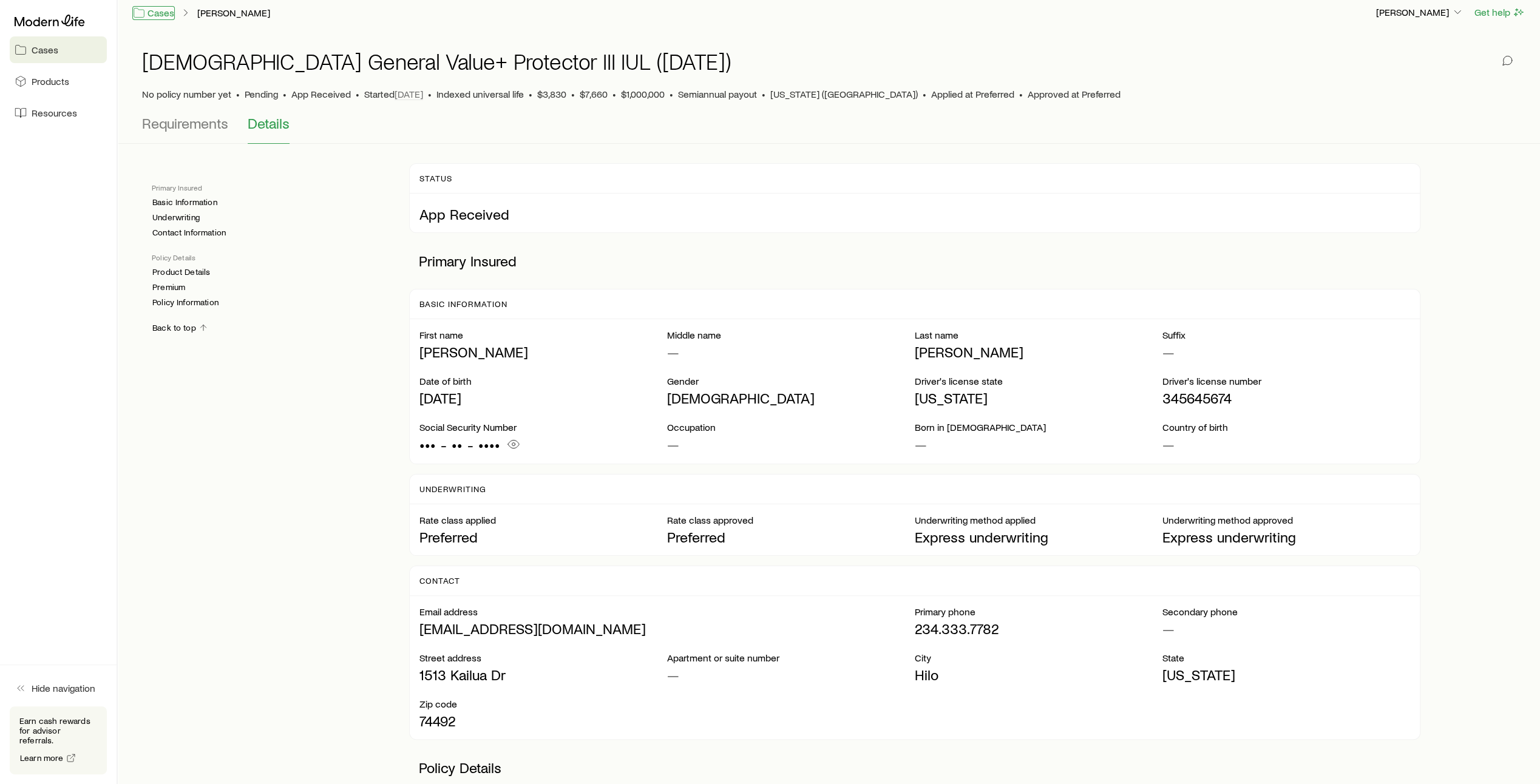
click at [153, 13] on link "Cases" at bounding box center [153, 13] width 42 height 14
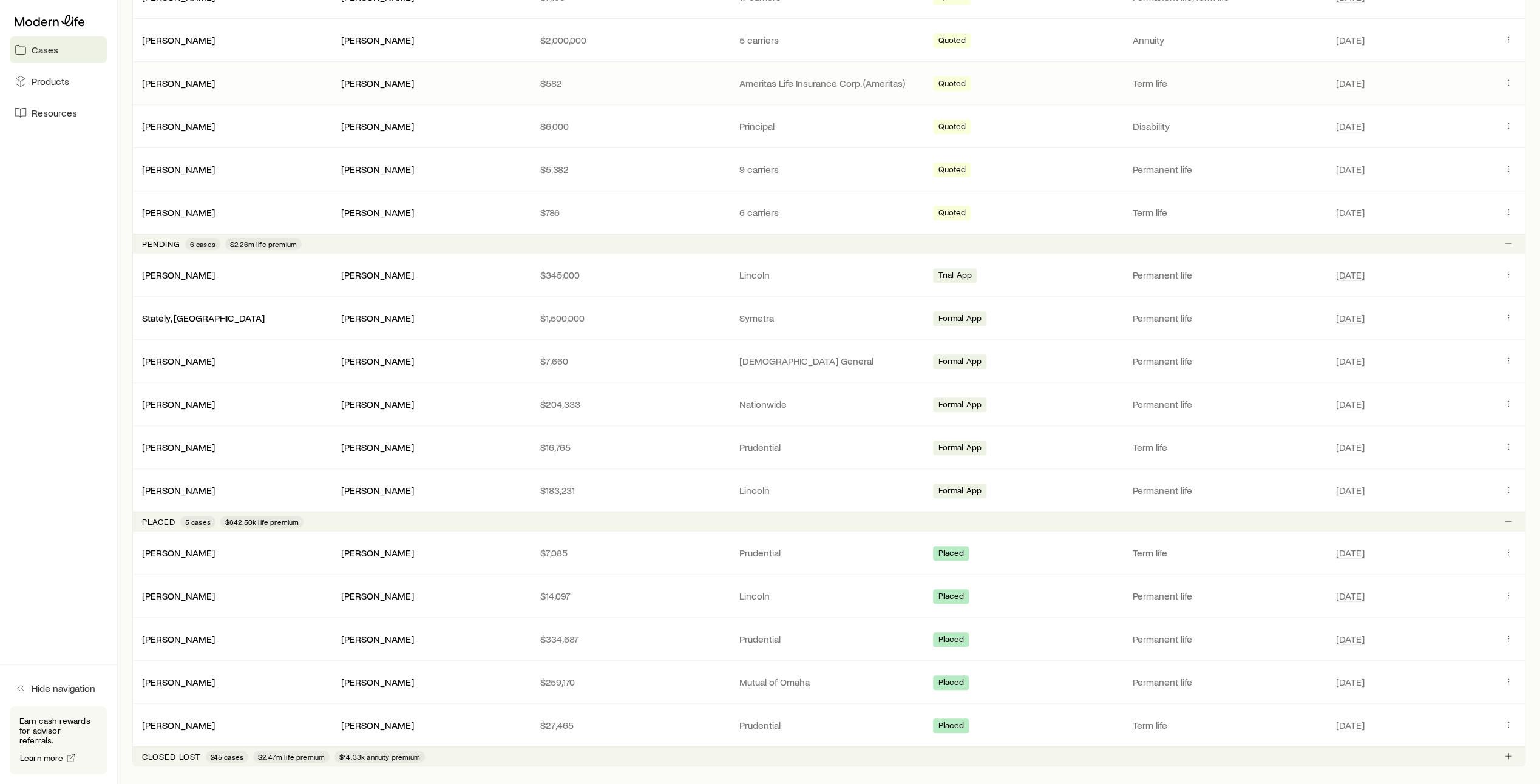
scroll to position [471, 0]
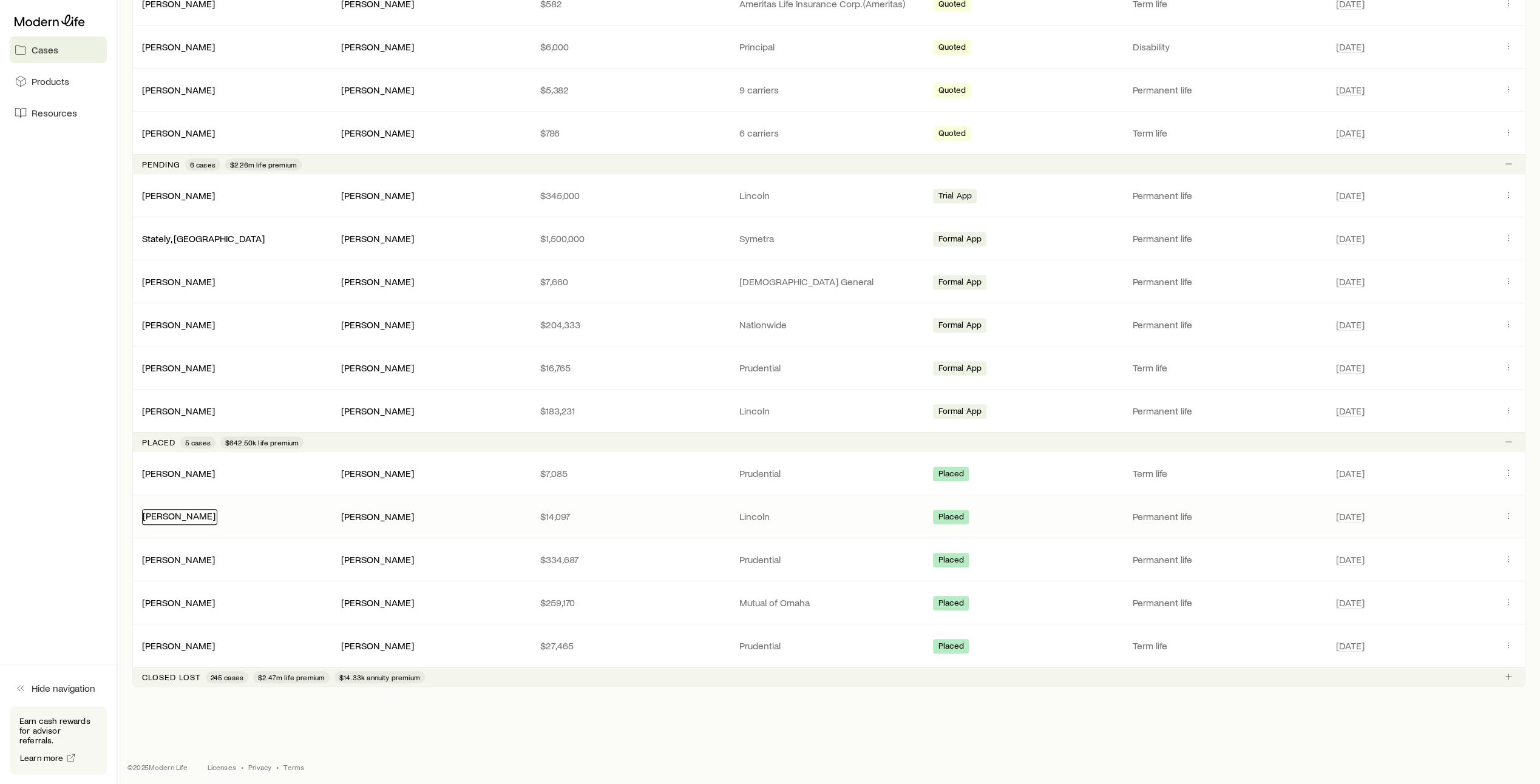
click at [201, 511] on link "[PERSON_NAME]" at bounding box center [179, 515] width 73 height 12
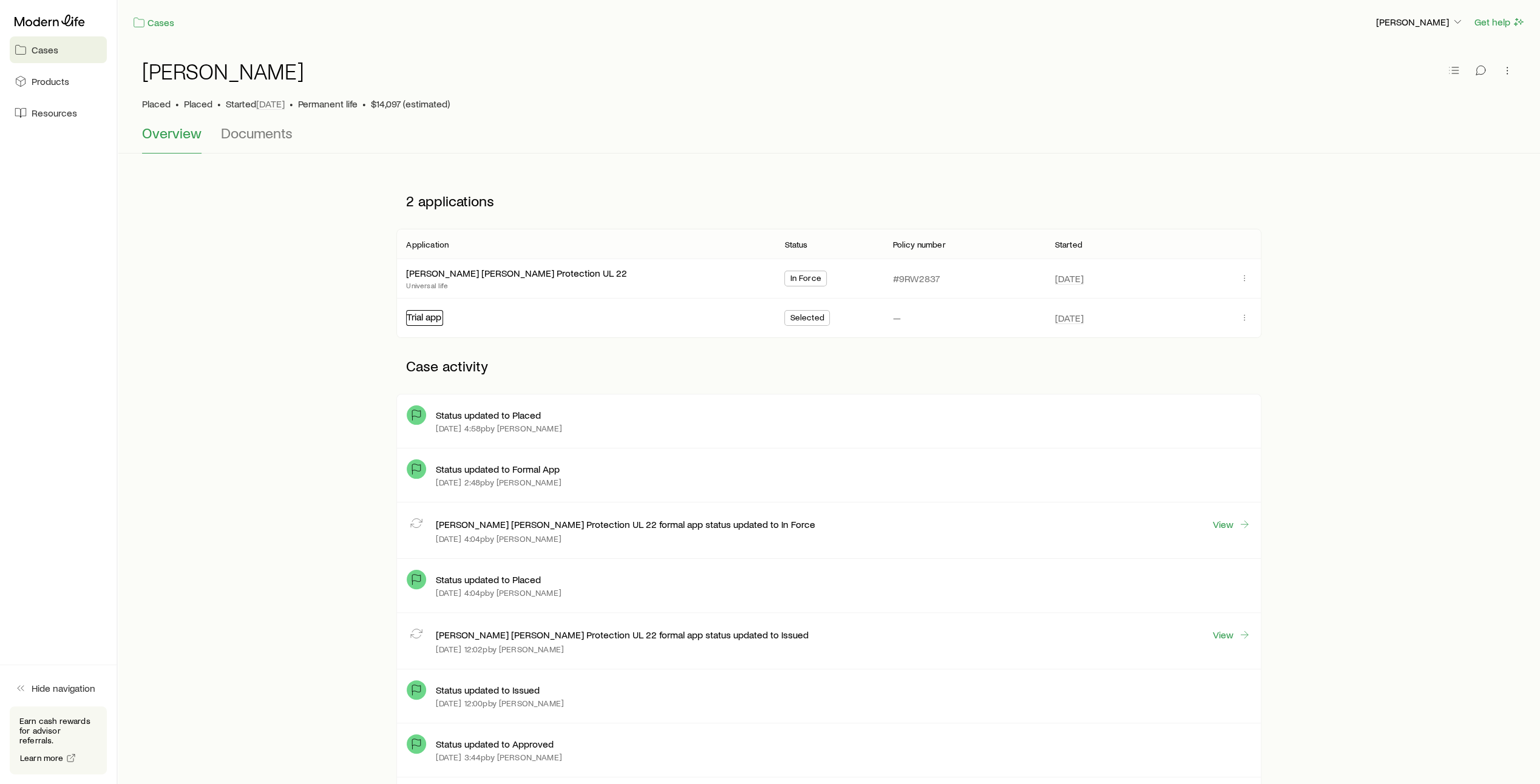
click at [424, 319] on link "Trial app" at bounding box center [424, 316] width 34 height 12
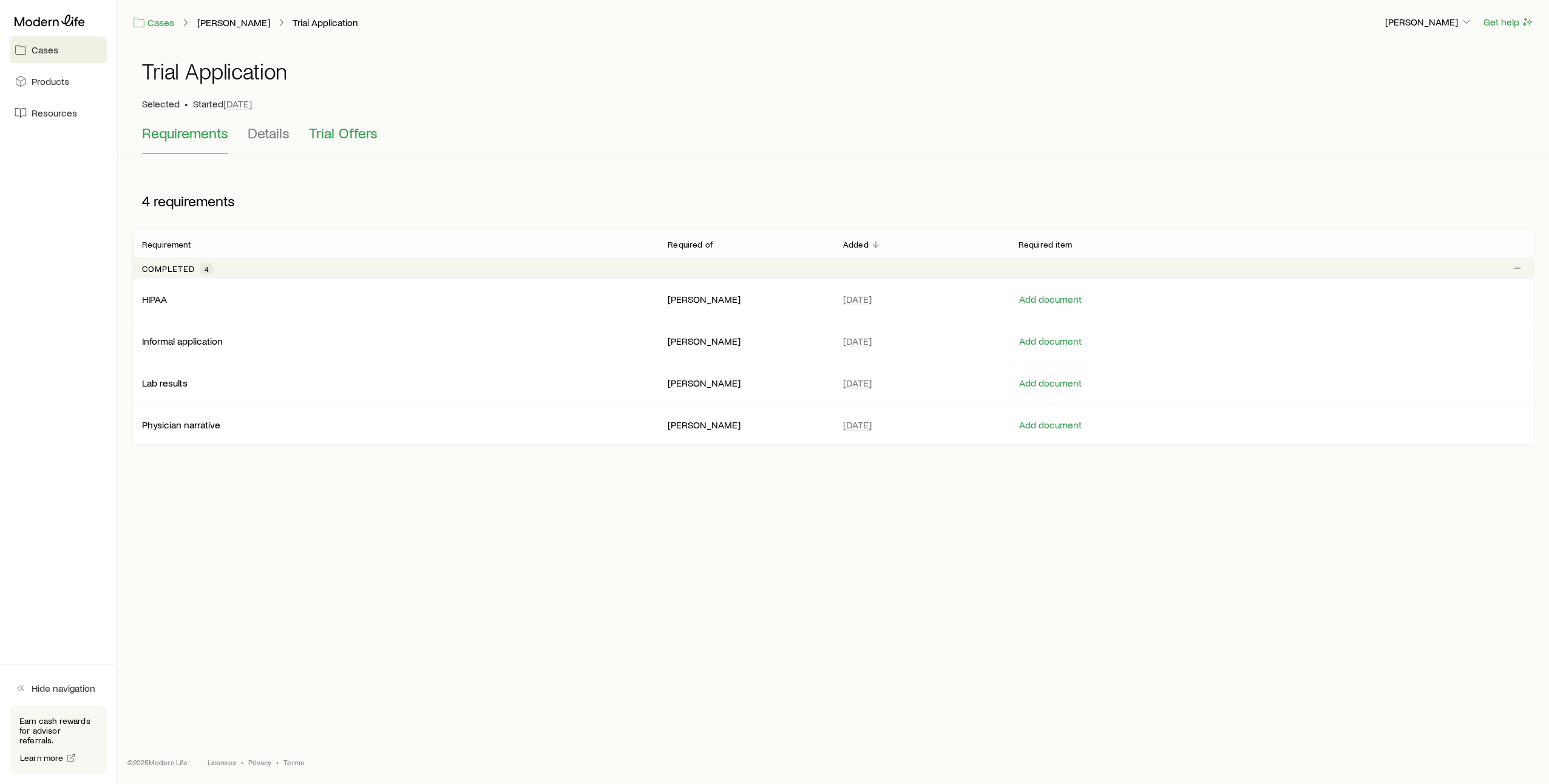
click at [335, 135] on span "Trial Offers" at bounding box center [343, 133] width 68 height 17
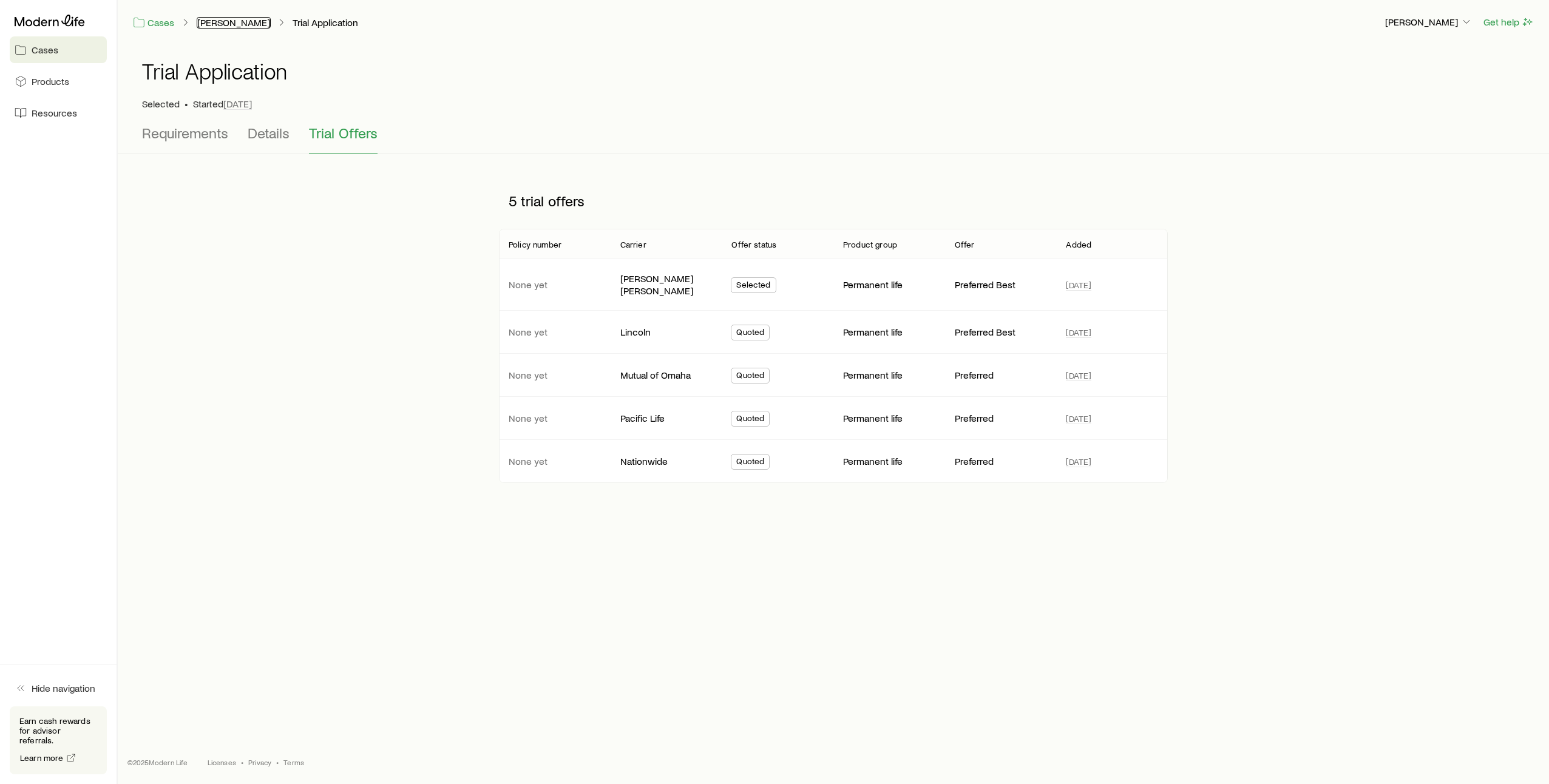
click at [231, 25] on link "[PERSON_NAME]" at bounding box center [233, 23] width 74 height 12
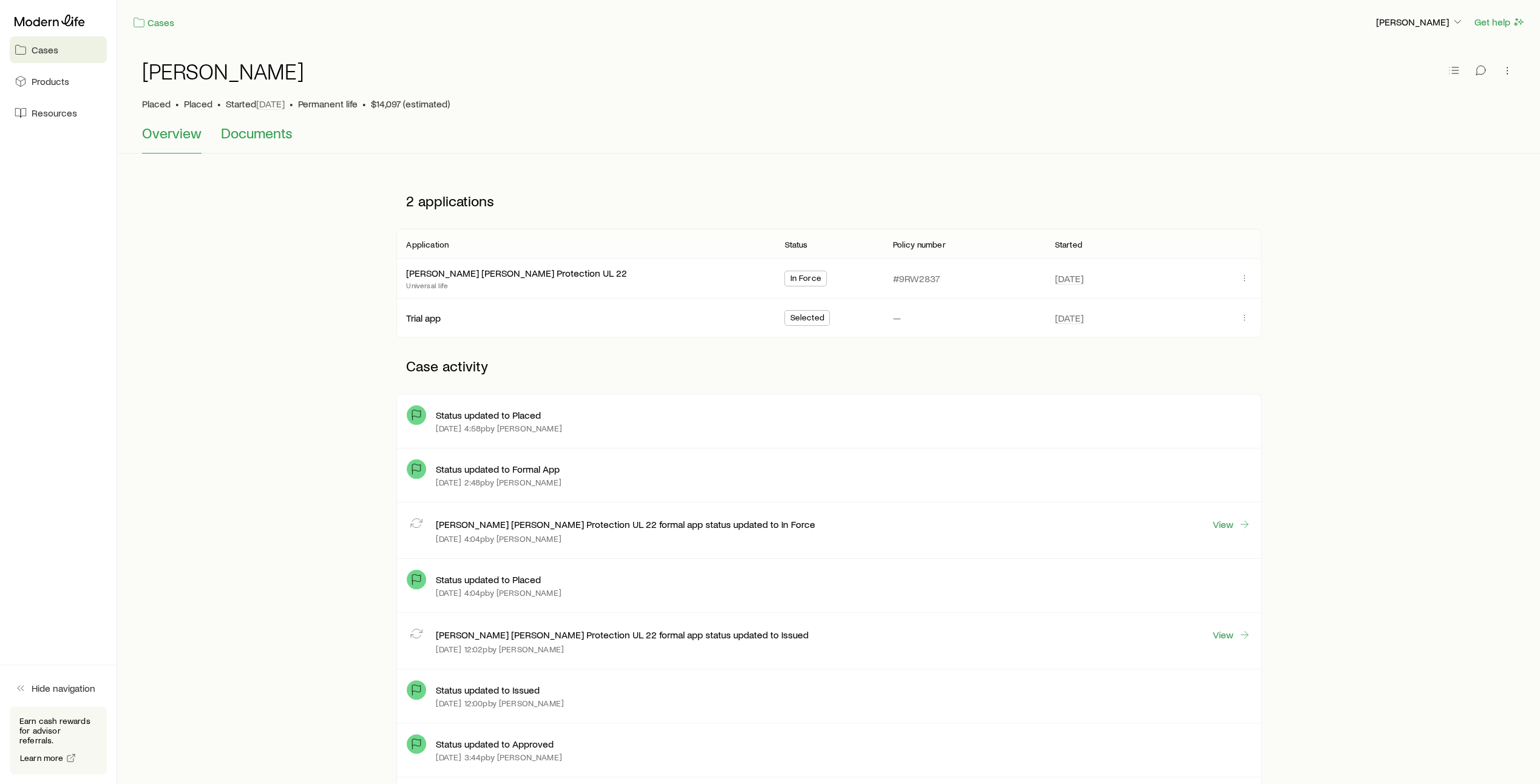
click at [276, 138] on span "Documents" at bounding box center [257, 133] width 71 height 17
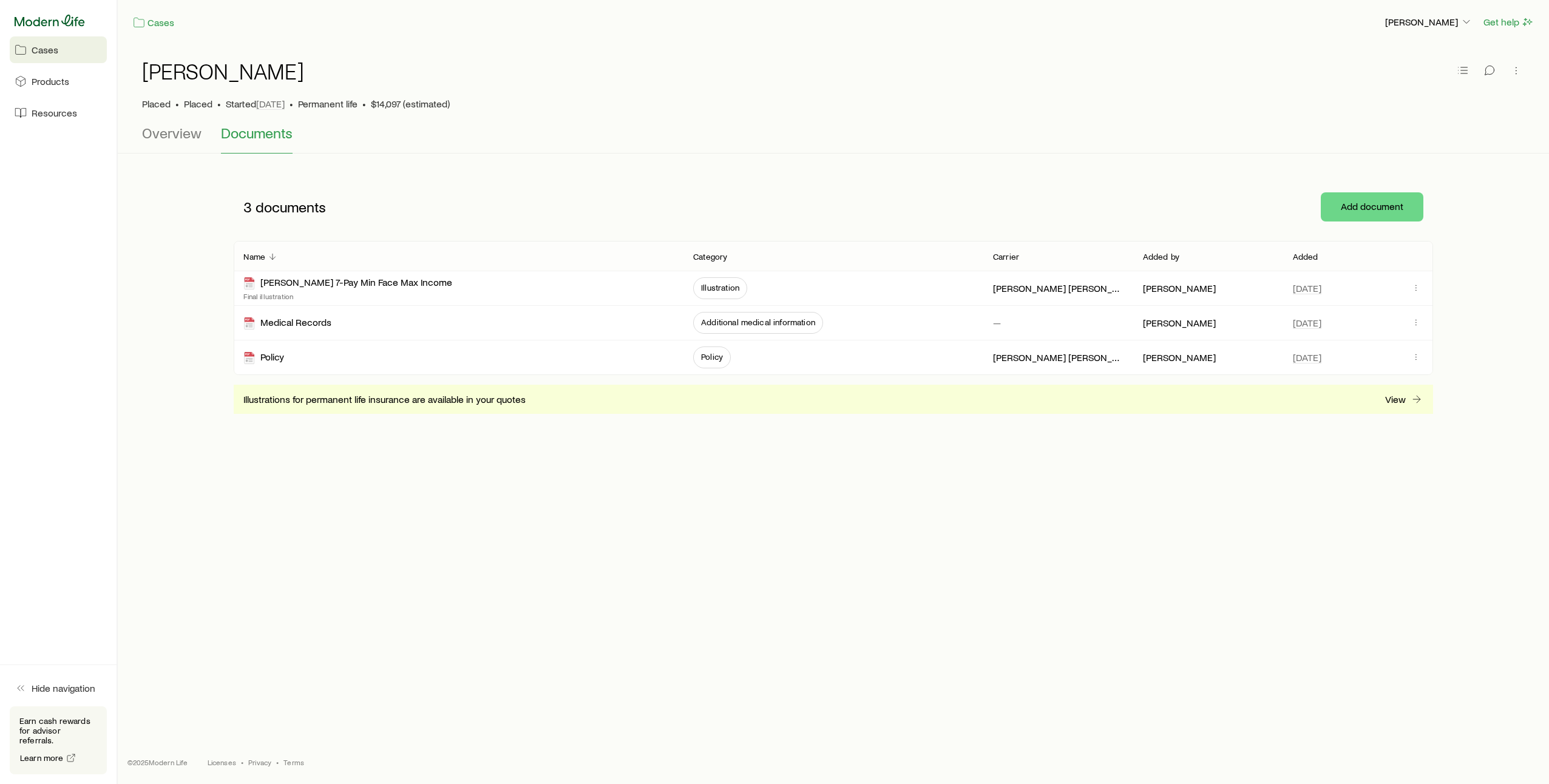
click at [70, 22] on icon at bounding box center [50, 21] width 70 height 12
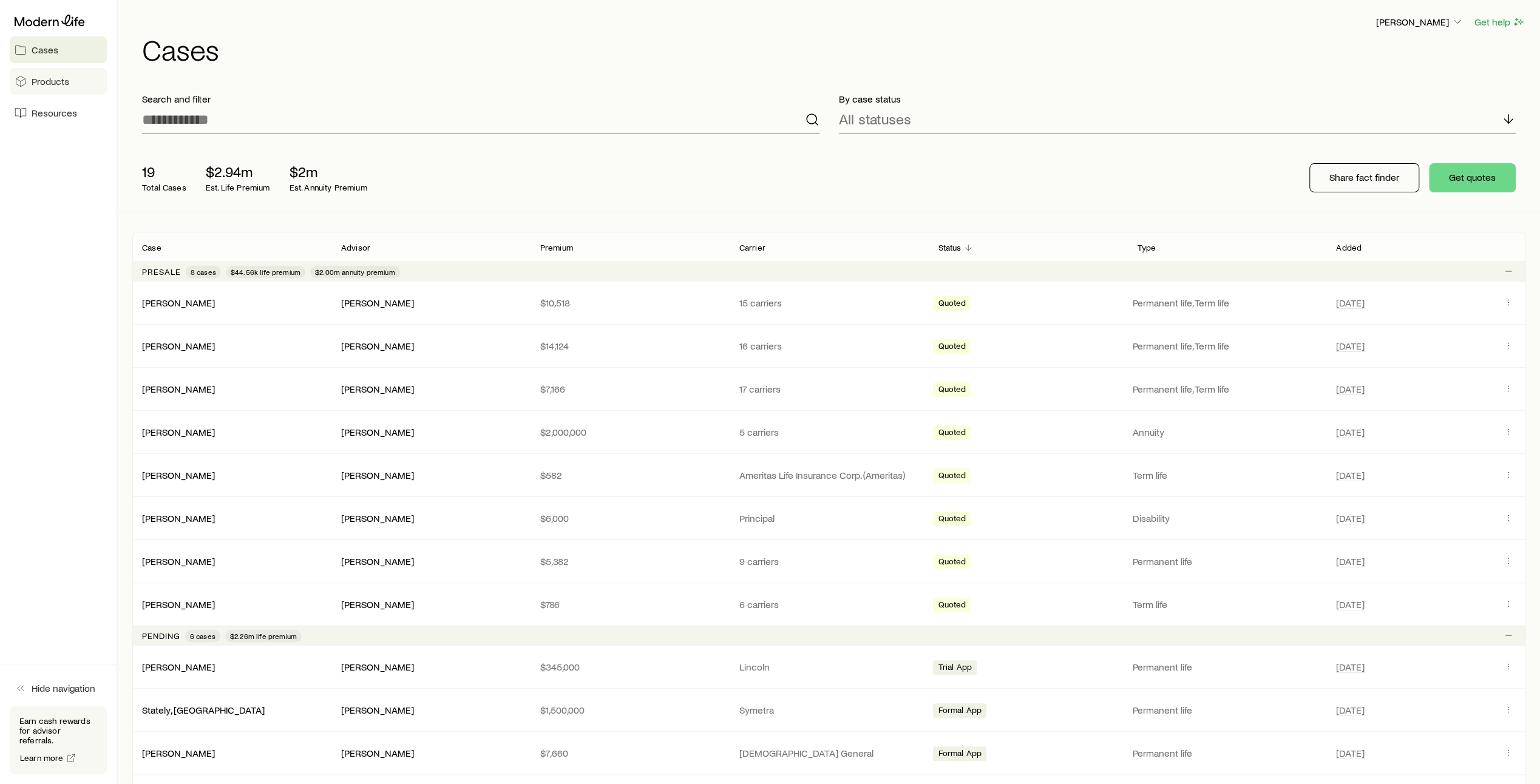
click at [55, 87] on link "Products" at bounding box center [58, 81] width 97 height 26
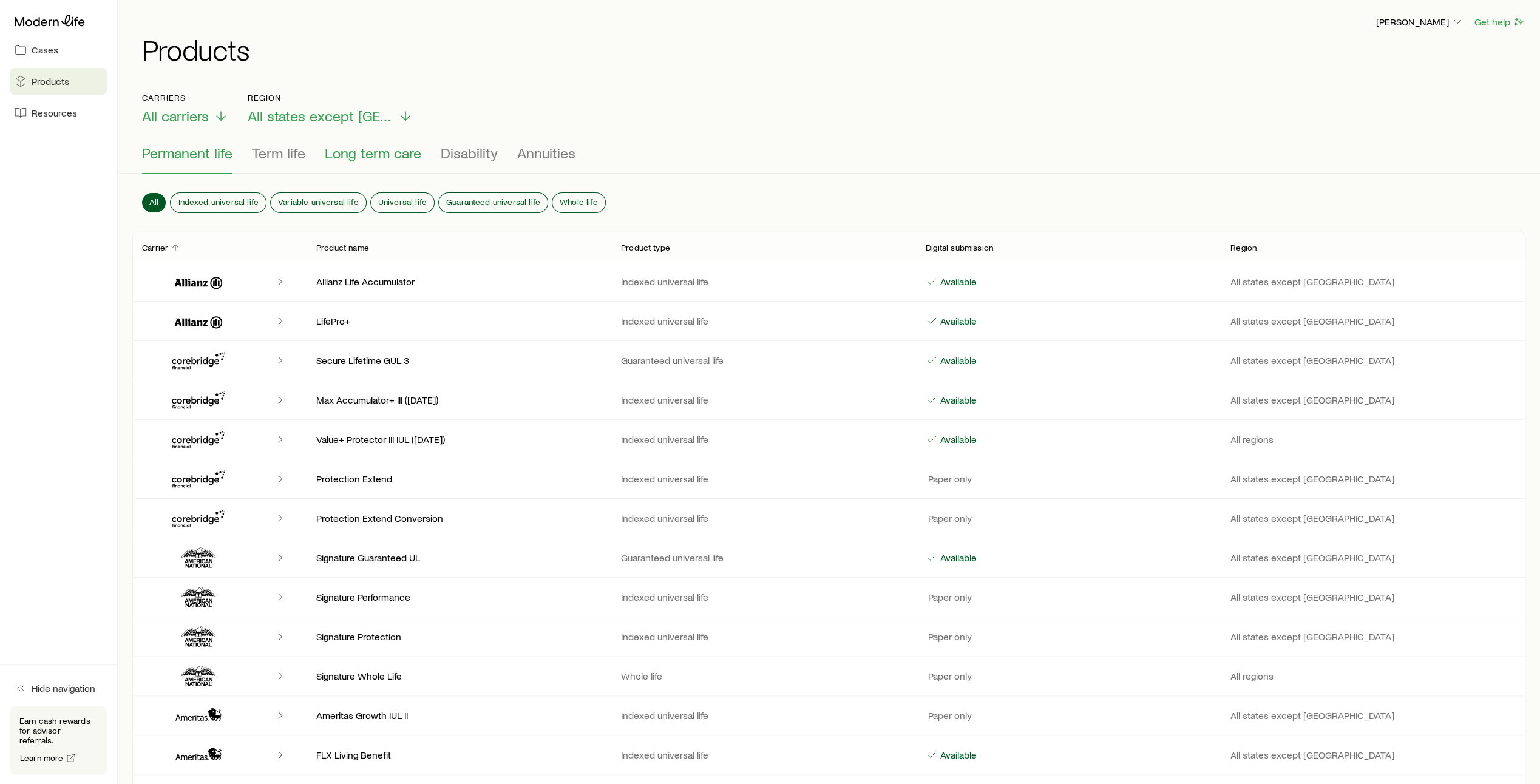
click at [362, 158] on span "Long term care" at bounding box center [373, 153] width 97 height 17
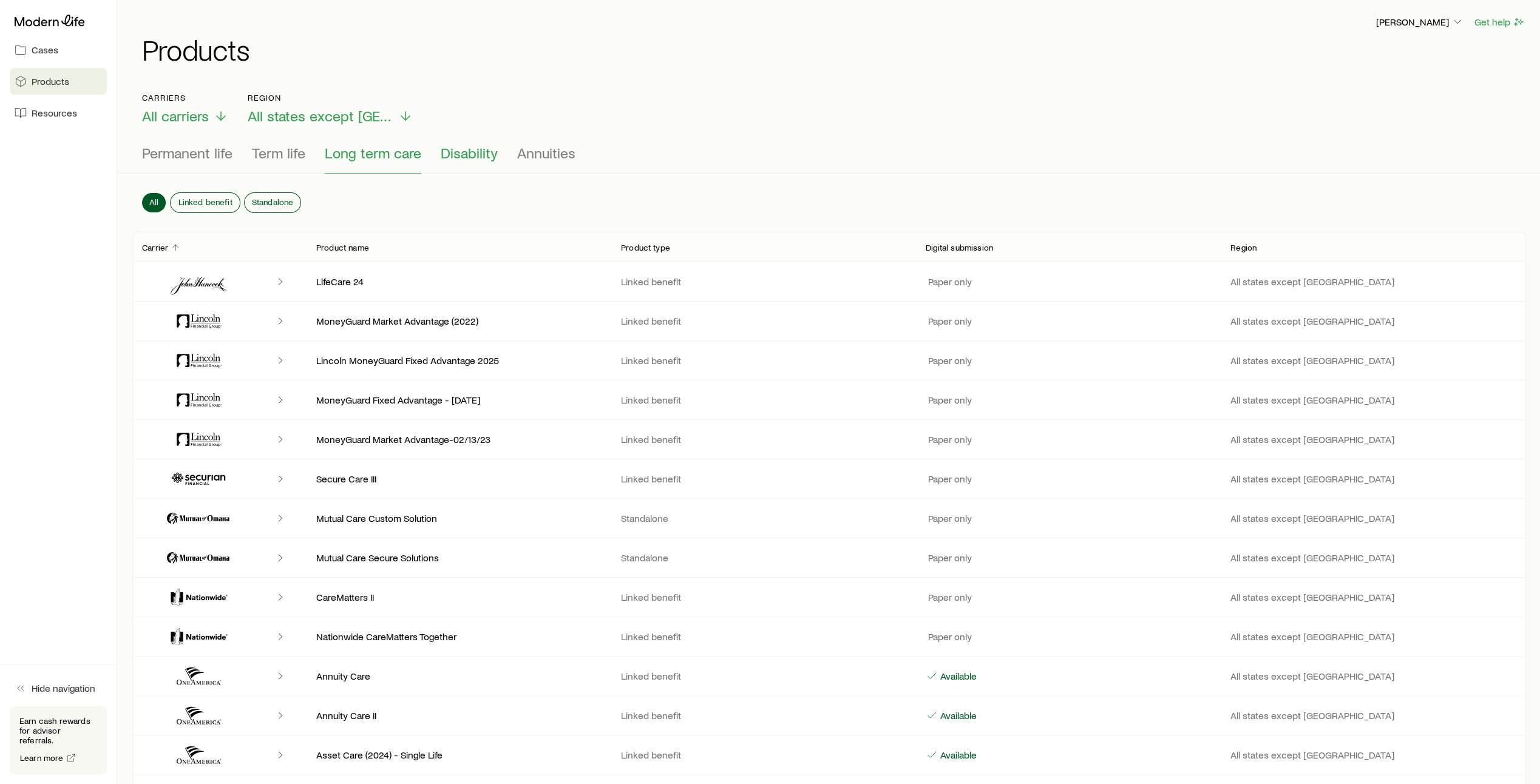
click at [459, 160] on span "Disability" at bounding box center [469, 153] width 57 height 17
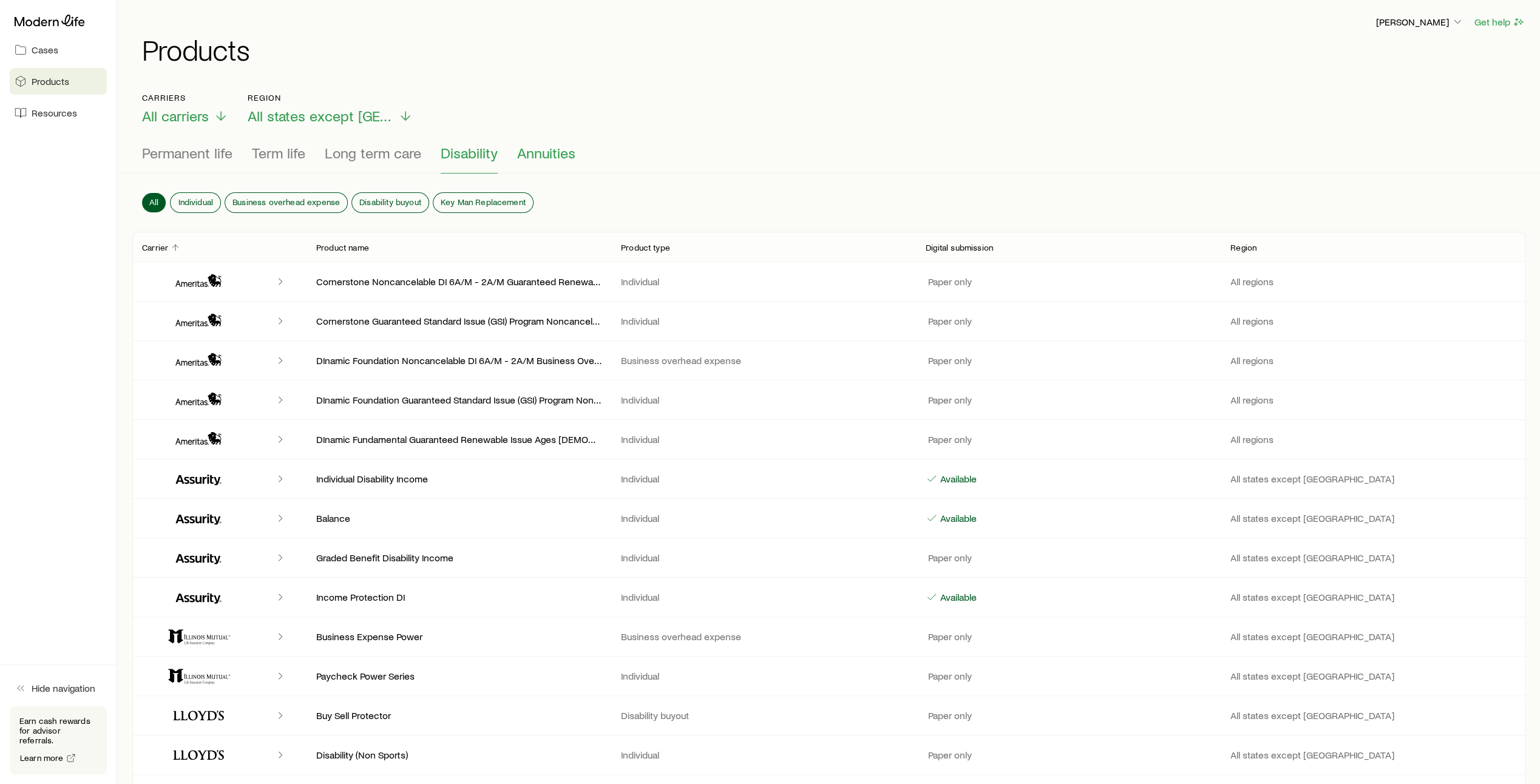
click at [545, 160] on span "Annuities" at bounding box center [546, 153] width 58 height 17
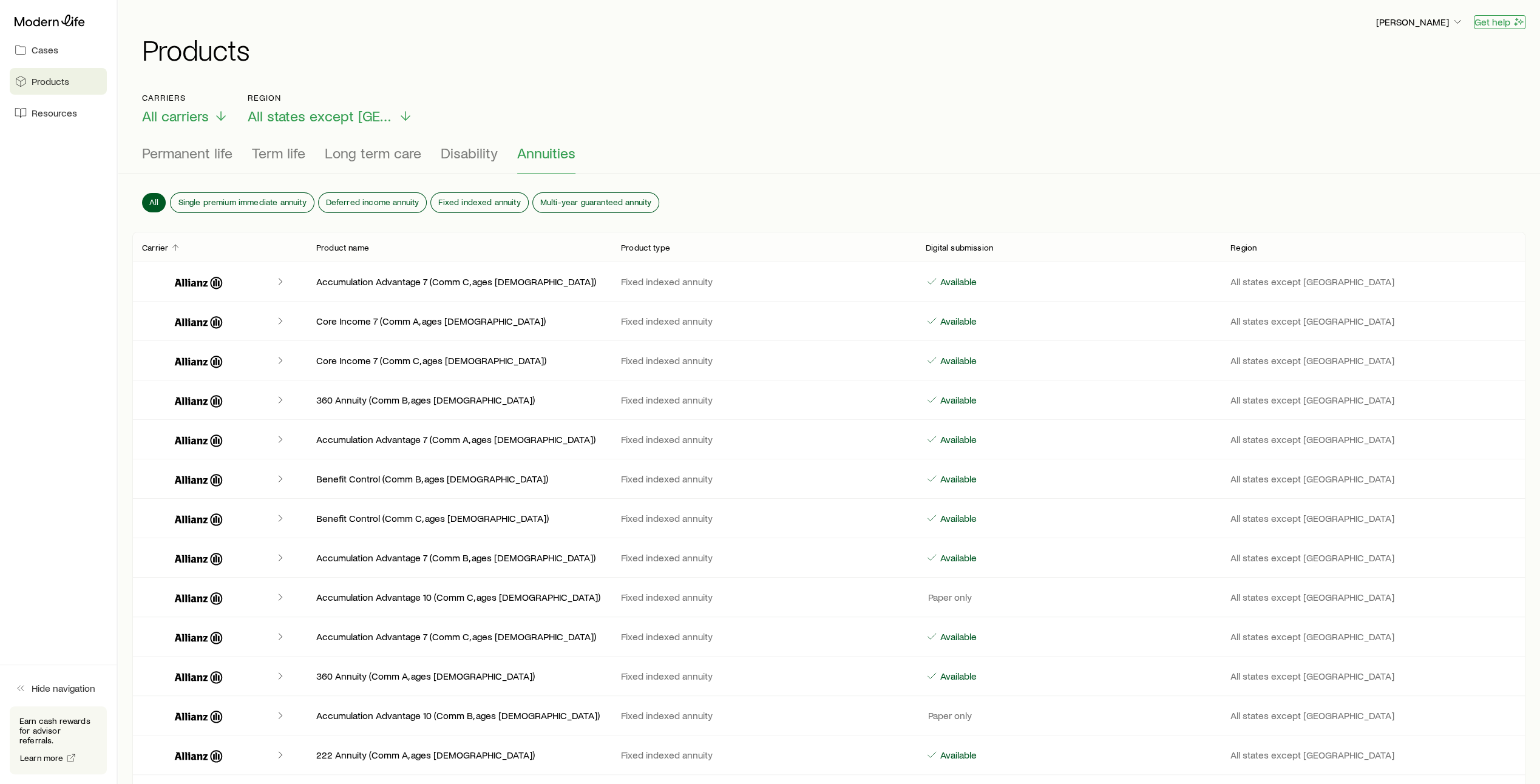
click at [1511, 25] on button "Get help" at bounding box center [1499, 22] width 52 height 14
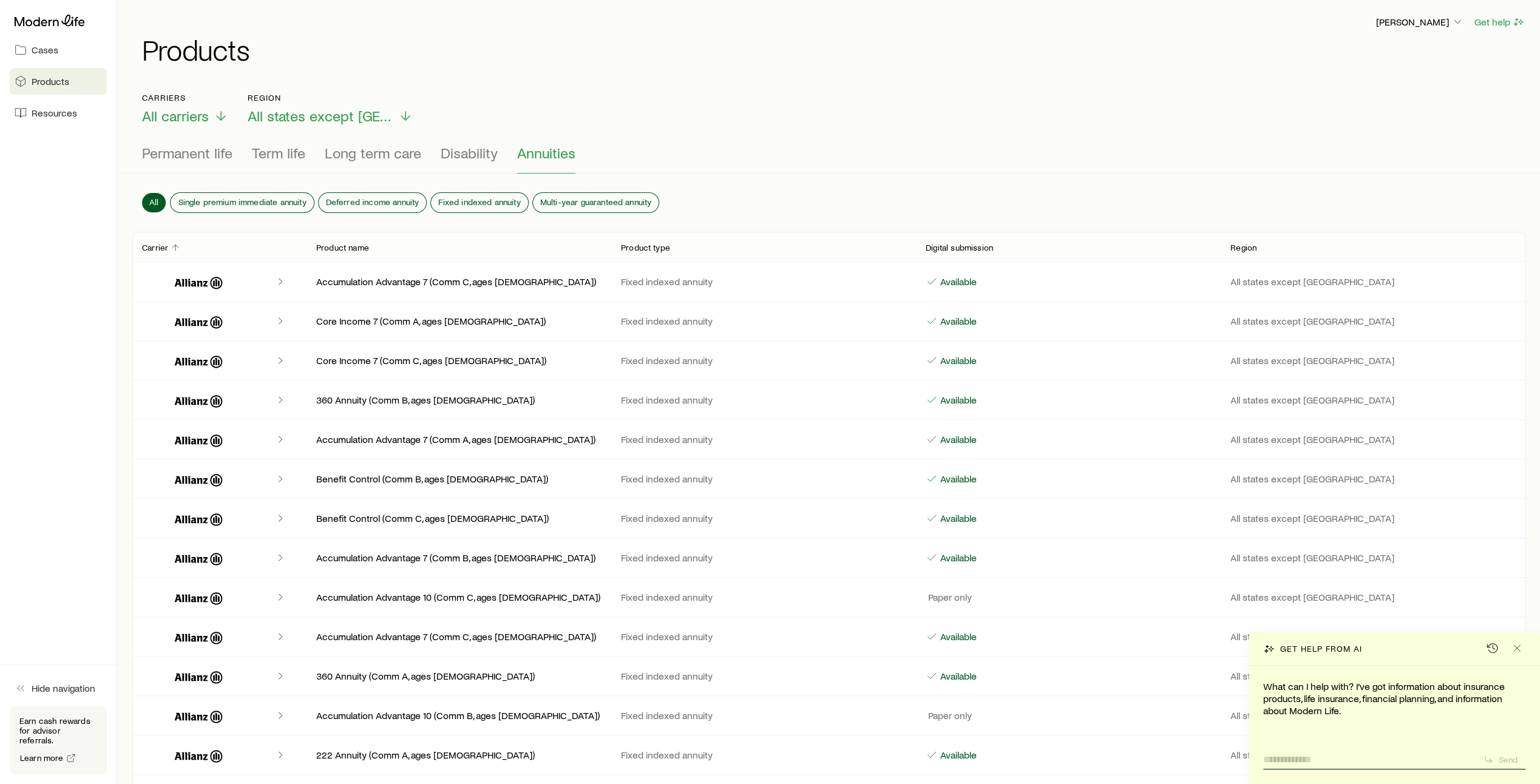
click at [1286, 759] on textarea at bounding box center [1368, 755] width 210 height 19
type textarea "*"
type textarea "**********"
click at [1509, 761] on p "Send" at bounding box center [1508, 759] width 20 height 10
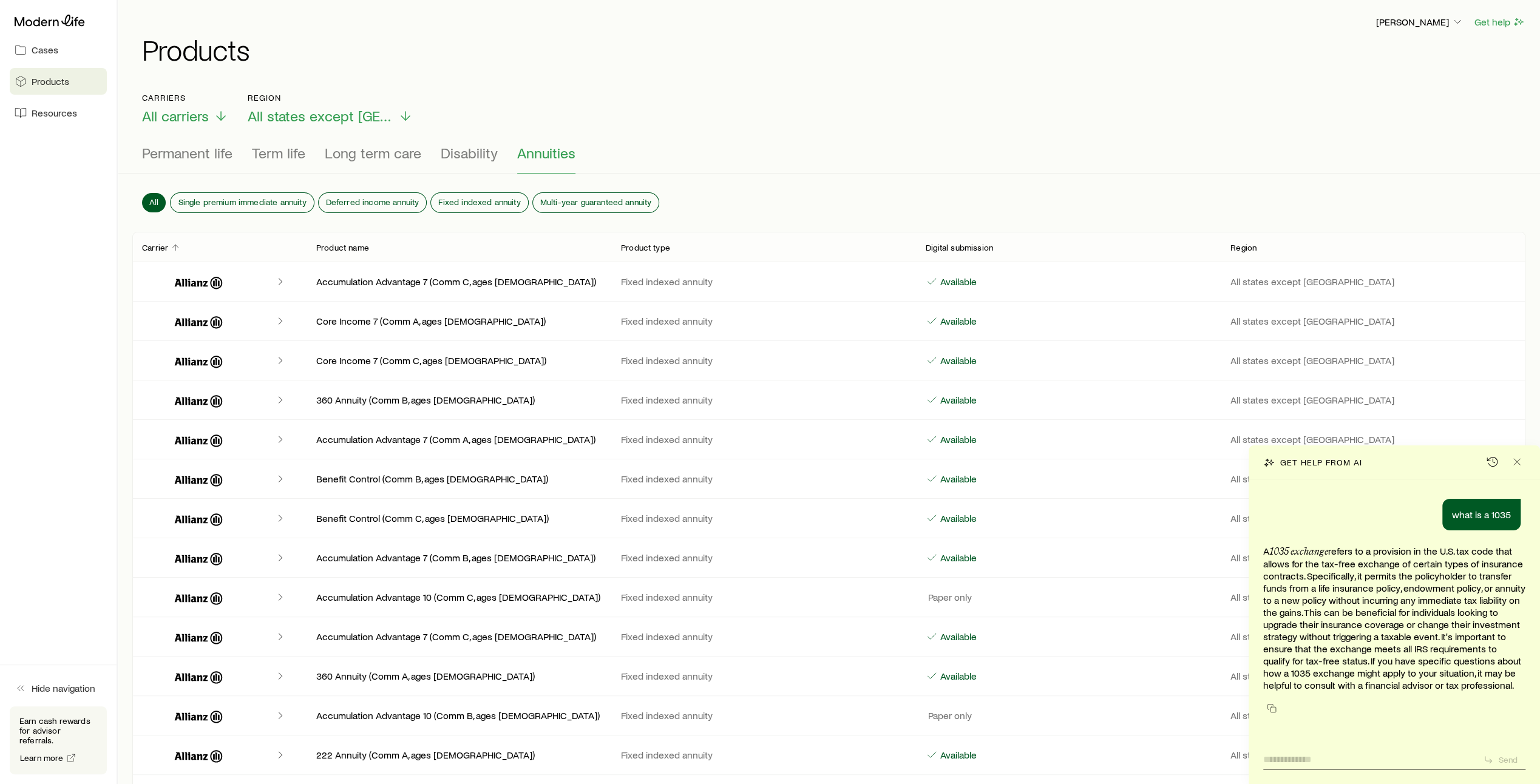
click at [1326, 761] on textarea at bounding box center [1368, 755] width 210 height 19
type textarea "*"
type textarea "**********"
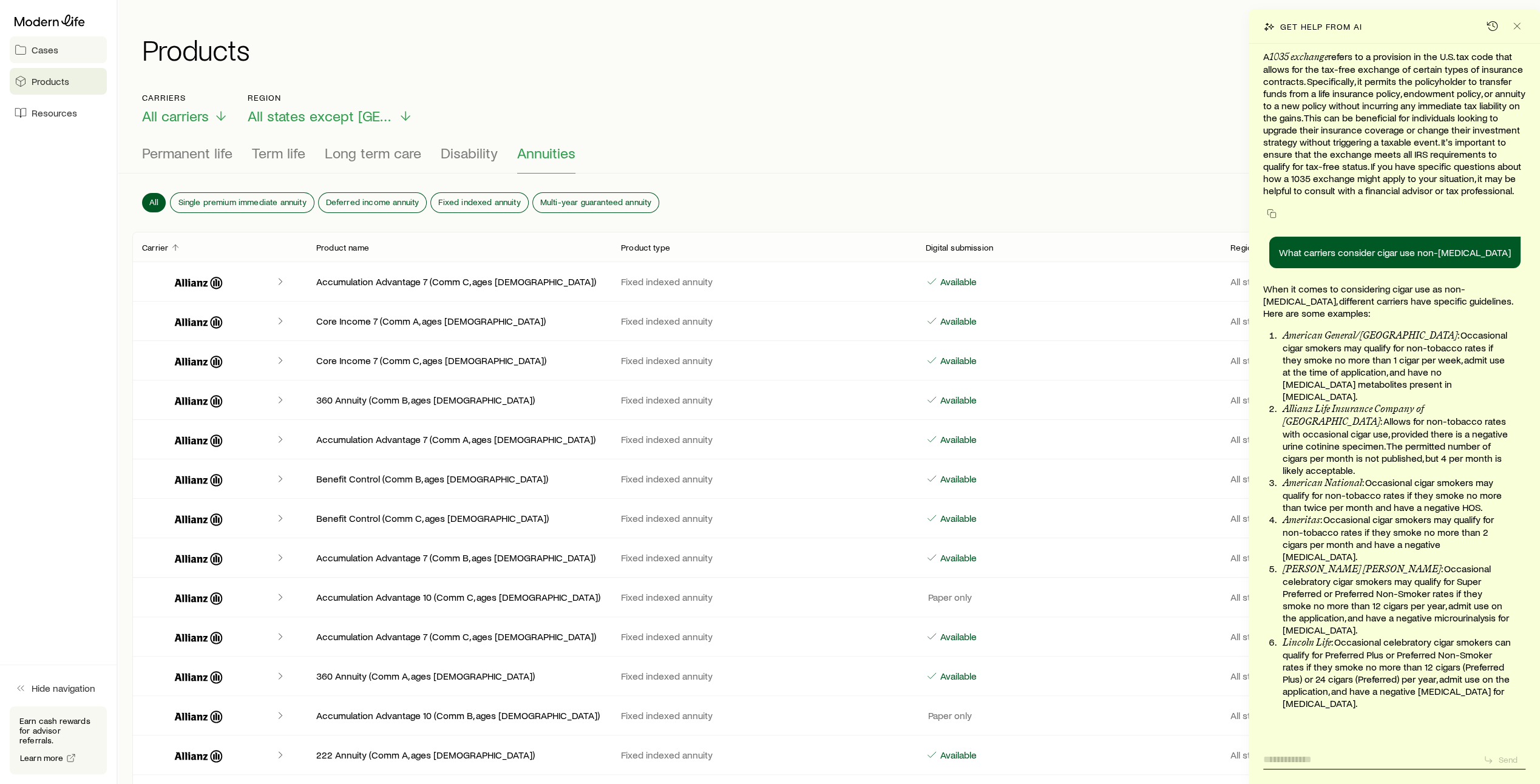
scroll to position [97, 0]
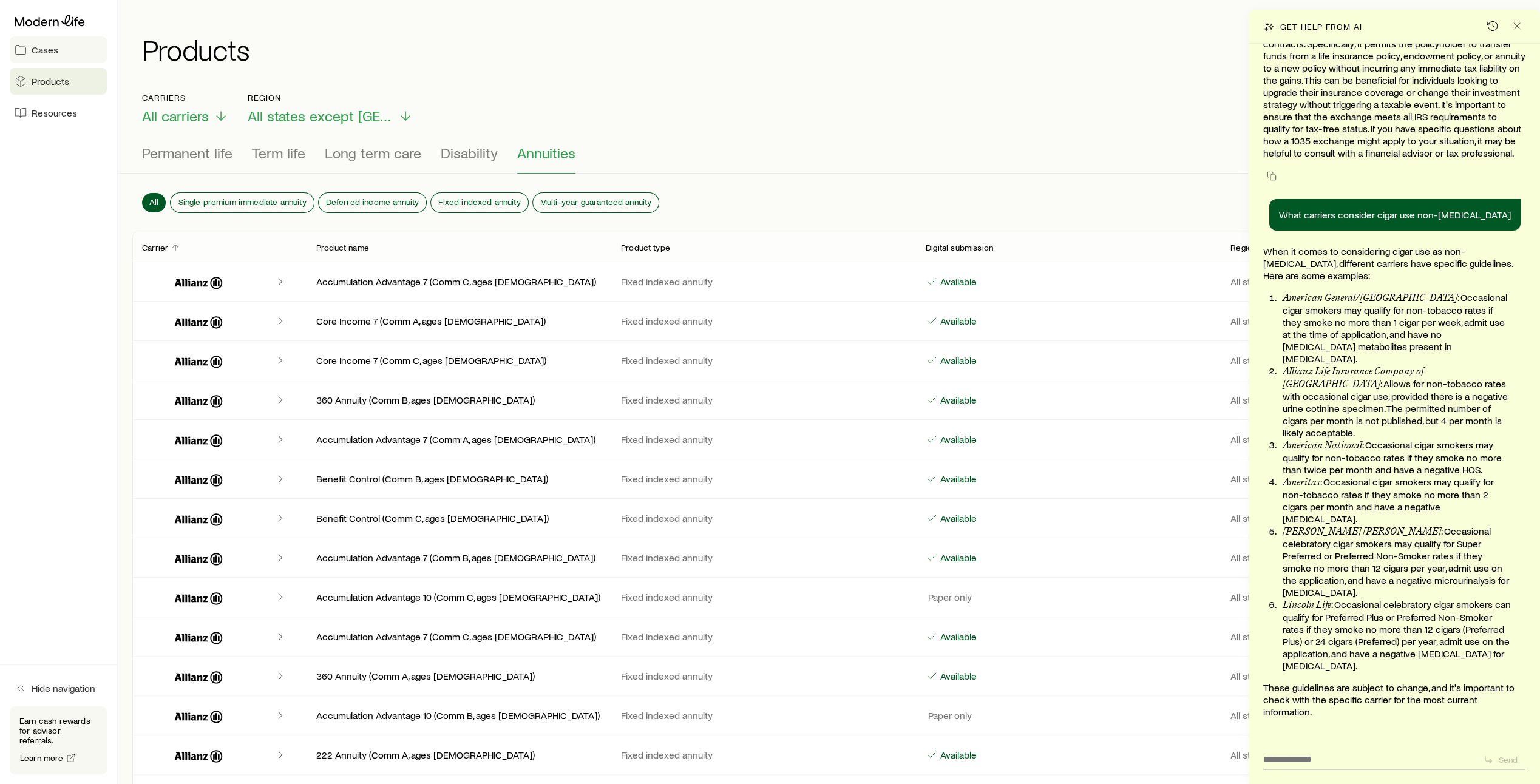
click at [54, 50] on span "Cases" at bounding box center [44, 50] width 26 height 12
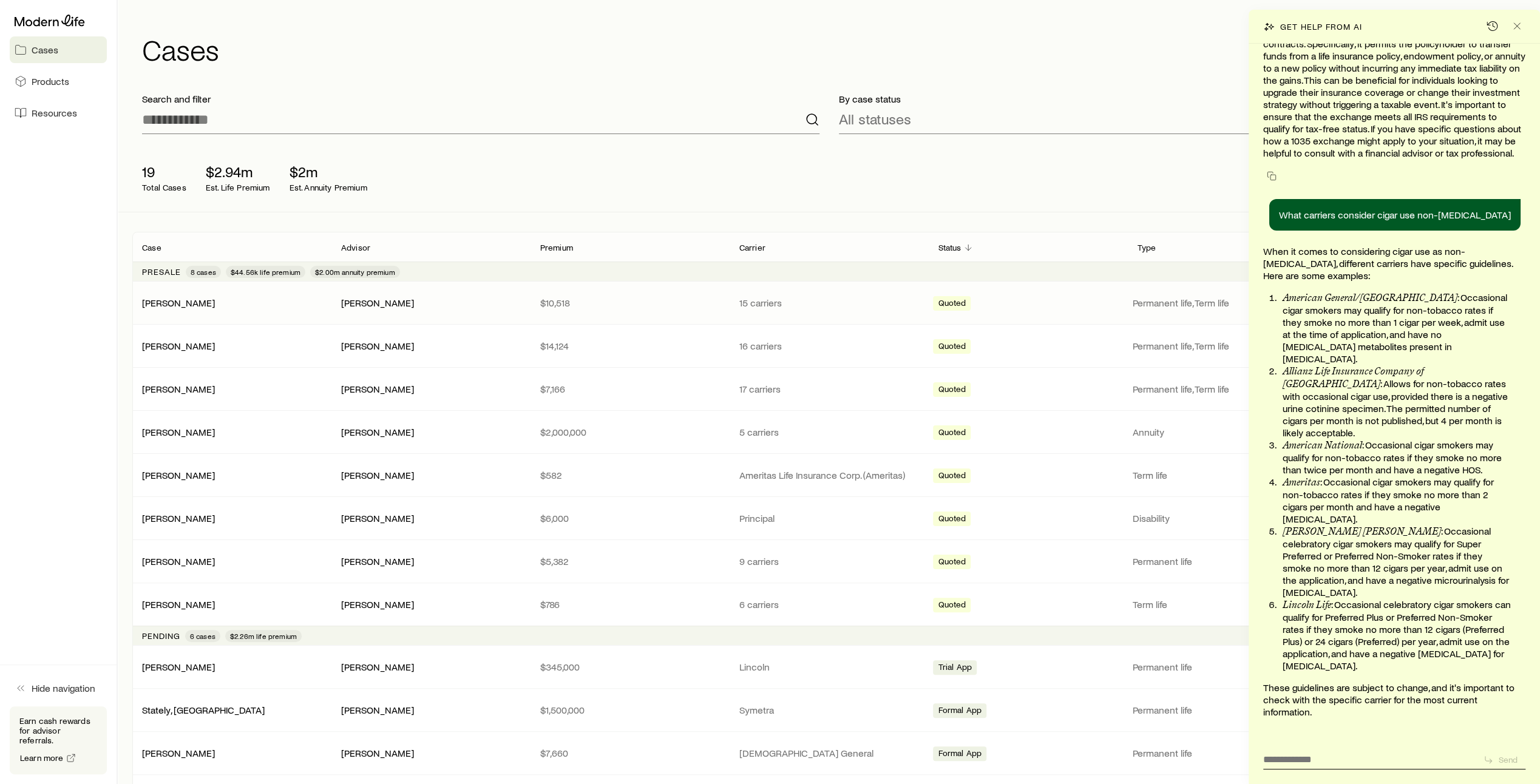
click at [243, 303] on div "[PERSON_NAME]" at bounding box center [232, 303] width 199 height 12
click at [1516, 26] on icon "Close" at bounding box center [1517, 26] width 12 height 12
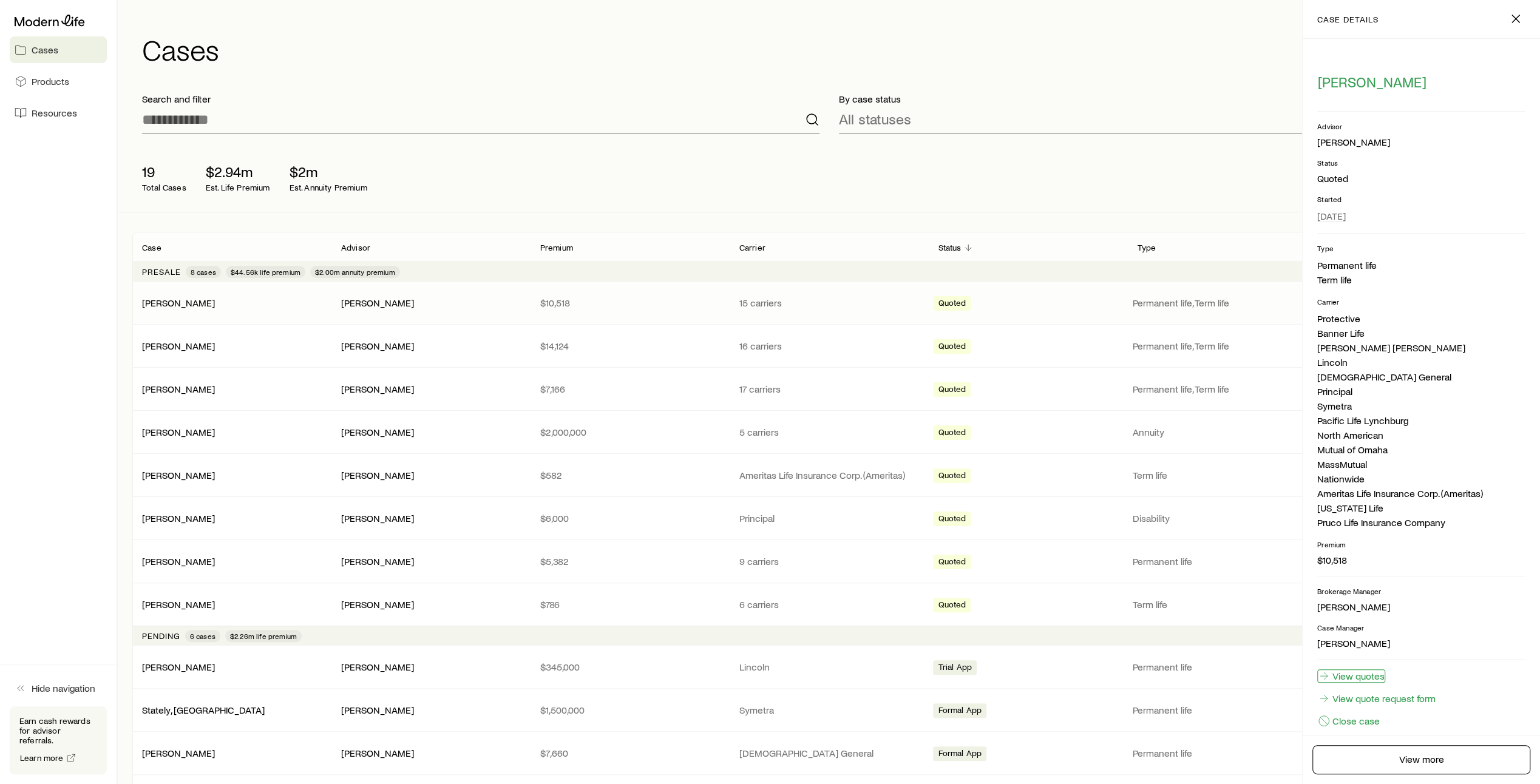
click at [1350, 676] on link "View quotes" at bounding box center [1351, 676] width 68 height 14
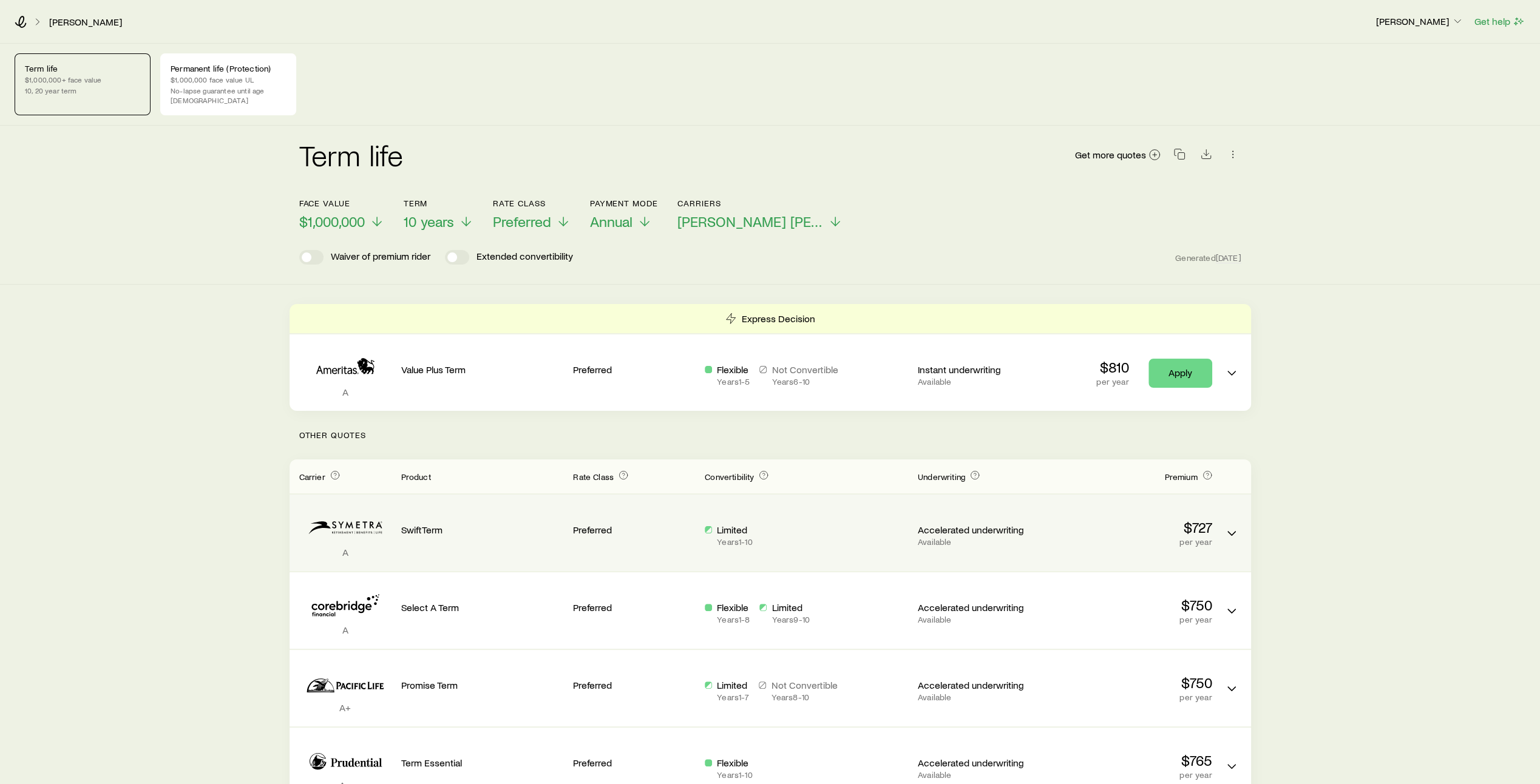
click at [645, 524] on p "Preferred" at bounding box center [634, 530] width 122 height 12
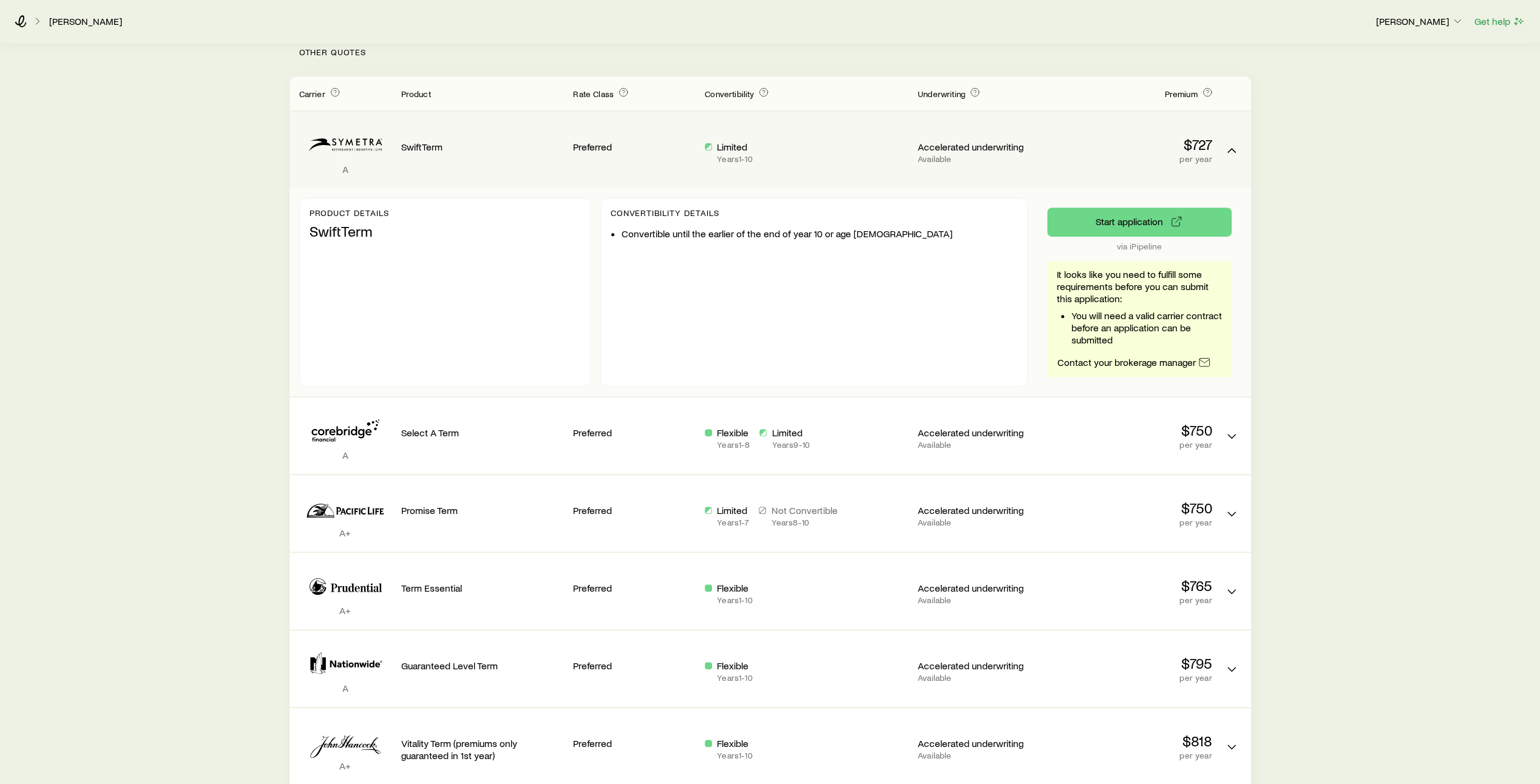
scroll to position [383, 0]
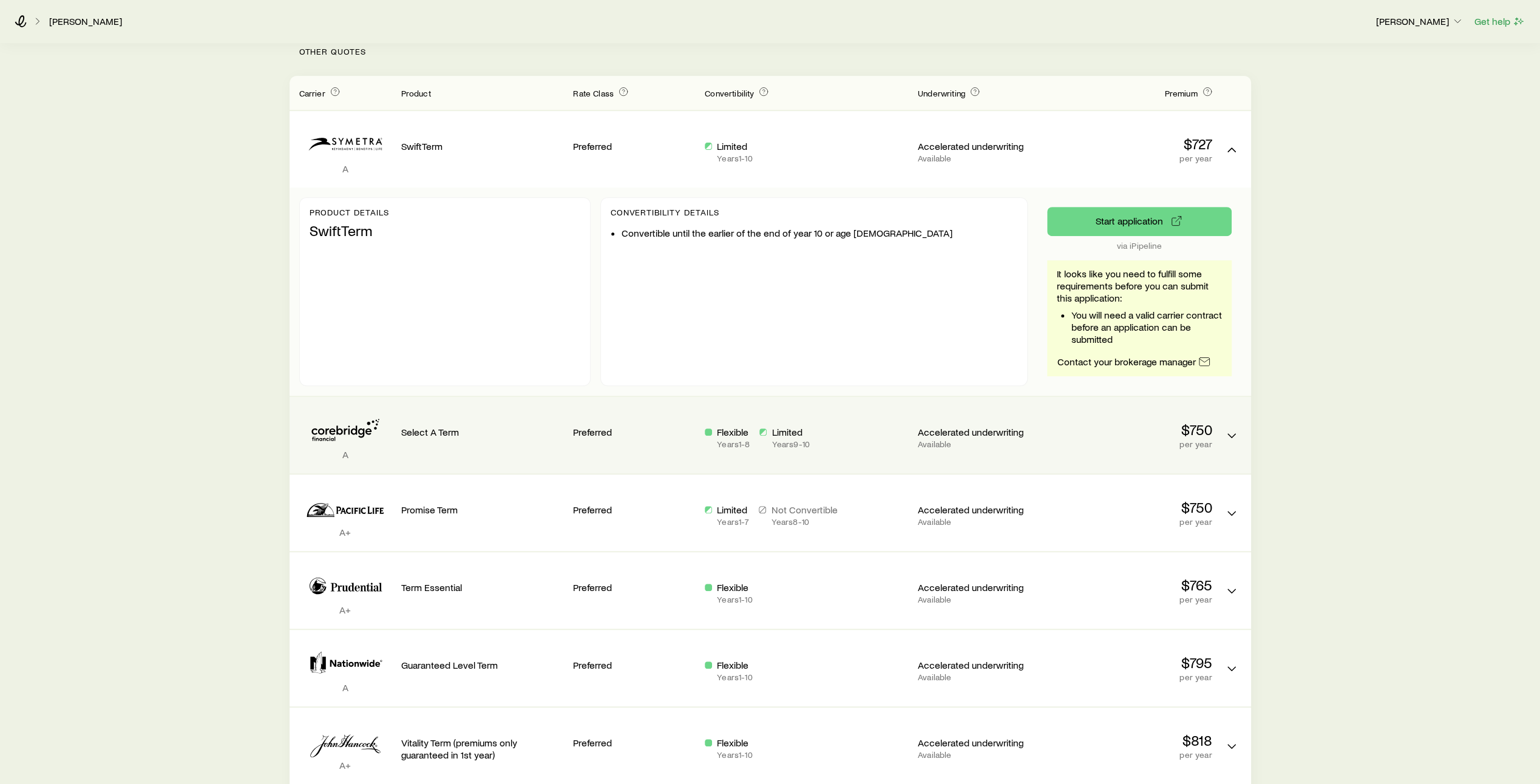
click at [978, 441] on div "Accelerated underwriting Available" at bounding box center [978, 434] width 122 height 57
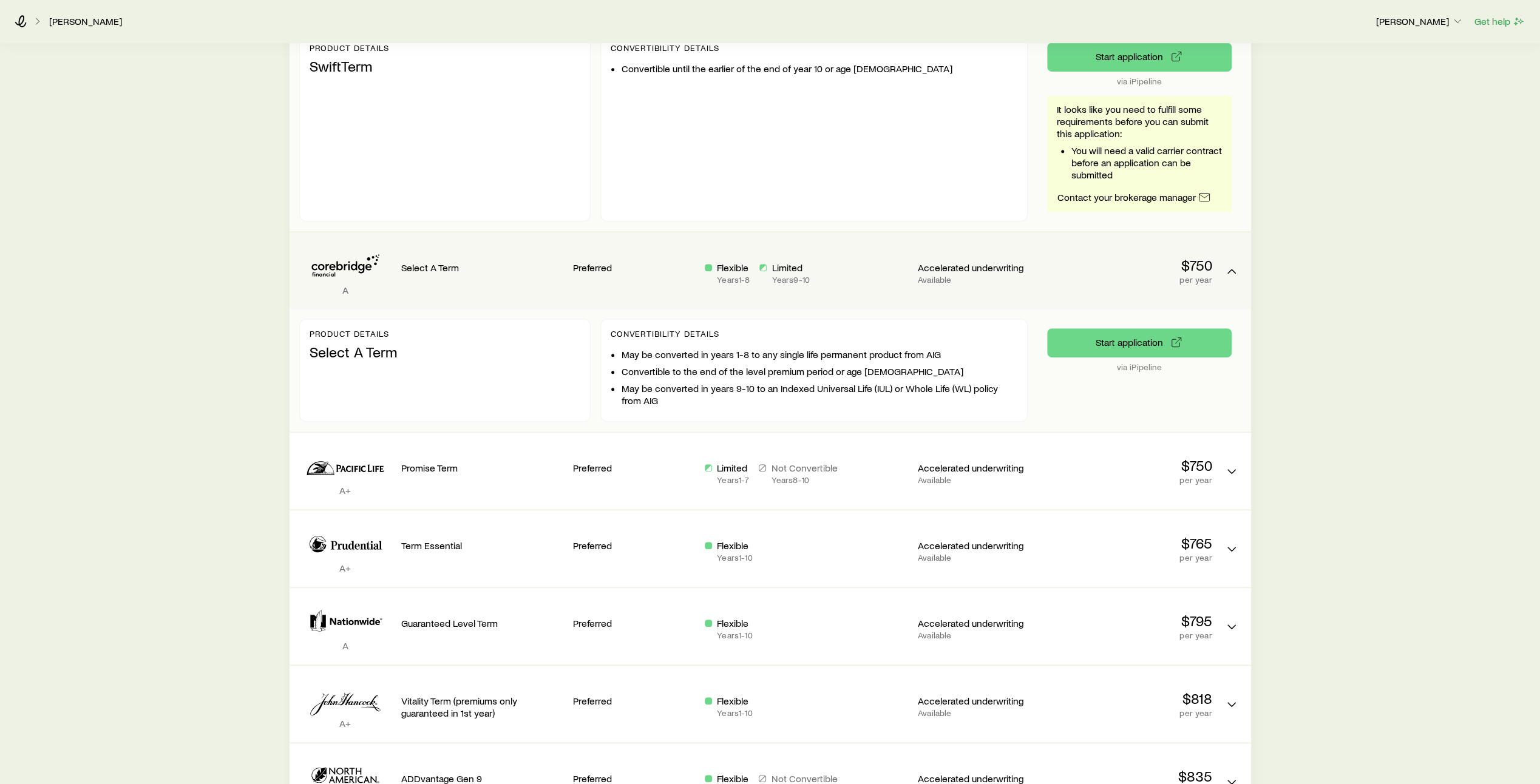
scroll to position [548, 0]
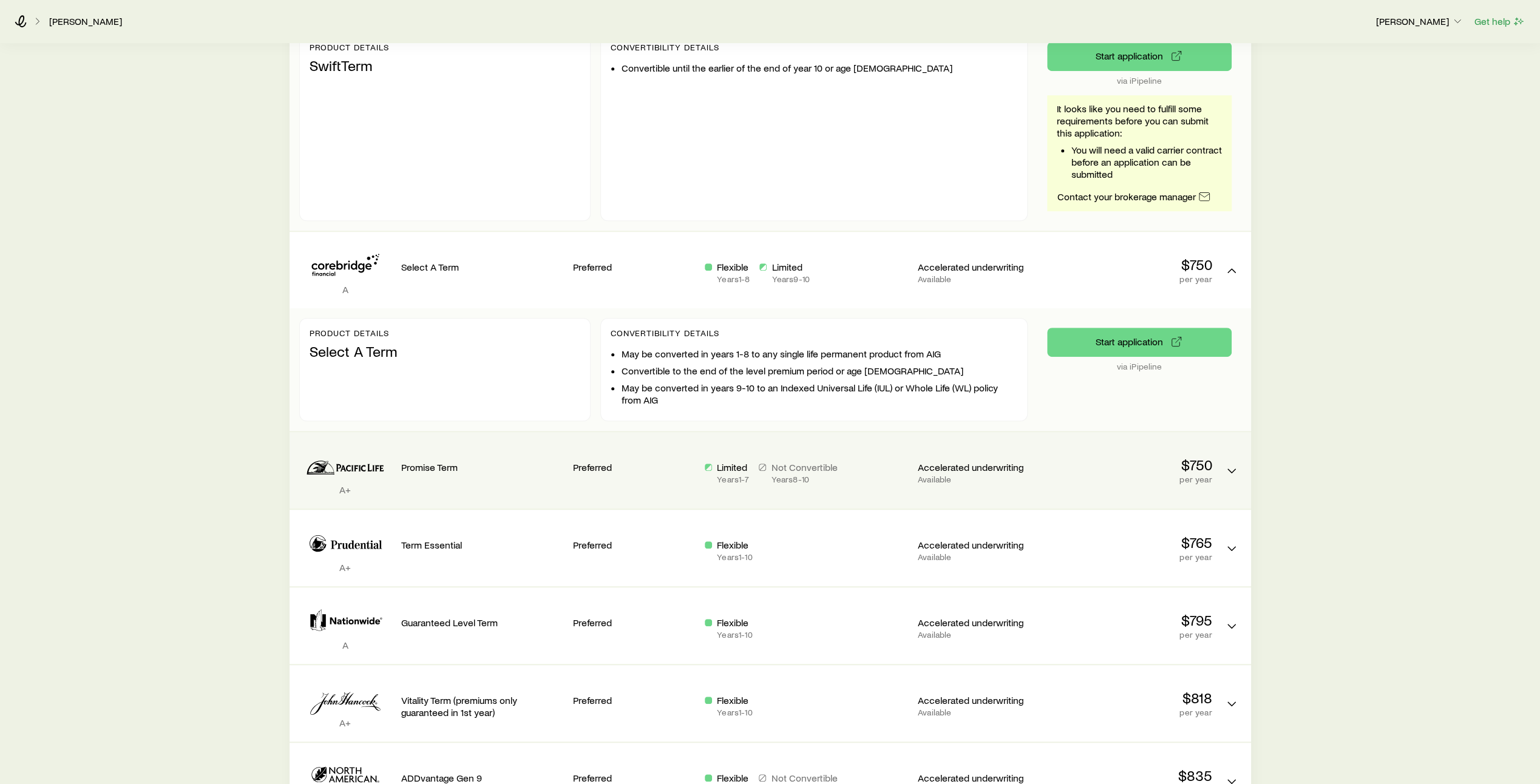
click at [977, 474] on p "Available" at bounding box center [978, 479] width 122 height 10
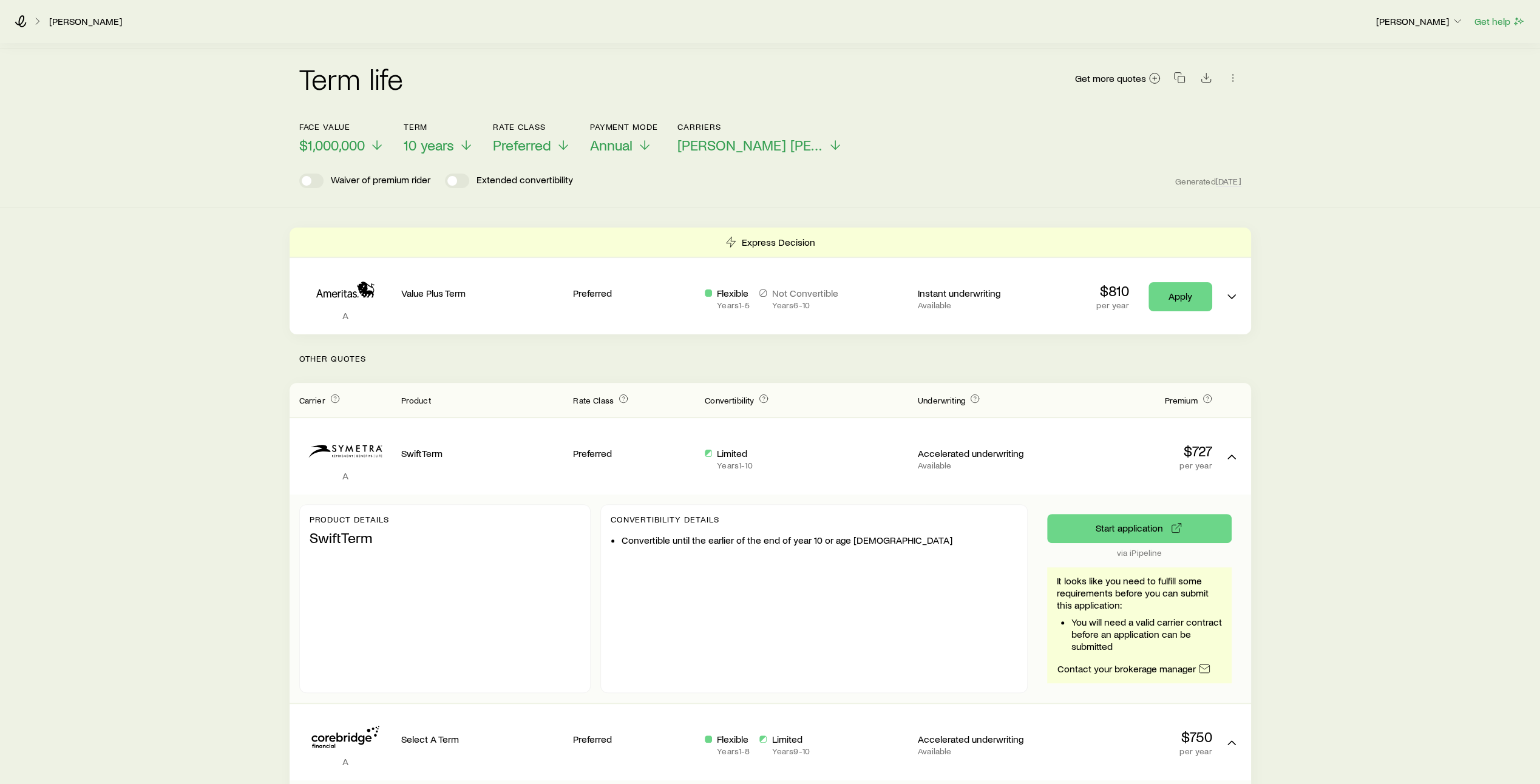
scroll to position [75, 0]
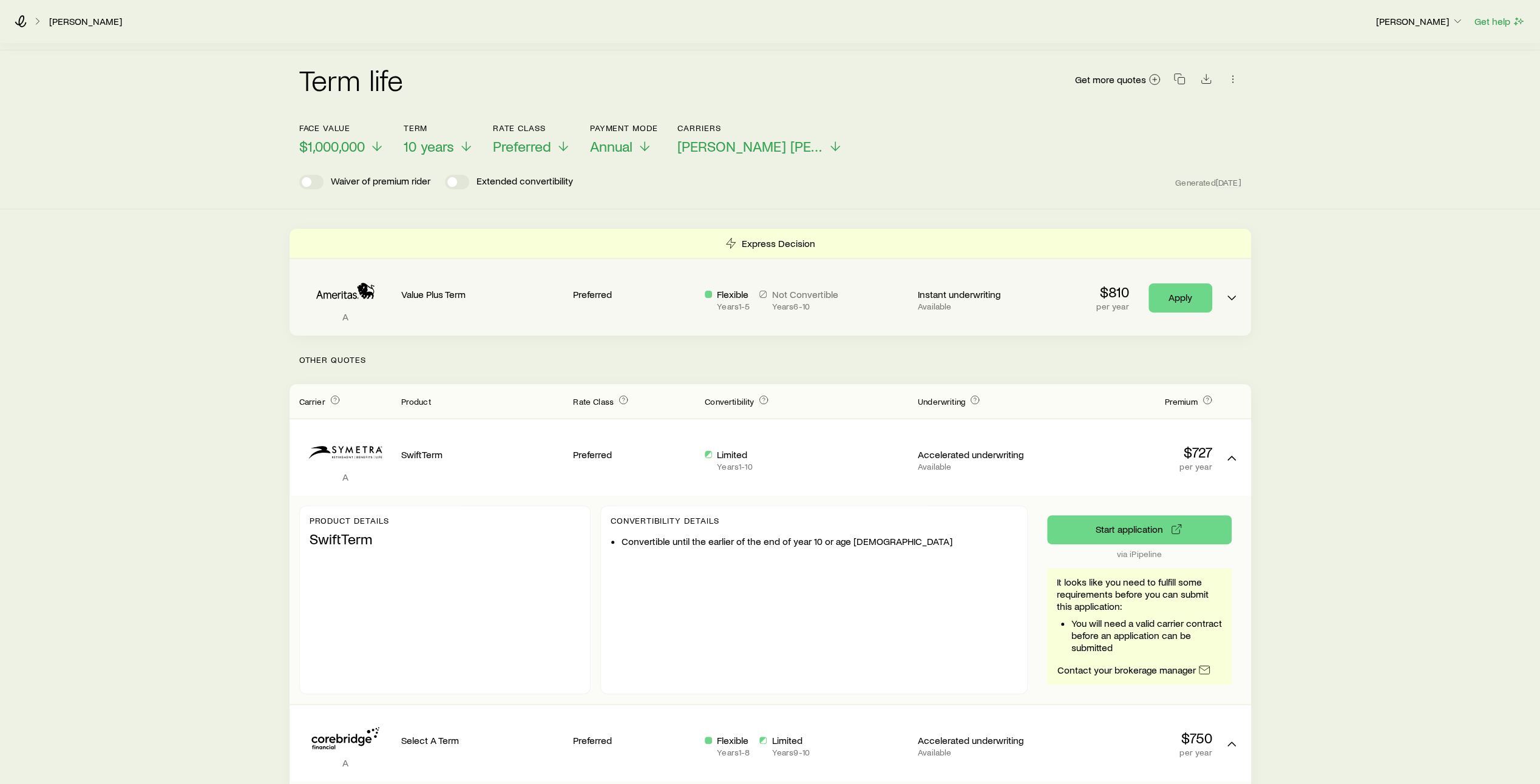
click at [1019, 288] on p "Instant underwriting" at bounding box center [978, 294] width 122 height 12
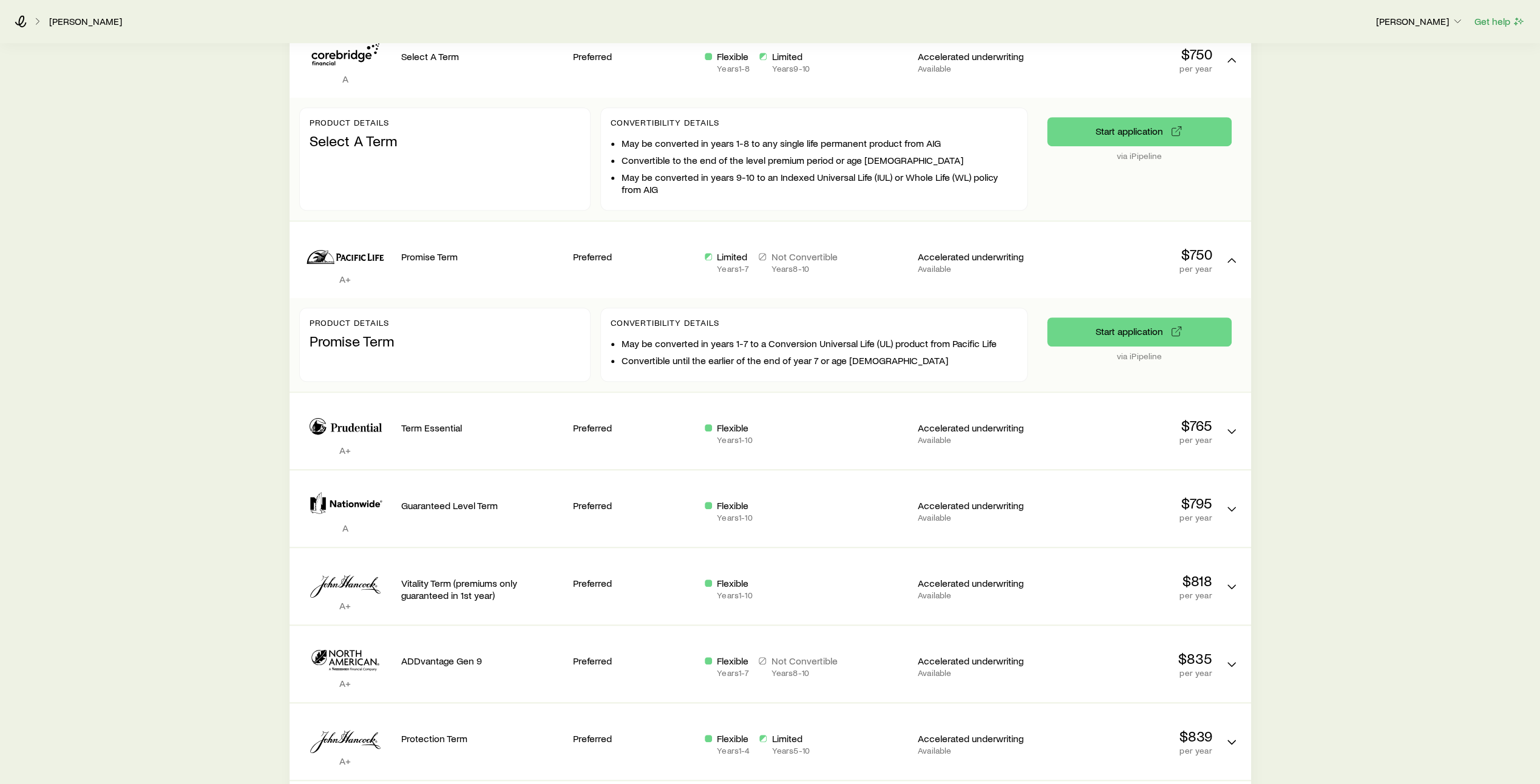
scroll to position [864, 0]
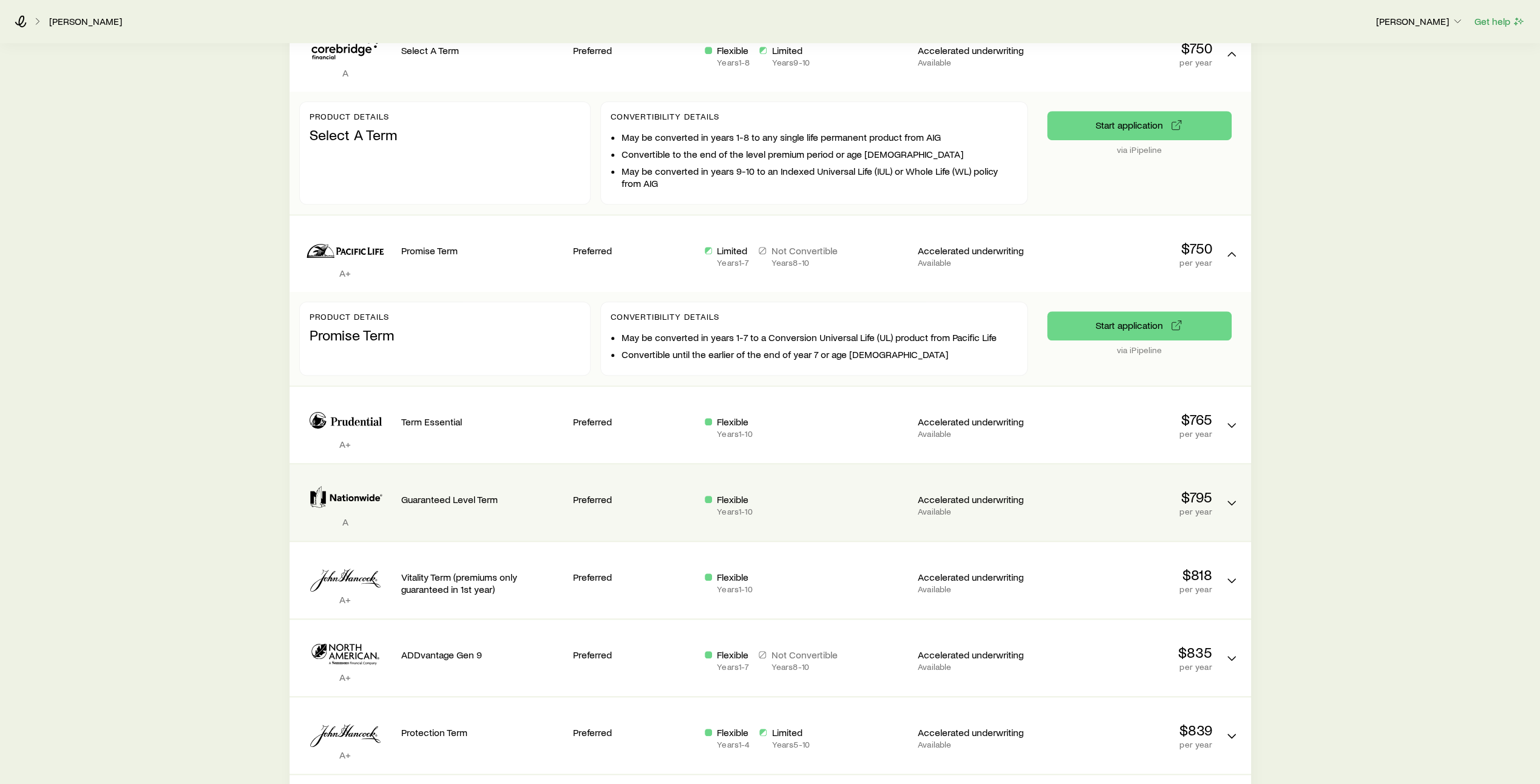
click at [801, 493] on div "Flexible Years 1 - 10" at bounding box center [806, 504] width 203 height 23
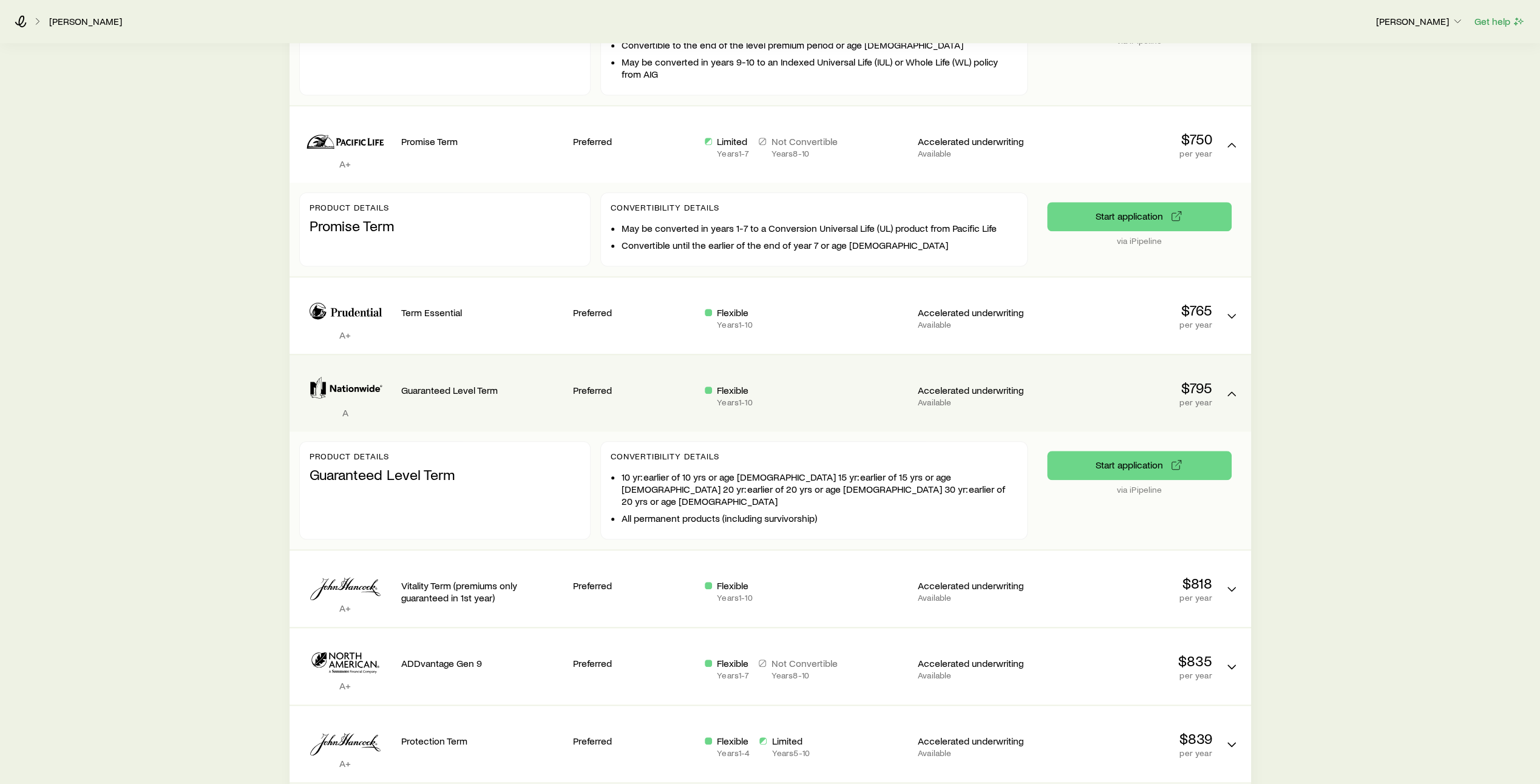
scroll to position [964, 0]
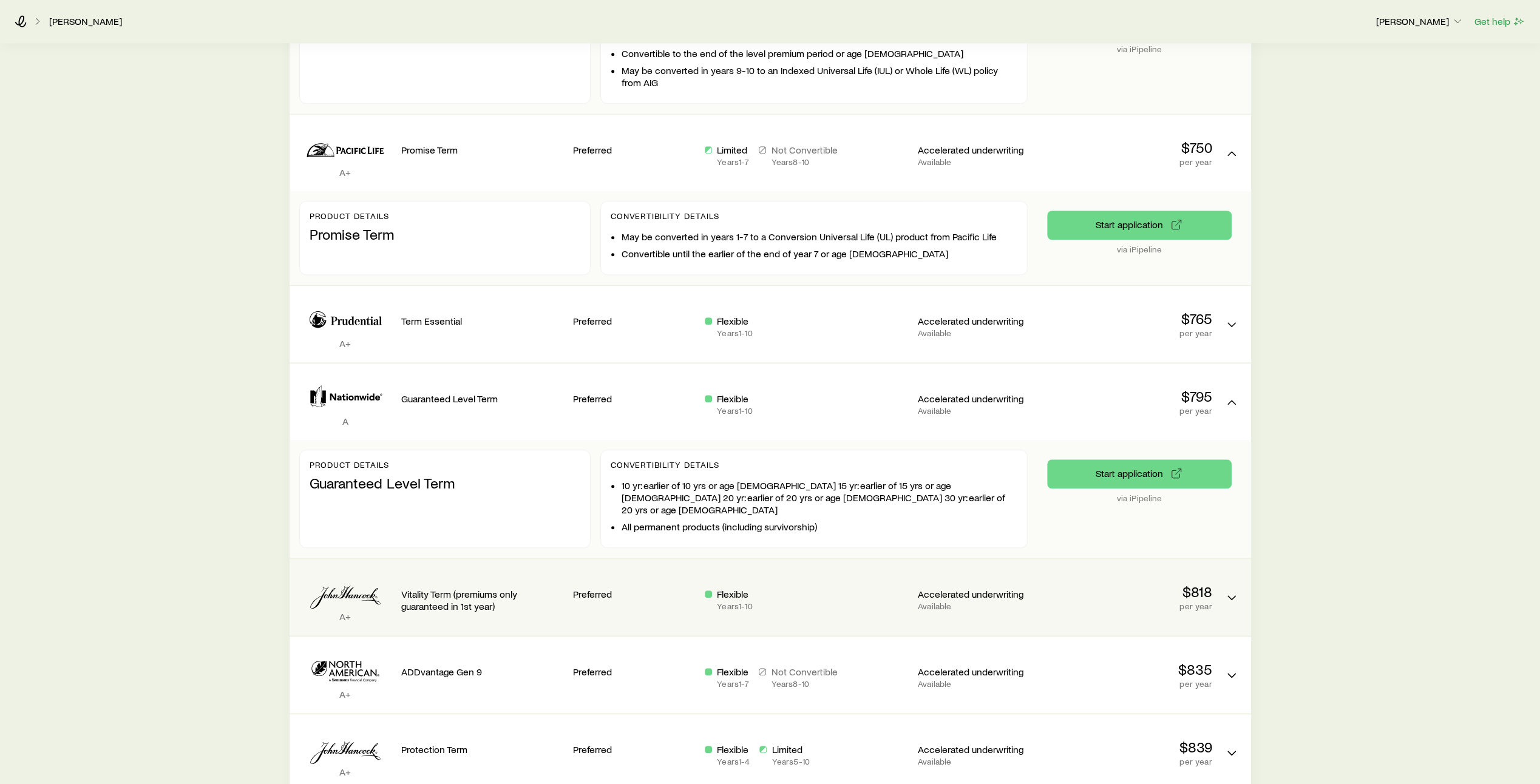
click at [826, 588] on div "Flexible Years 1 - 10" at bounding box center [806, 599] width 203 height 23
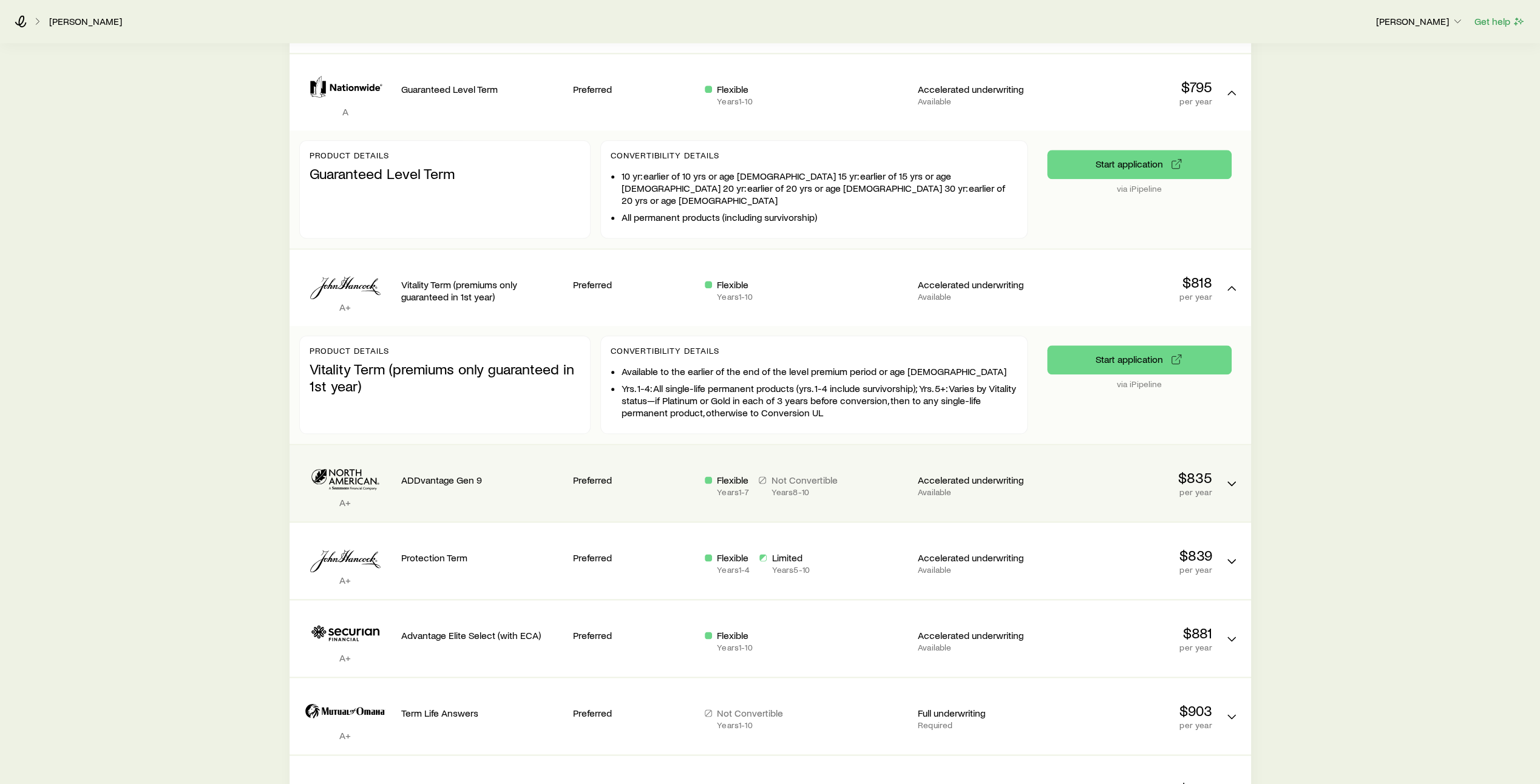
scroll to position [1275, 0]
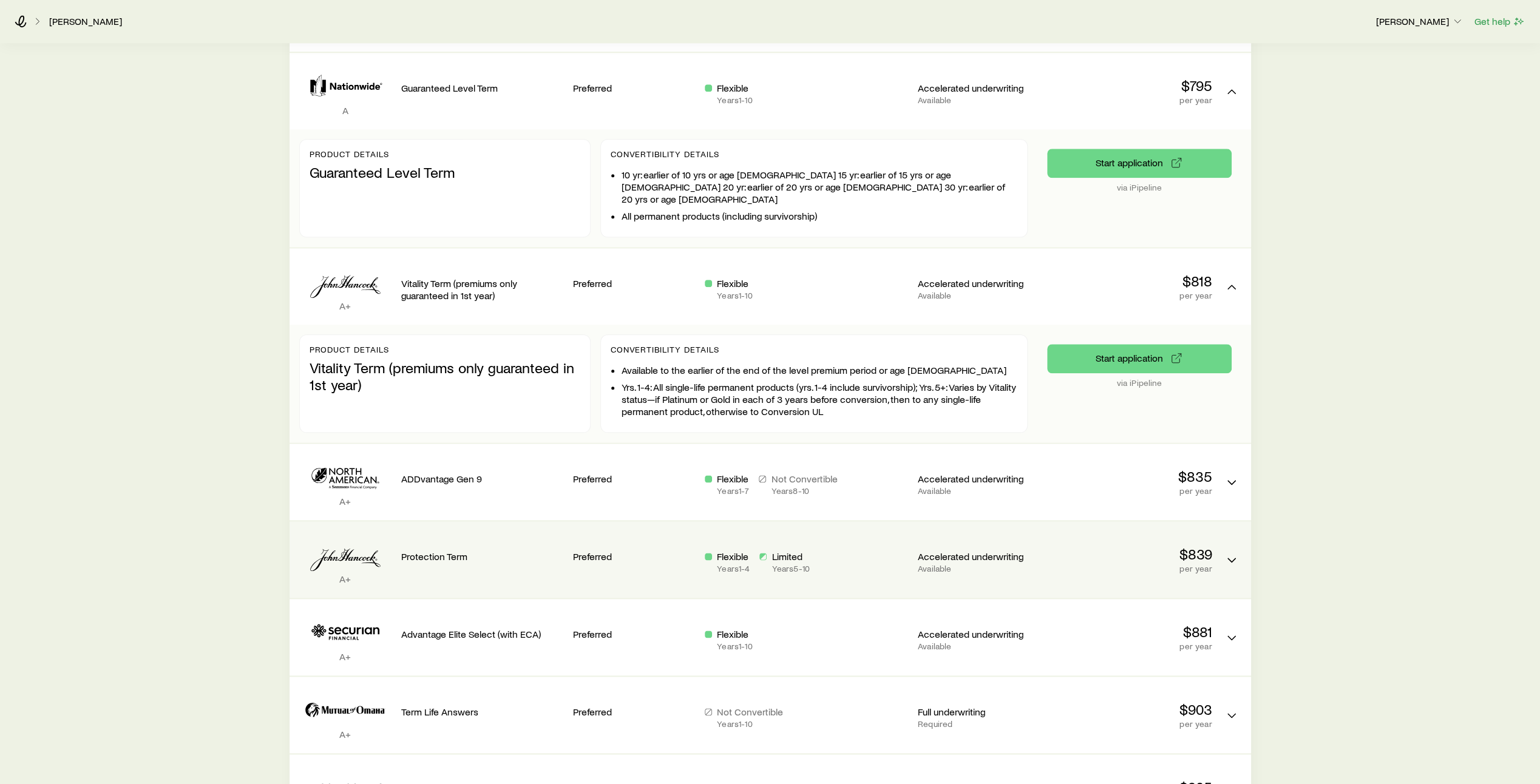
click at [873, 550] on div "Flexible Years 1 - 4 Limited Years 5 - 10" at bounding box center [806, 561] width 203 height 23
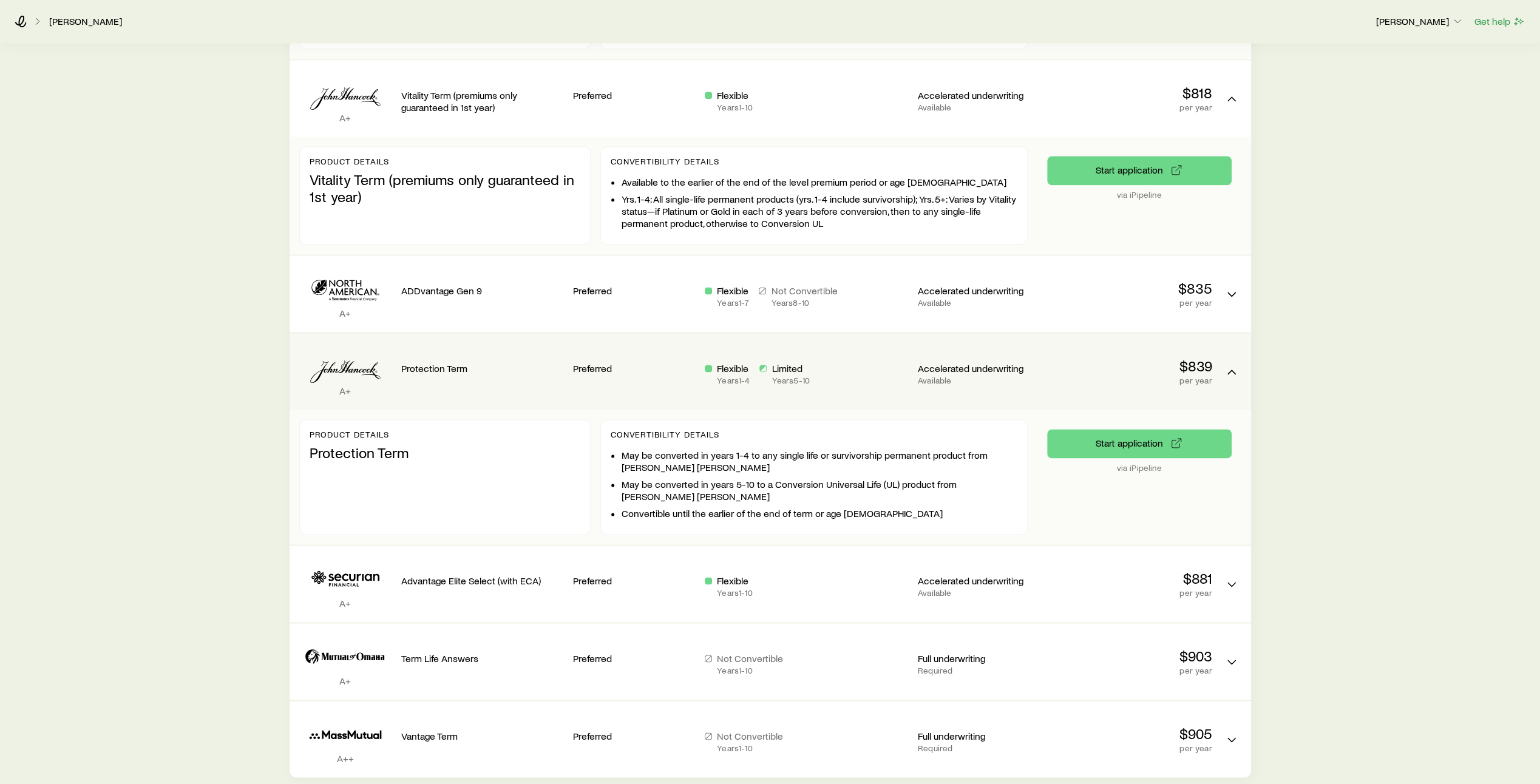
scroll to position [1513, 0]
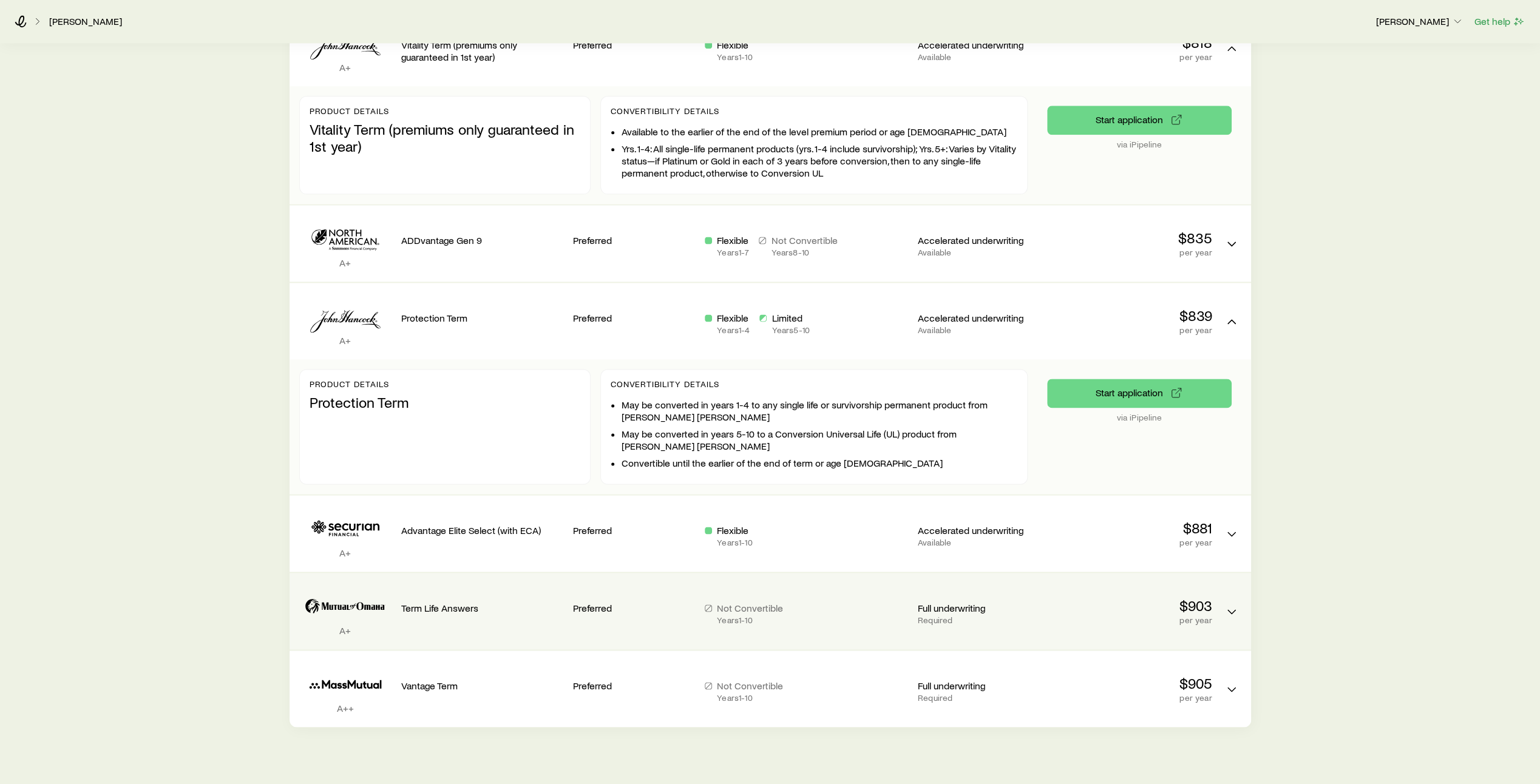
click at [876, 602] on div "Not Convertible Years 1 - 10" at bounding box center [806, 613] width 203 height 23
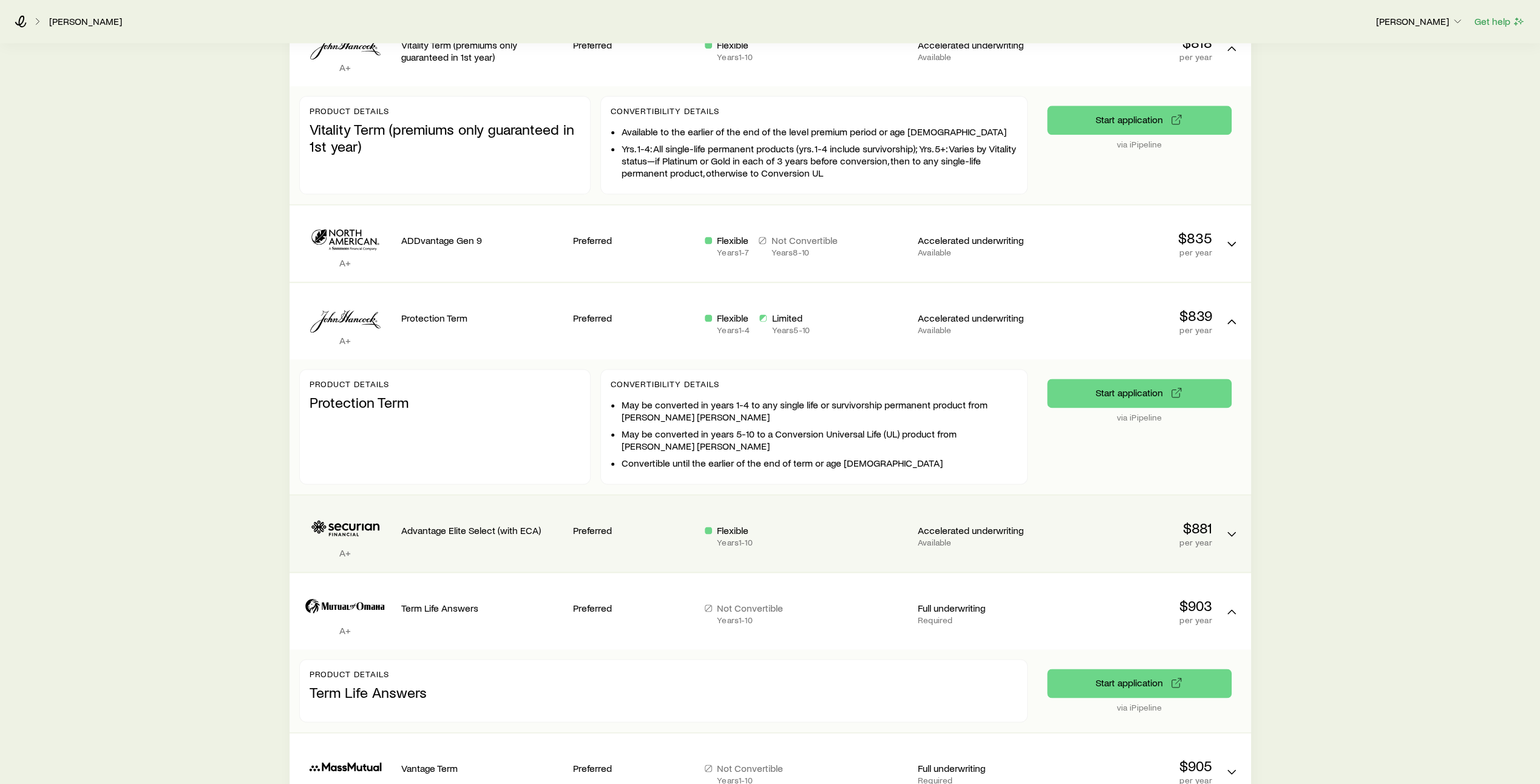
click at [870, 524] on div "Flexible Years 1 - 10" at bounding box center [806, 535] width 203 height 23
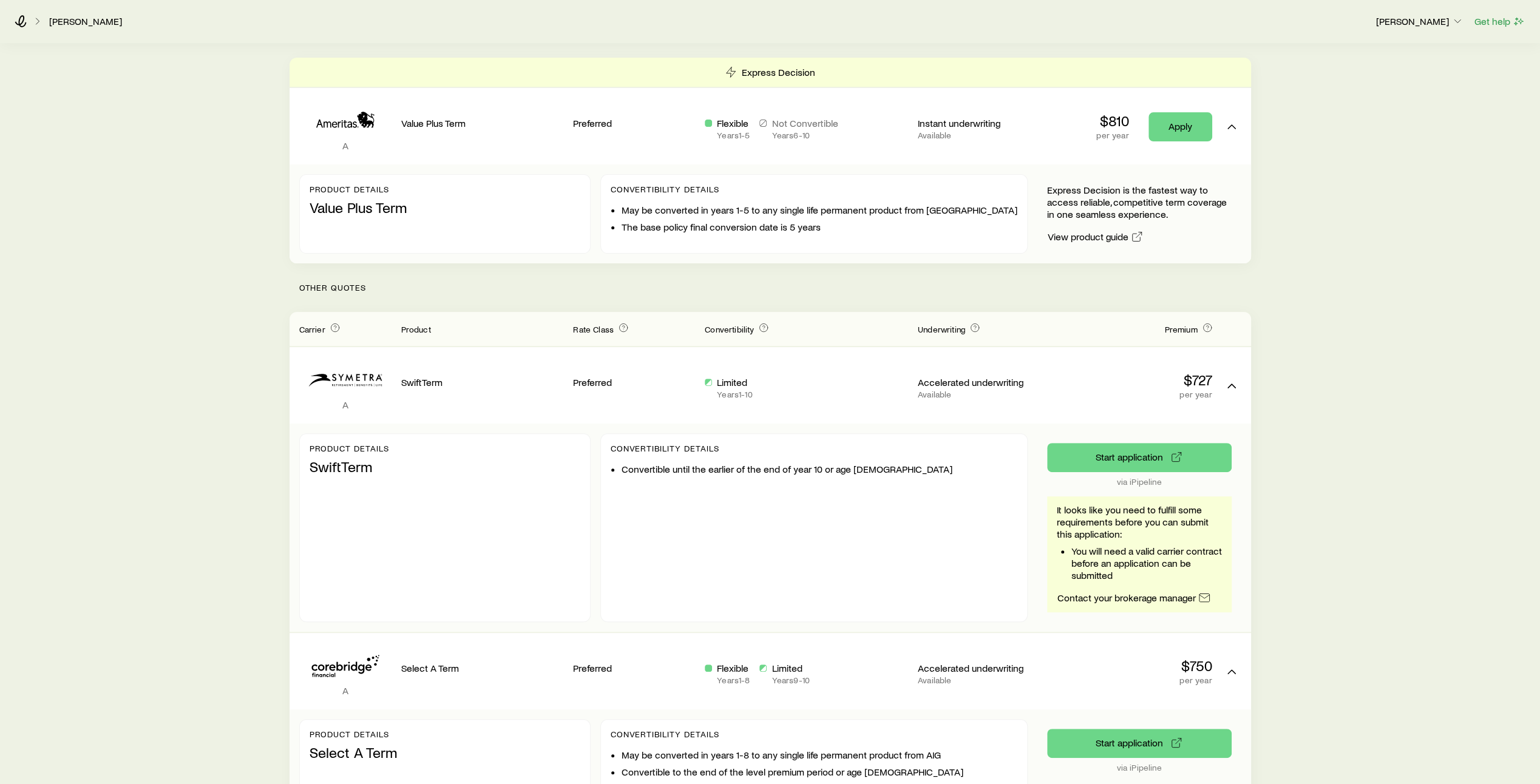
scroll to position [246, 0]
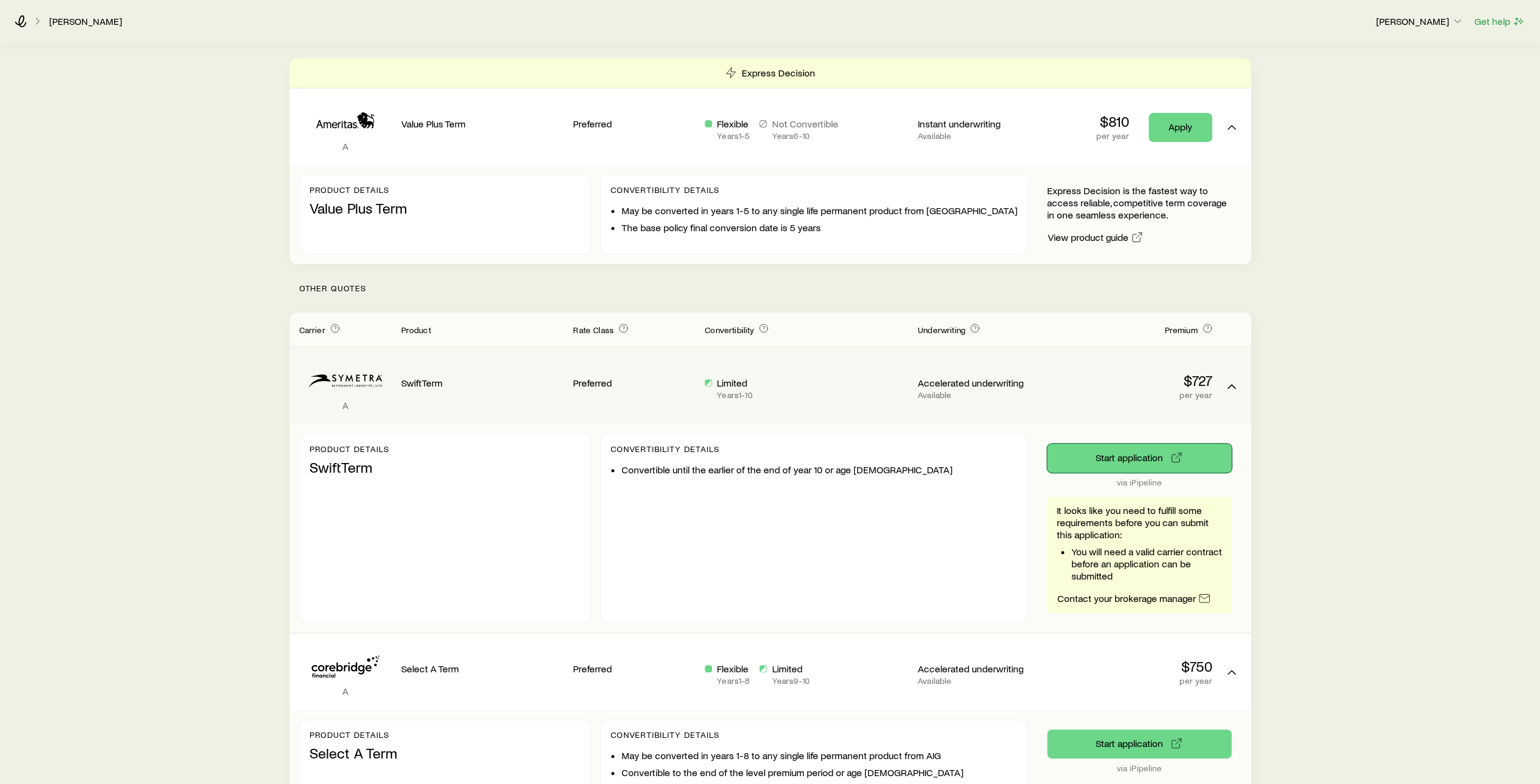
click at [1170, 447] on button "Start application" at bounding box center [1139, 458] width 185 height 29
click at [819, 358] on div "Limited Years 1 - 10" at bounding box center [806, 386] width 203 height 57
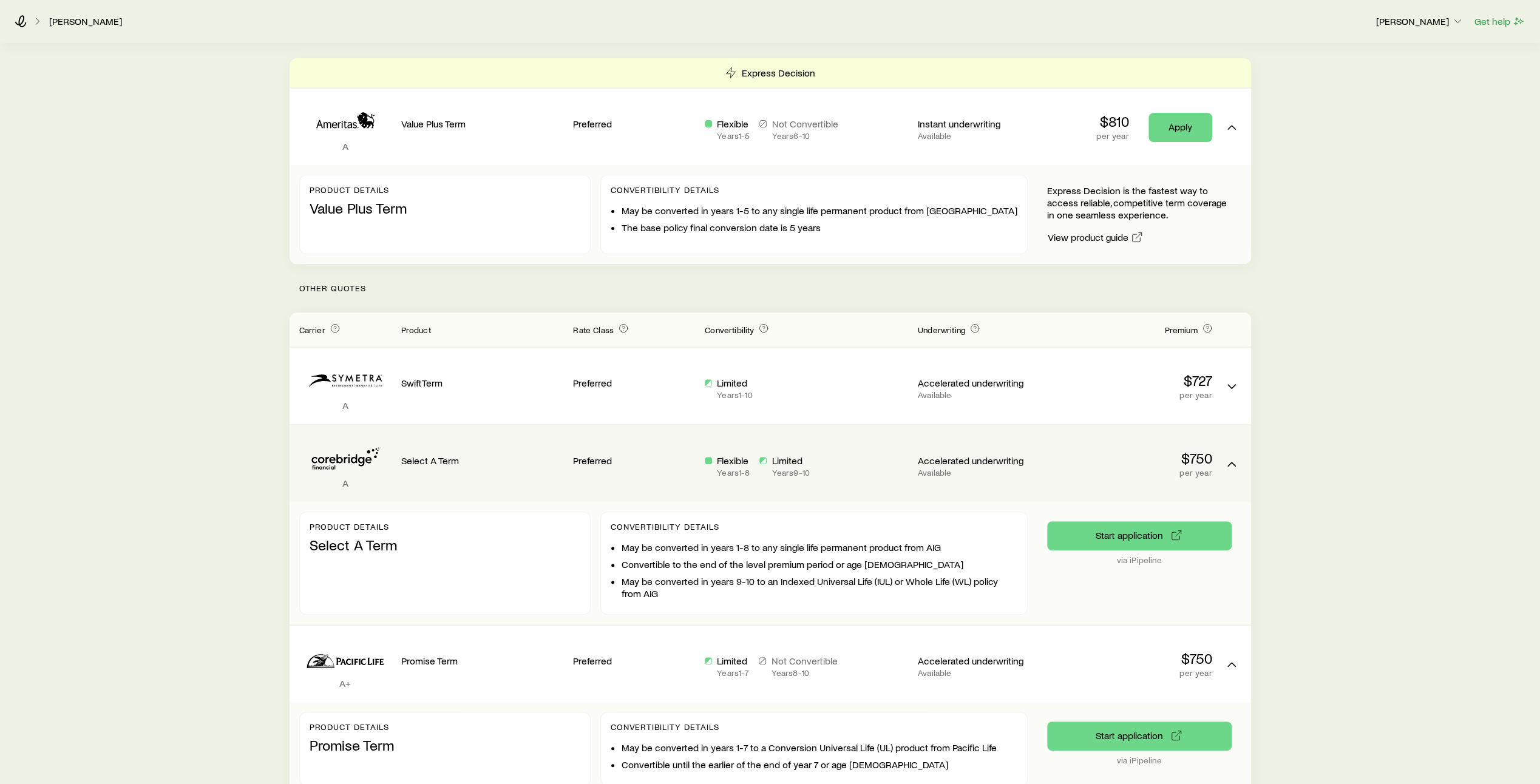
click at [840, 456] on div "Flexible Years 1 - 8 Limited Years 9 - 10" at bounding box center [806, 465] width 203 height 23
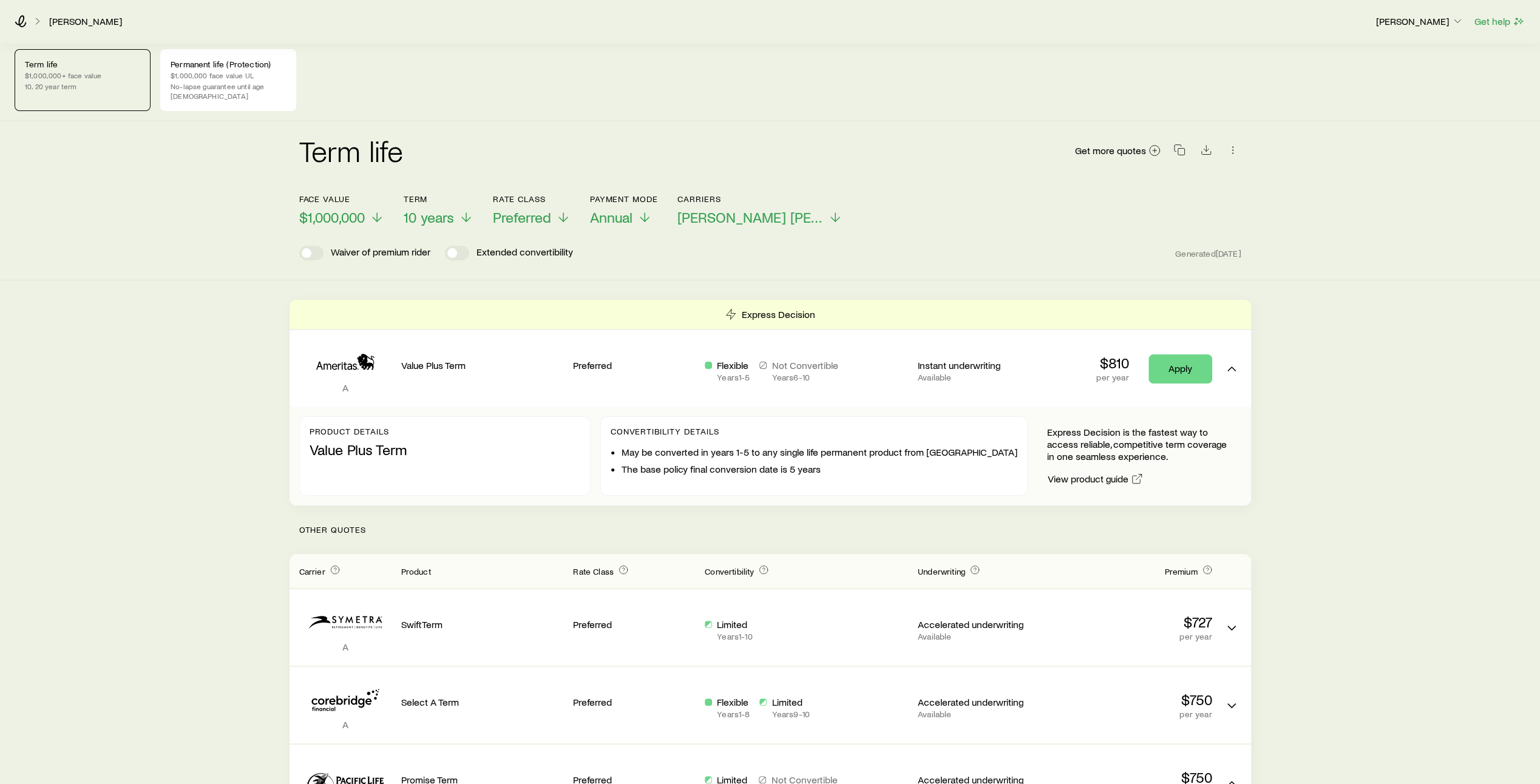
scroll to position [0, 0]
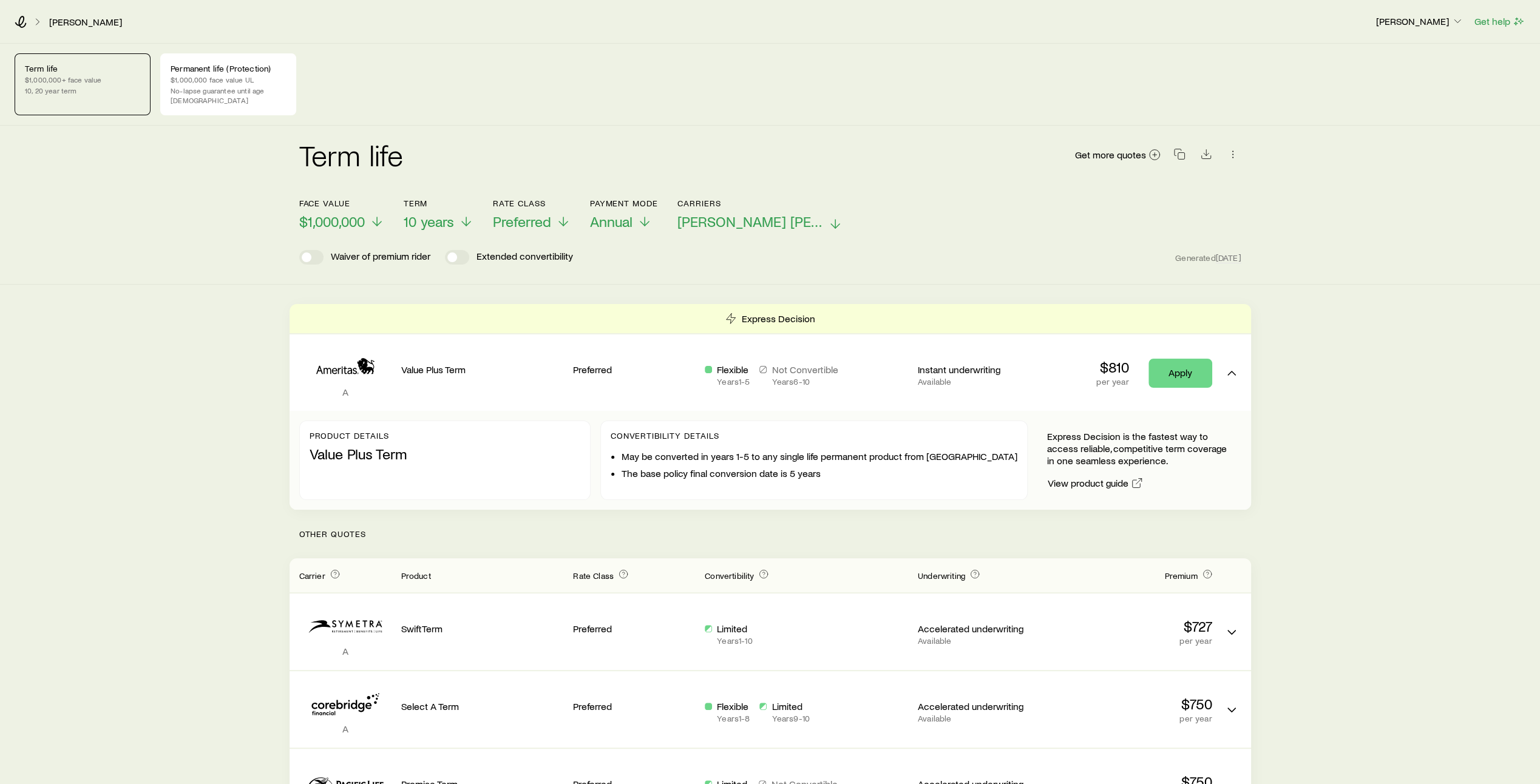
click at [828, 217] on icon at bounding box center [836, 224] width 15 height 15
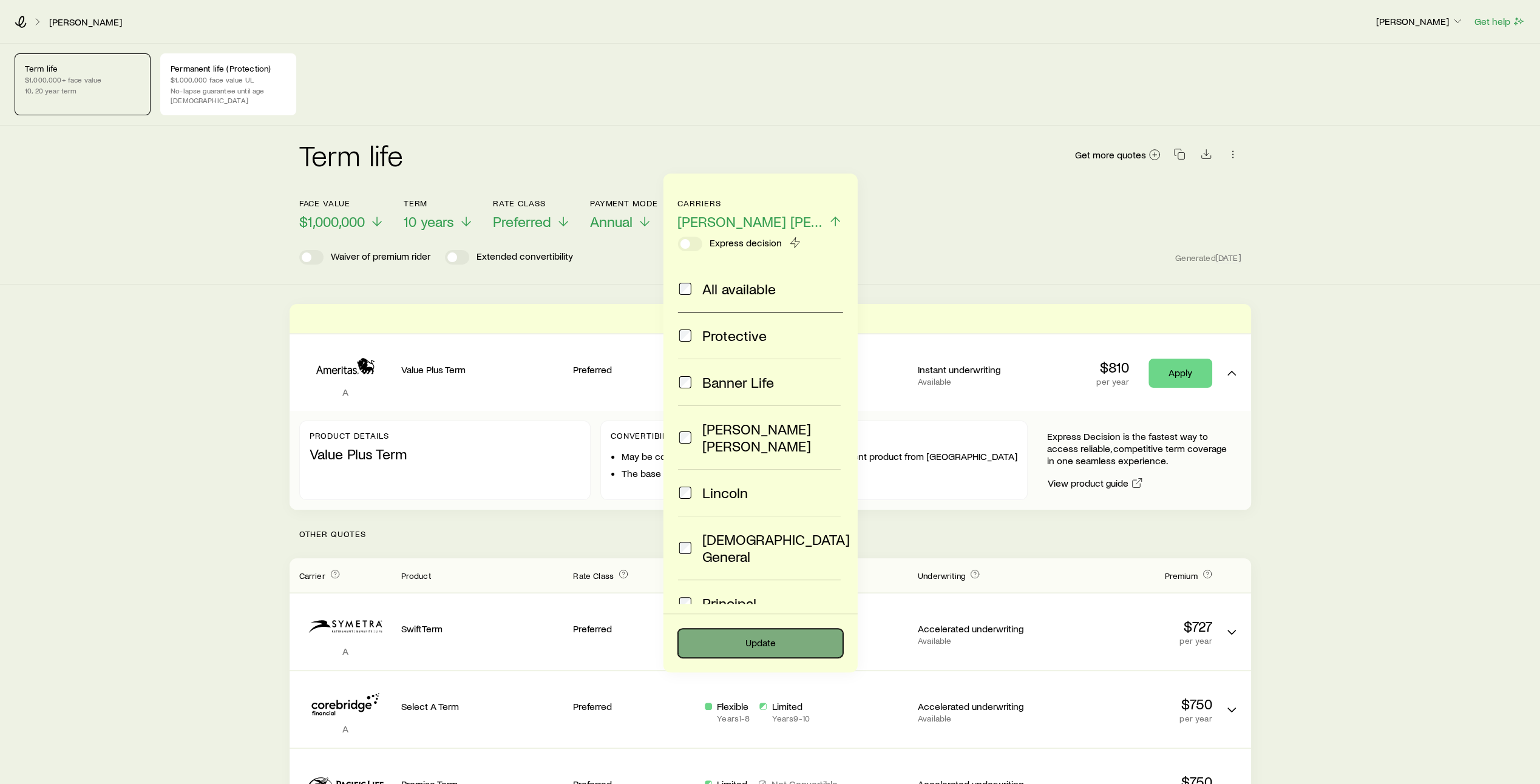
click at [792, 645] on button "Update" at bounding box center [760, 642] width 165 height 29
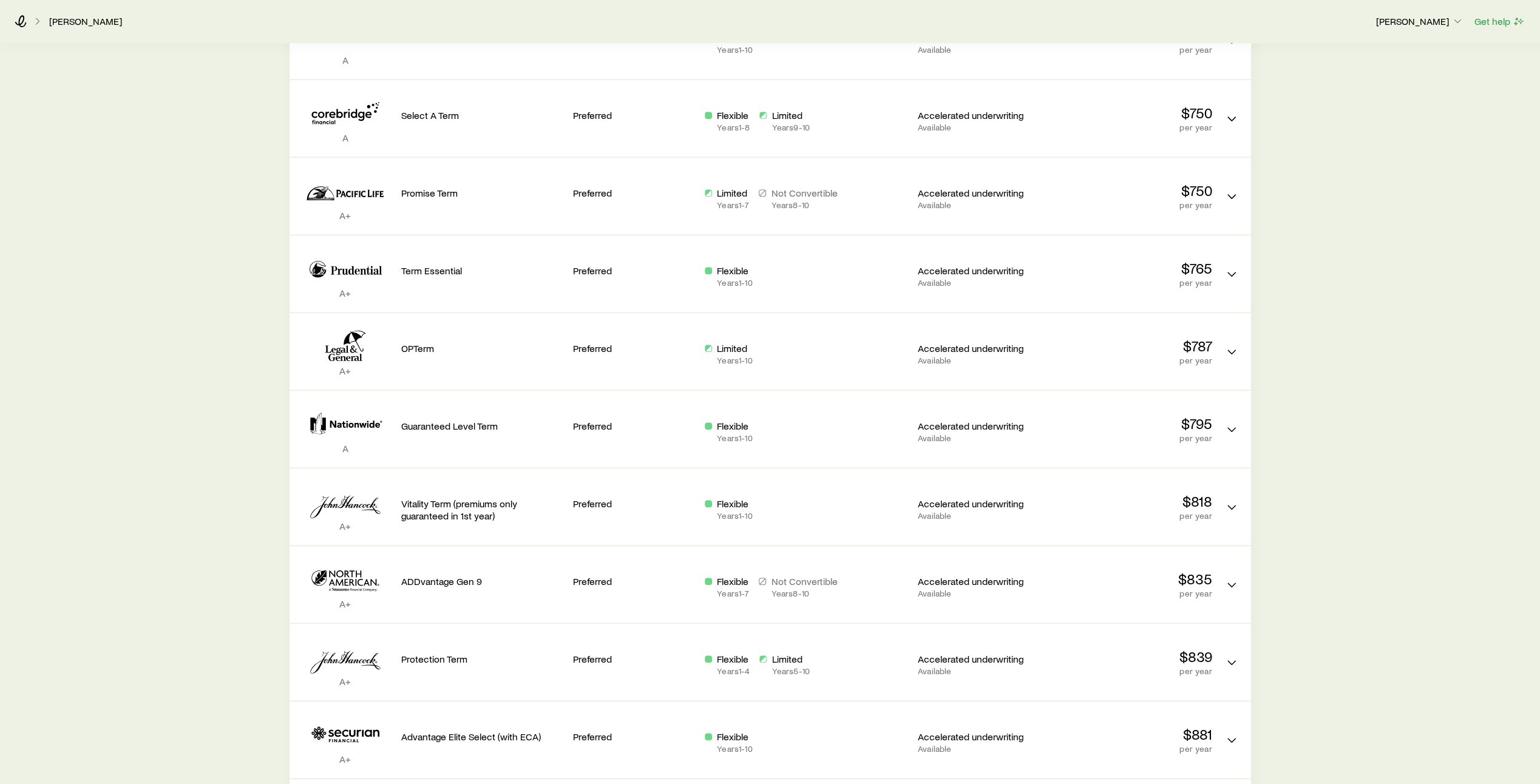
scroll to position [492, 0]
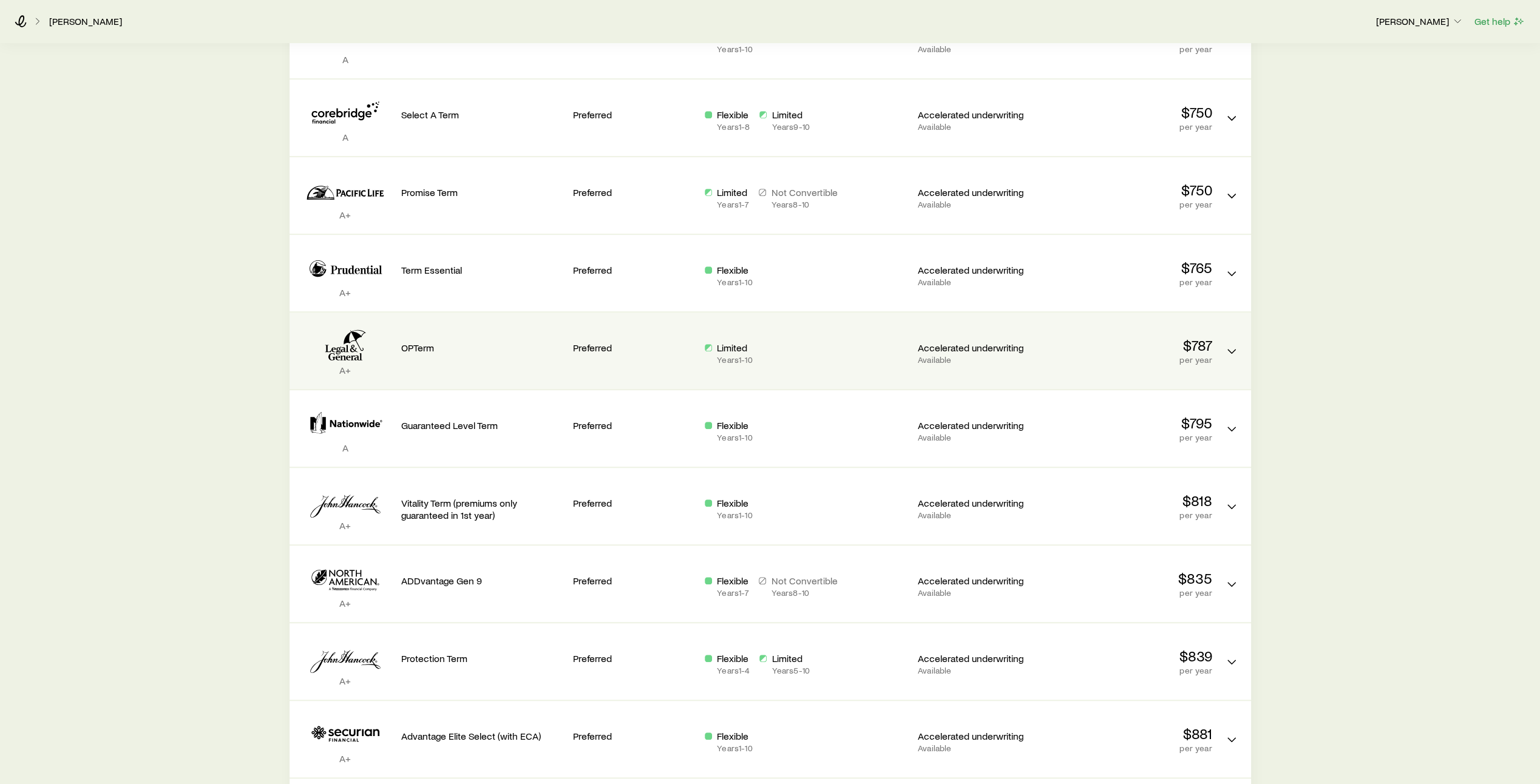
click at [813, 345] on div "Limited Years 1 - 10" at bounding box center [806, 353] width 203 height 23
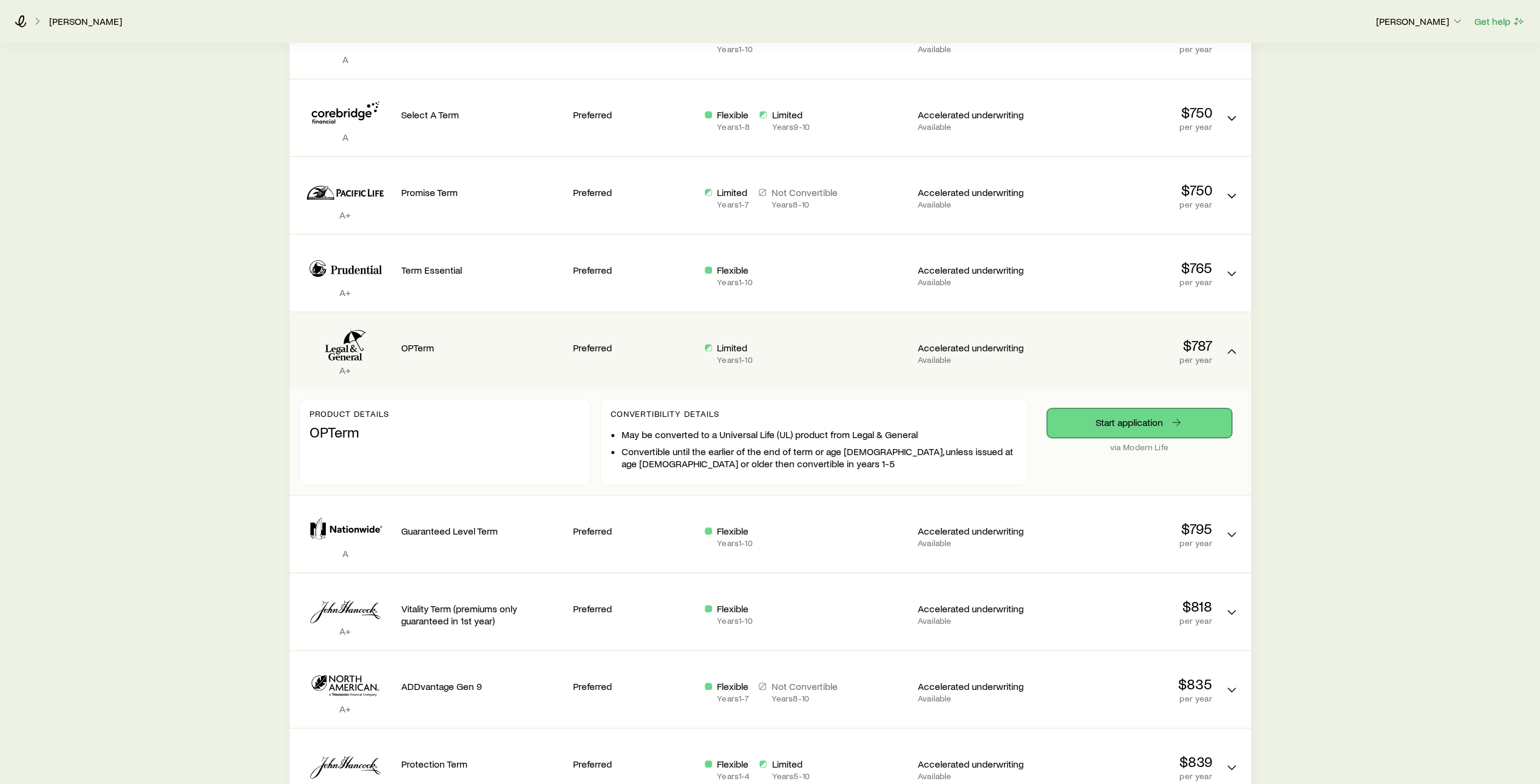
click at [1132, 415] on link "Start application" at bounding box center [1139, 422] width 185 height 29
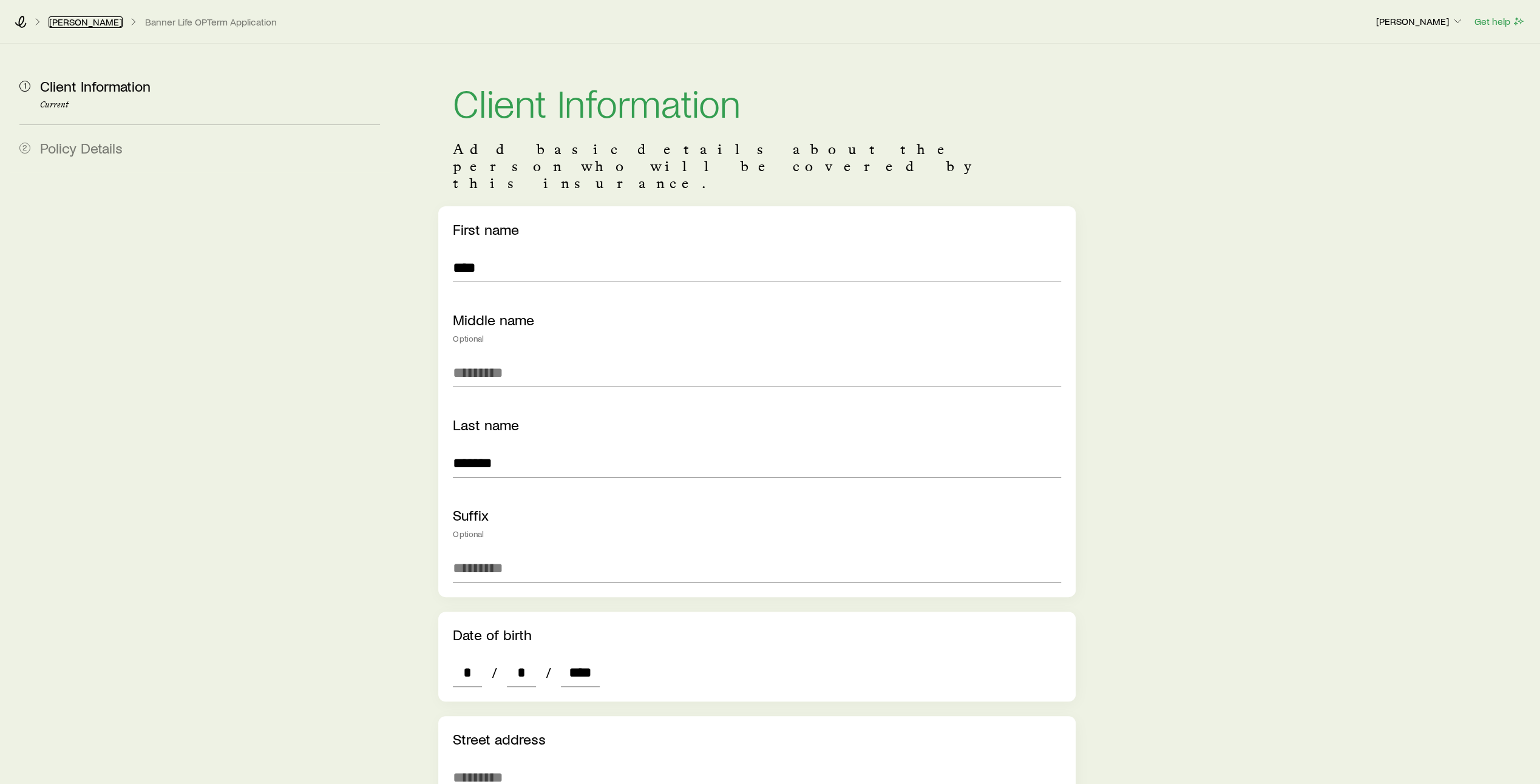
click at [68, 20] on link "[PERSON_NAME]" at bounding box center [86, 22] width 74 height 12
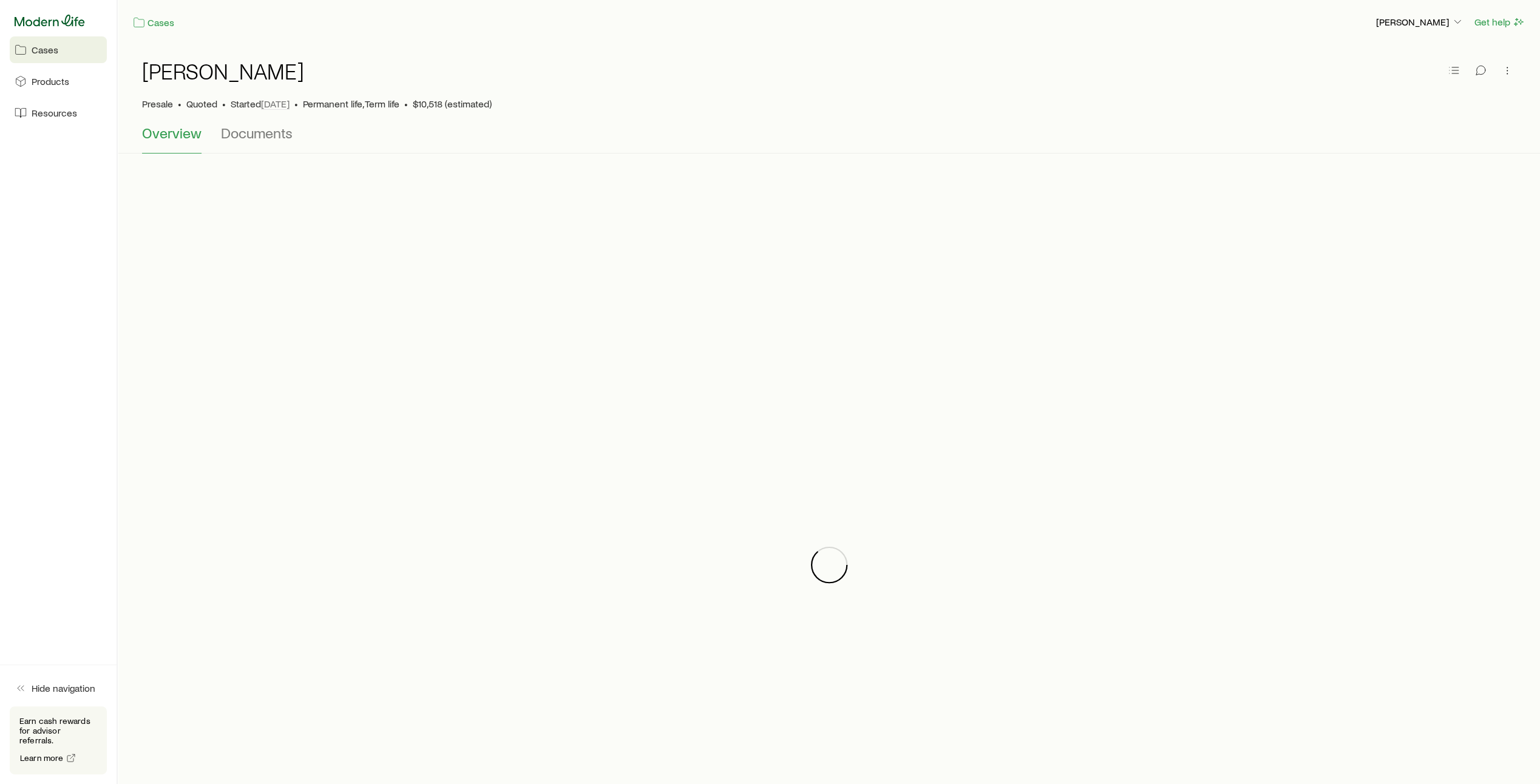
click at [56, 24] on icon at bounding box center [50, 21] width 70 height 12
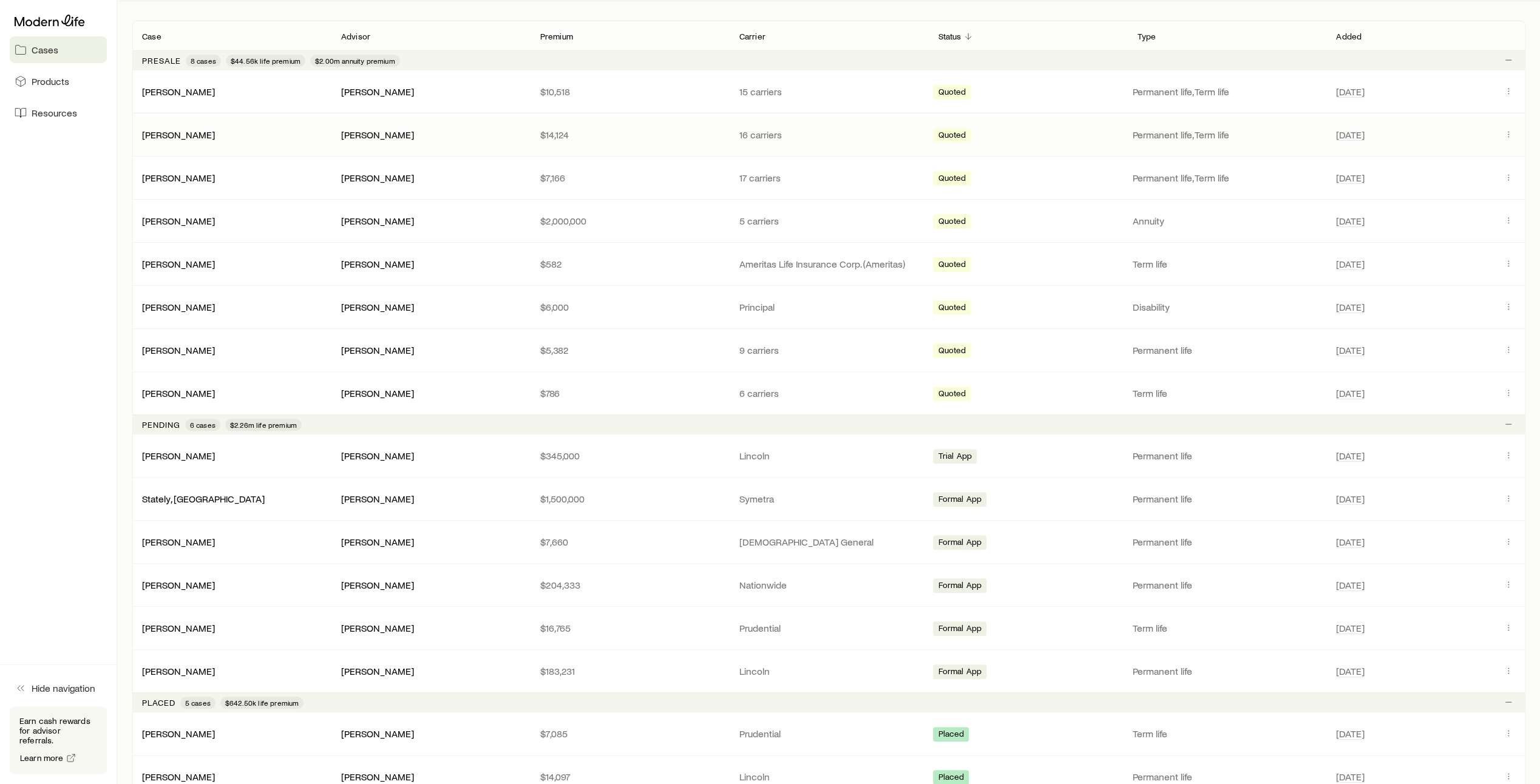
scroll to position [212, 0]
click at [185, 495] on link "Stately, [GEOGRAPHIC_DATA]" at bounding box center [204, 497] width 123 height 12
